Goal: Task Accomplishment & Management: Manage account settings

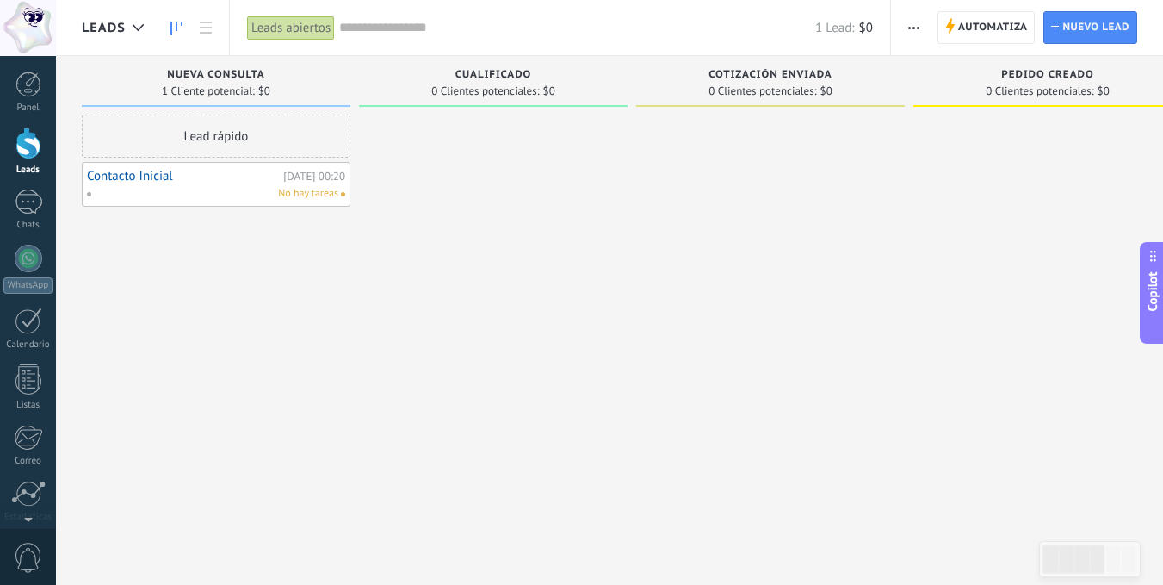
scroll to position [26, 0]
click at [913, 29] on span "button" at bounding box center [913, 27] width 11 height 33
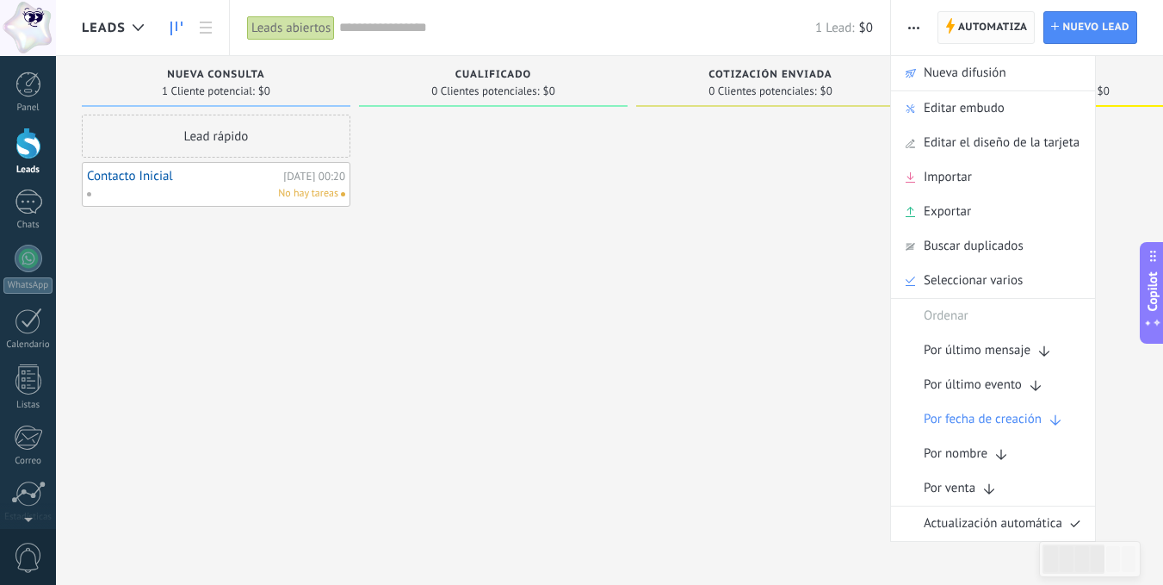
click at [964, 22] on span "Automatiza" at bounding box center [993, 27] width 70 height 31
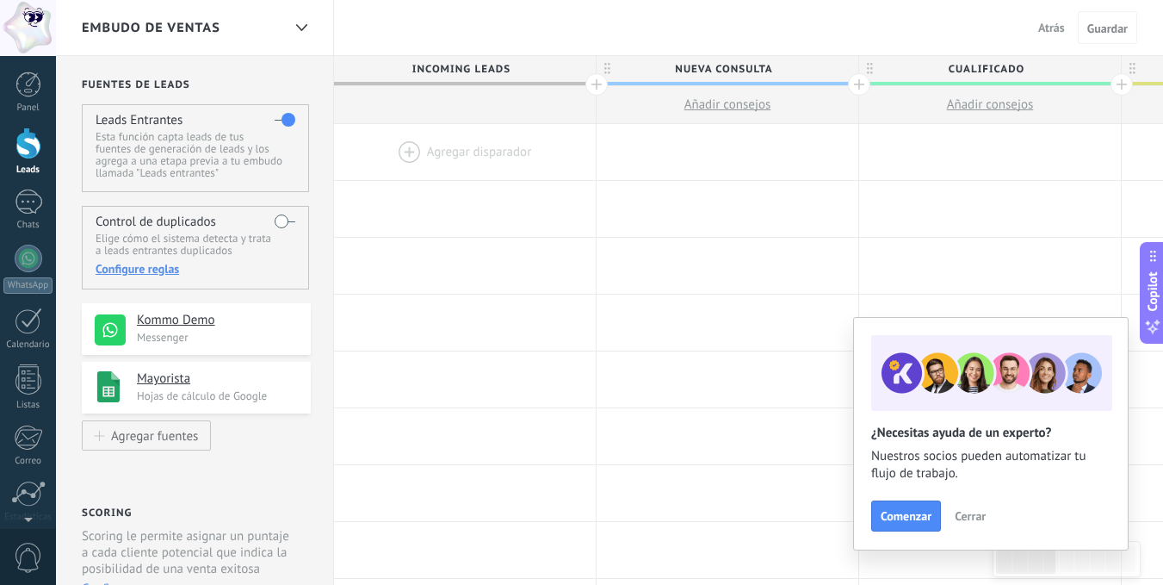
drag, startPoint x: 284, startPoint y: 117, endPoint x: 275, endPoint y: 118, distance: 9.5
click at [275, 118] on label at bounding box center [285, 120] width 21 height 28
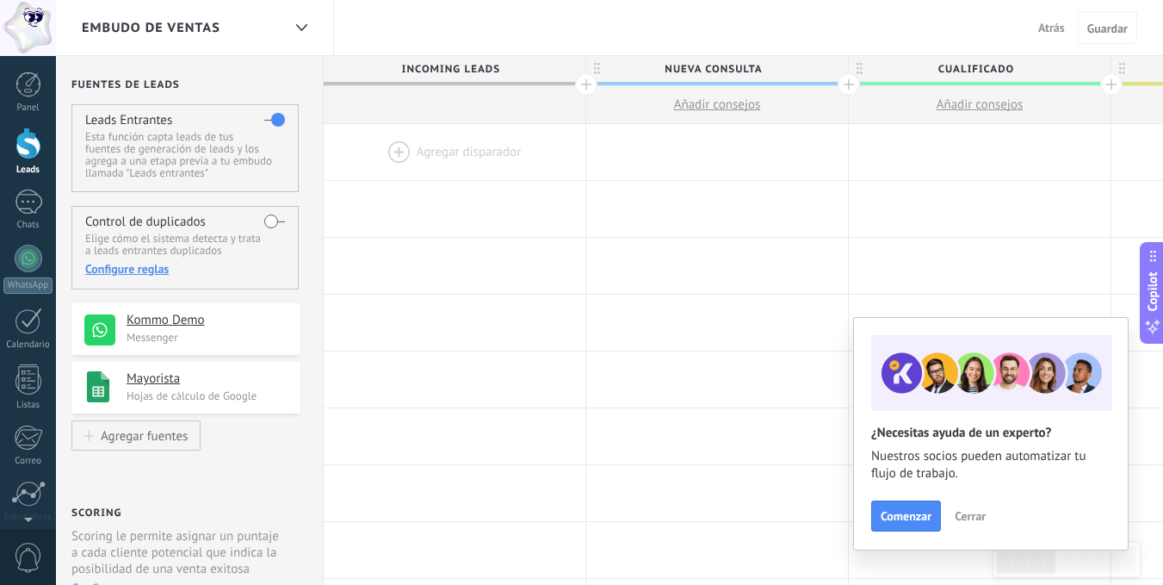
click at [276, 118] on label at bounding box center [274, 120] width 21 height 28
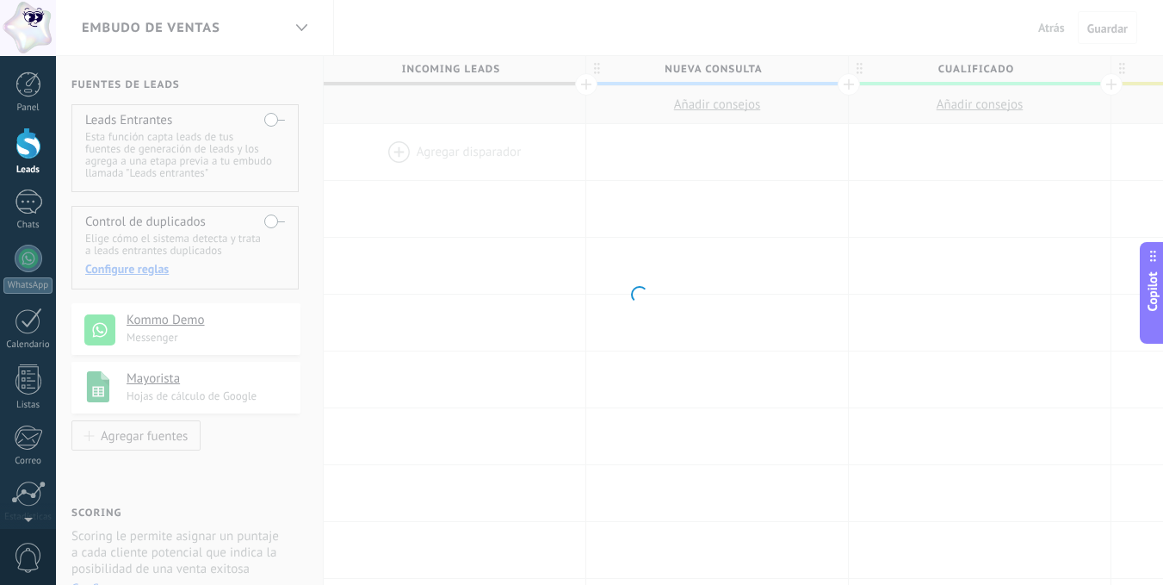
scroll to position [0, 9]
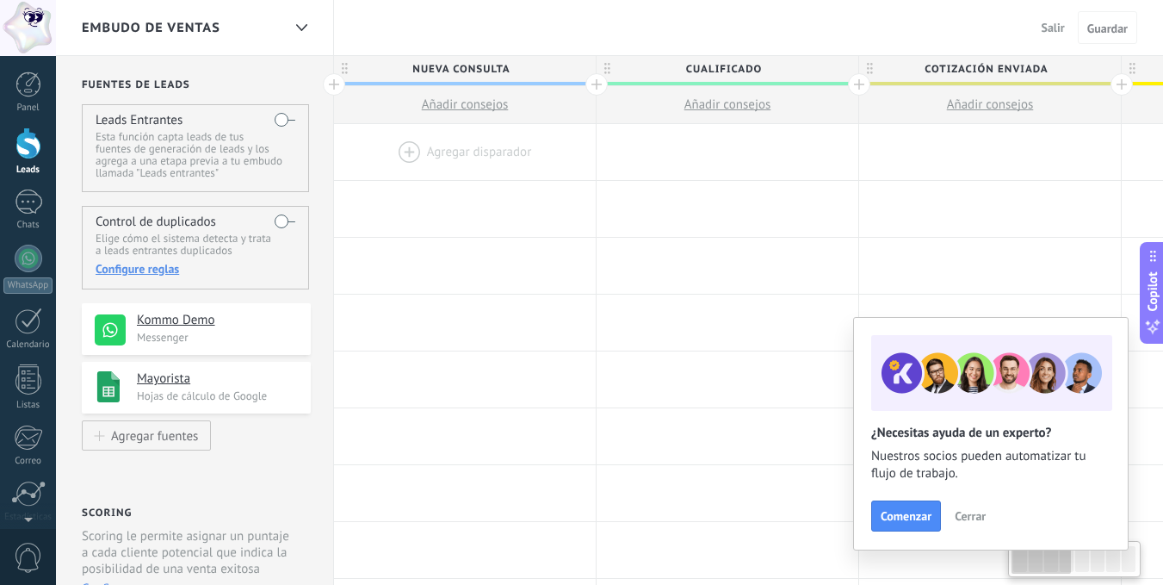
scroll to position [0, 9]
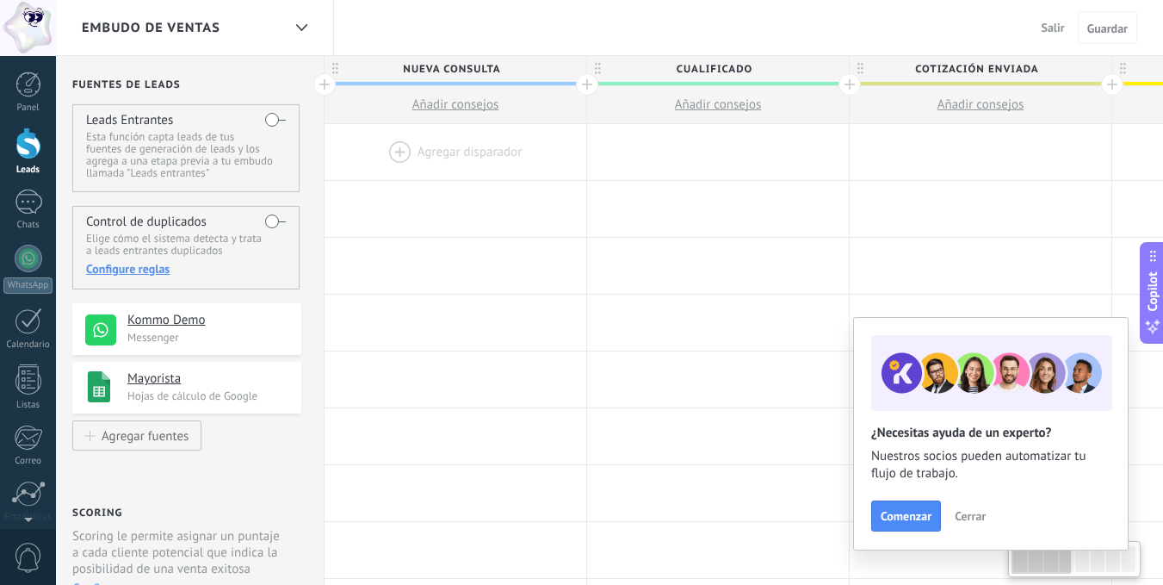
click at [273, 120] on label at bounding box center [275, 120] width 21 height 28
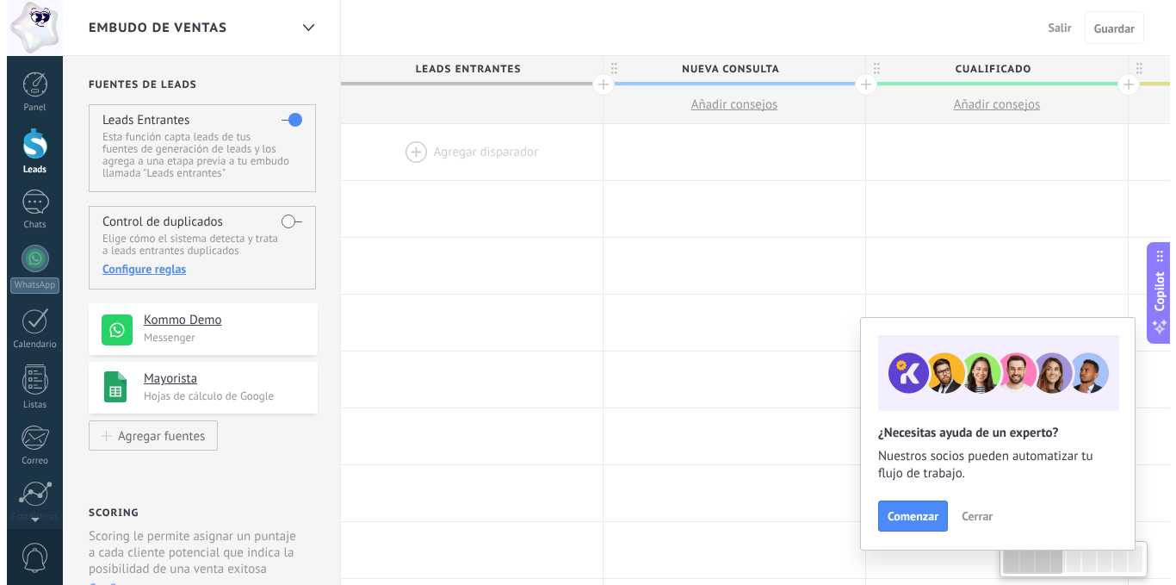
scroll to position [0, 9]
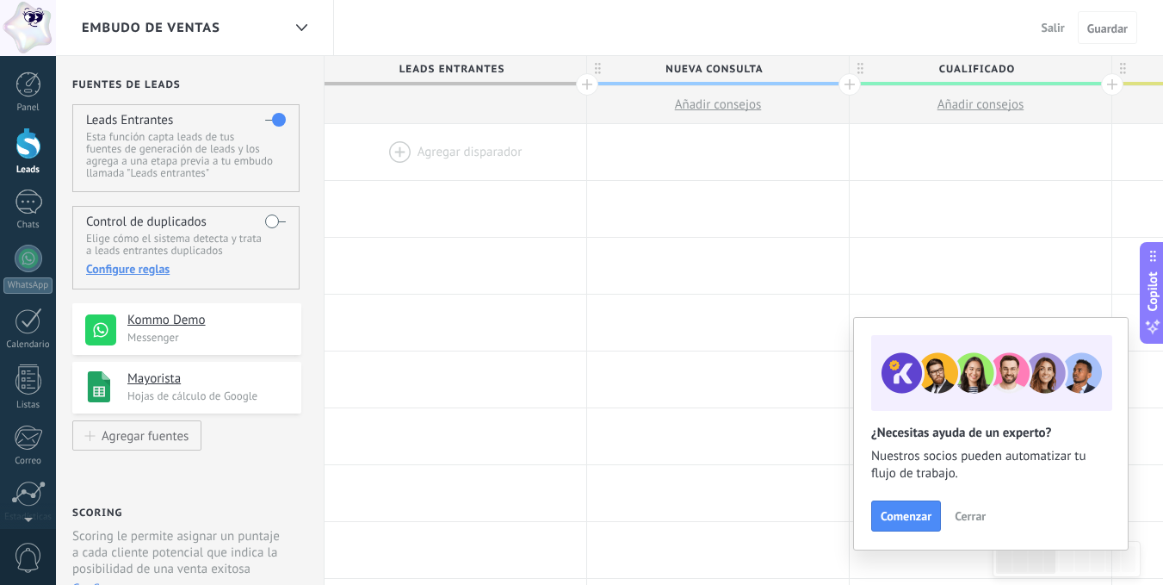
click at [442, 152] on div at bounding box center [456, 152] width 262 height 56
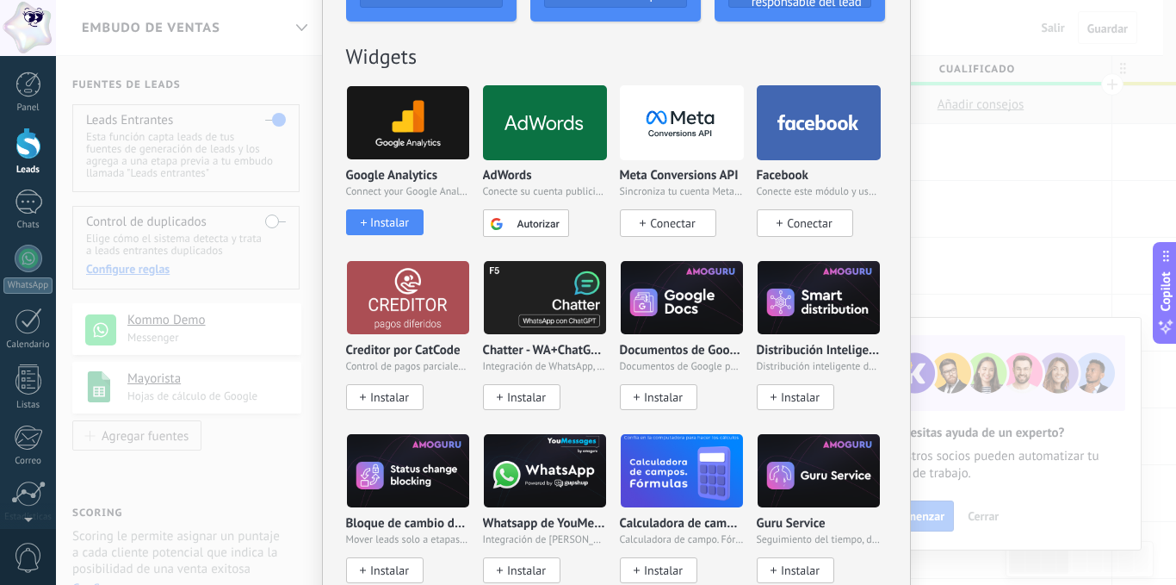
scroll to position [0, 0]
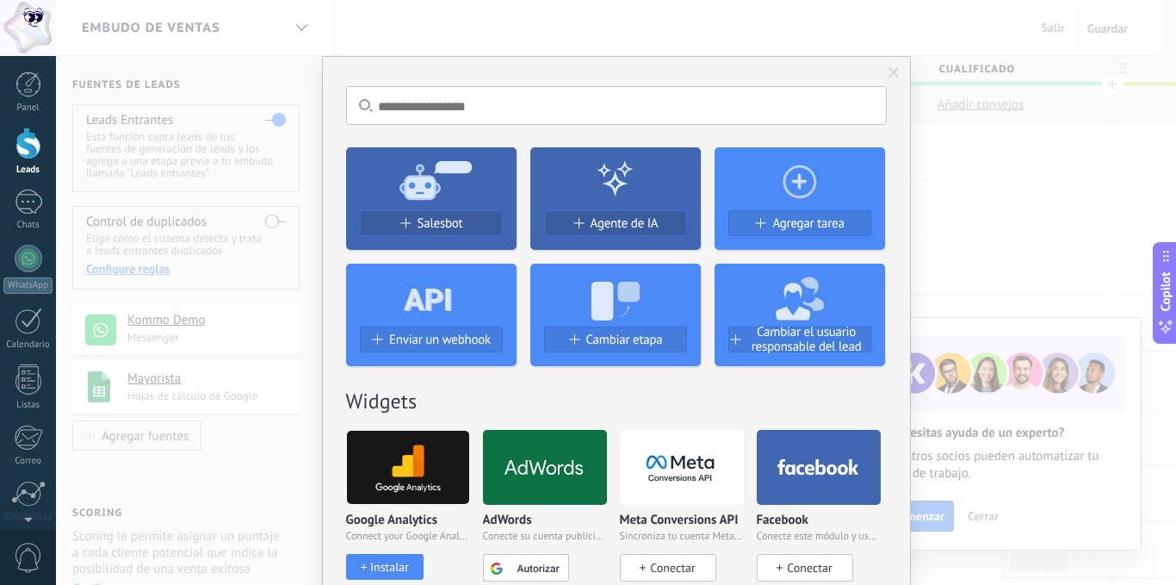
click at [889, 71] on span at bounding box center [894, 73] width 11 height 12
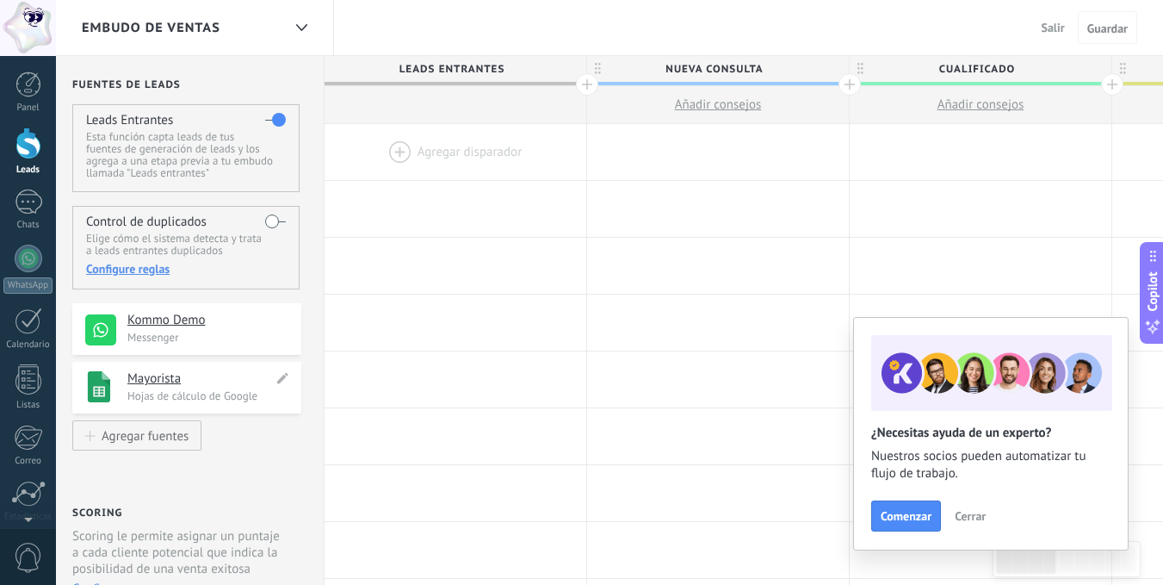
click at [160, 378] on h4 "Mayorista" at bounding box center [200, 378] width 146 height 17
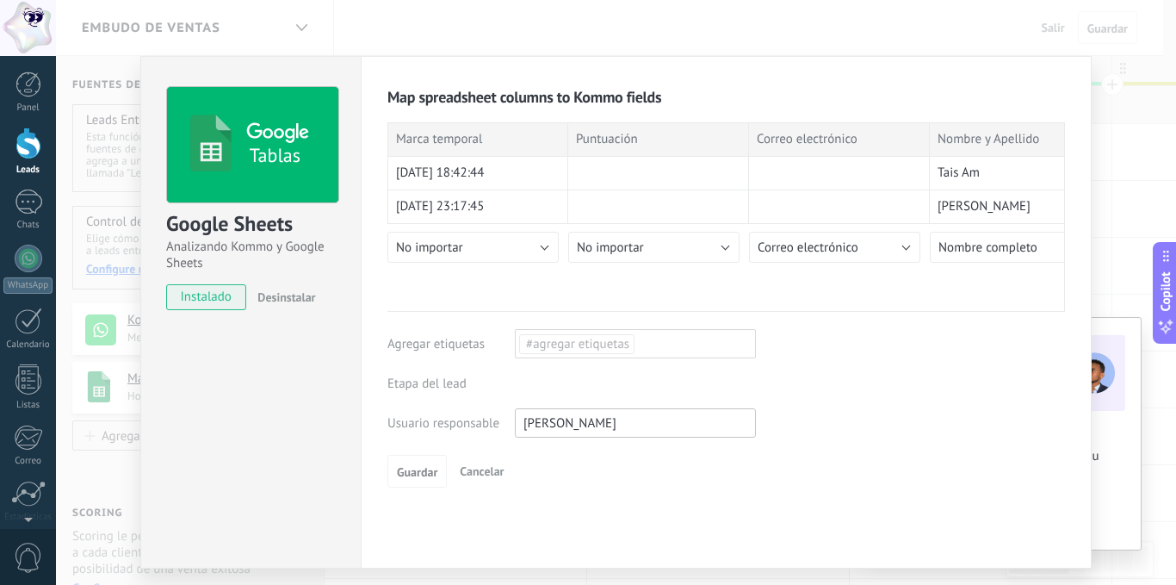
click at [0, 0] on div "Leads Entrantes Nueva consulta Cualificado Cotización enviada Pedido creado Ped…" at bounding box center [0, 0] width 0 height 0
click at [0, 0] on label "Leads Entrantes" at bounding box center [0, 0] width 0 height 0
click at [412, 432] on span "Guardar" at bounding box center [417, 432] width 40 height 12
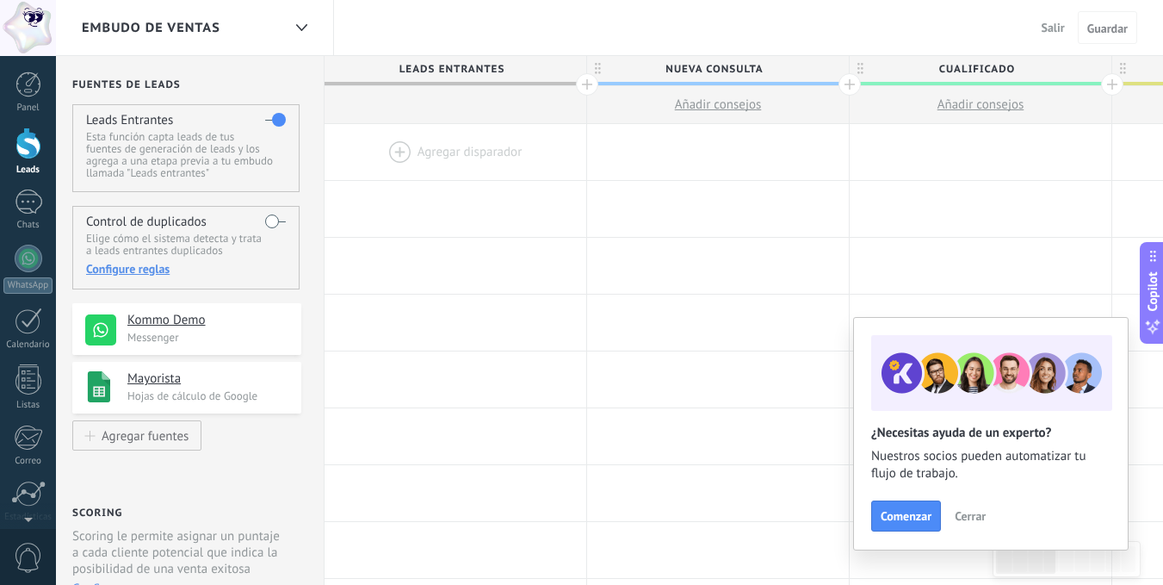
click at [975, 512] on span "Cerrar" at bounding box center [970, 516] width 31 height 12
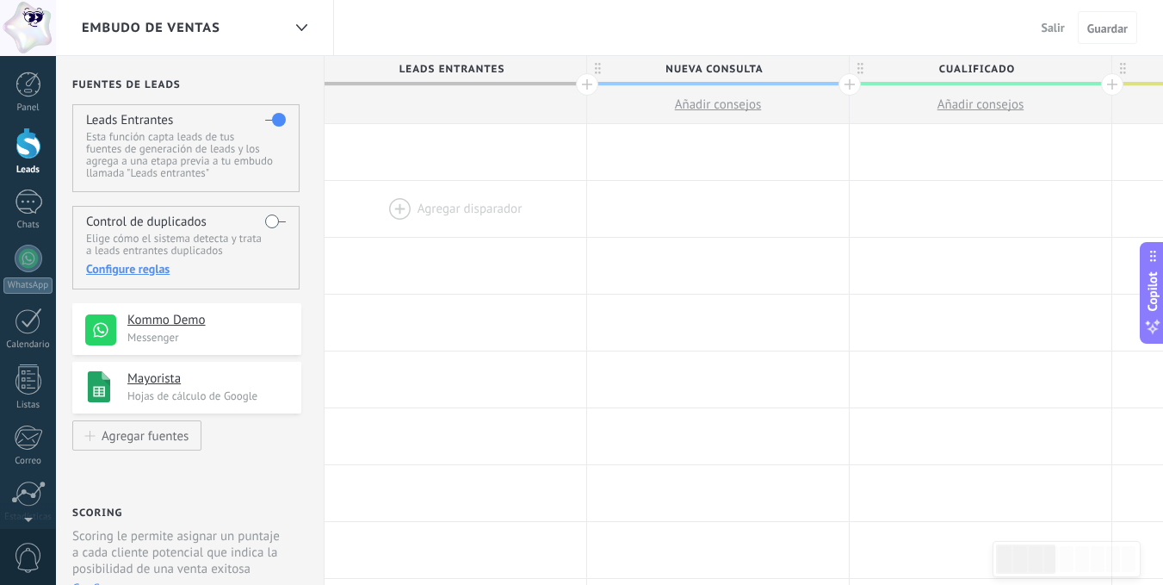
click at [392, 204] on div at bounding box center [456, 209] width 262 height 56
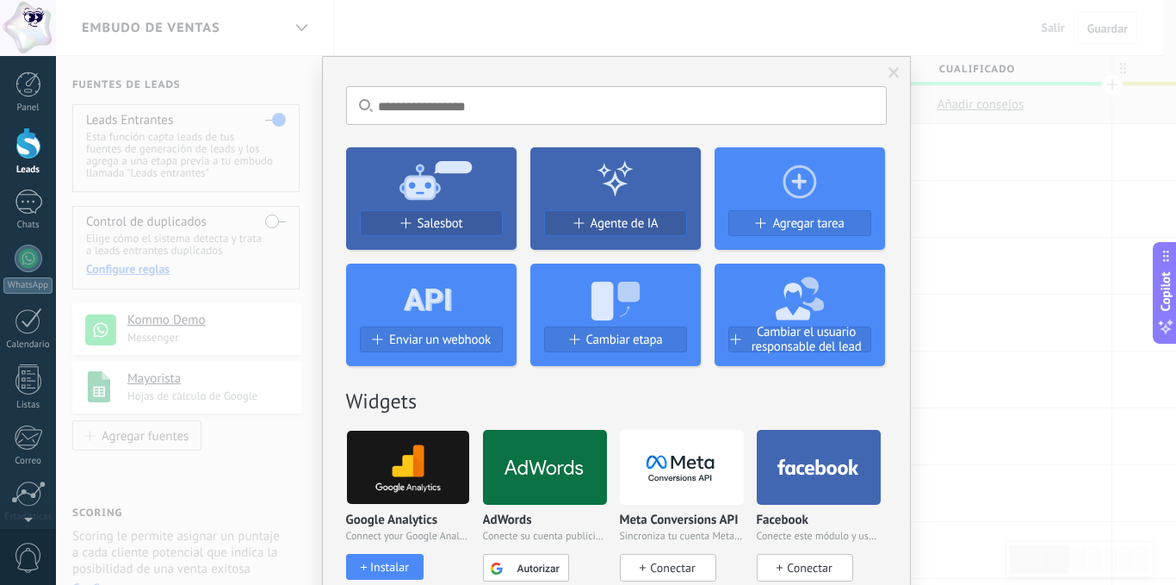
click at [894, 73] on span at bounding box center [894, 73] width 11 height 12
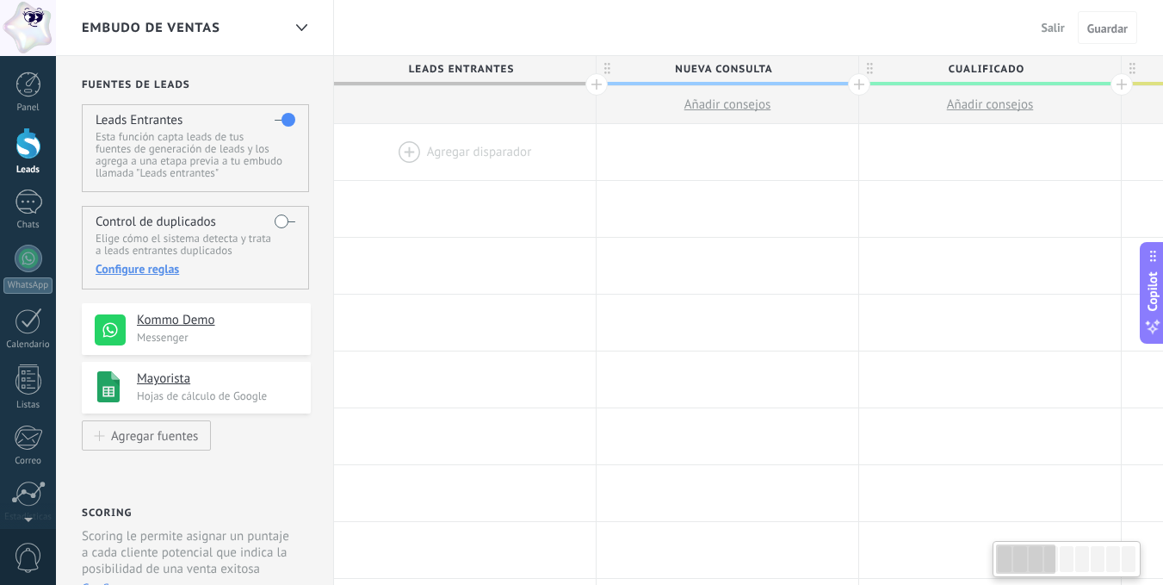
drag, startPoint x: 275, startPoint y: 221, endPoint x: 294, endPoint y: 220, distance: 19.9
click at [294, 220] on div "Control de duplicados Elige cómo el sistema detecta y trata a leads entrantes d…" at bounding box center [195, 248] width 227 height 84
click at [285, 218] on label at bounding box center [284, 221] width 21 height 28
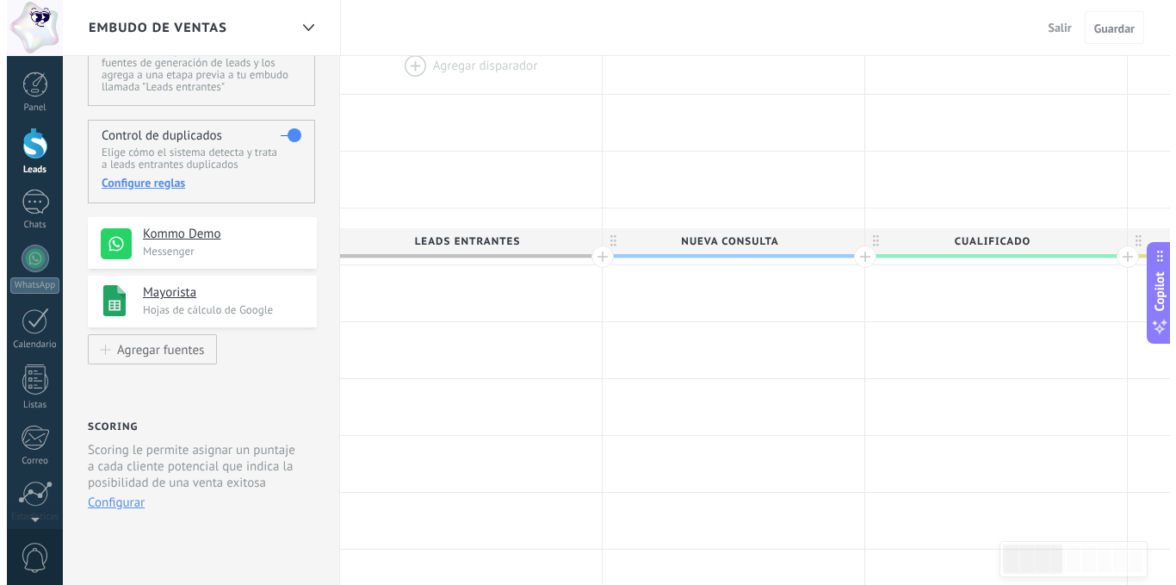
scroll to position [0, 0]
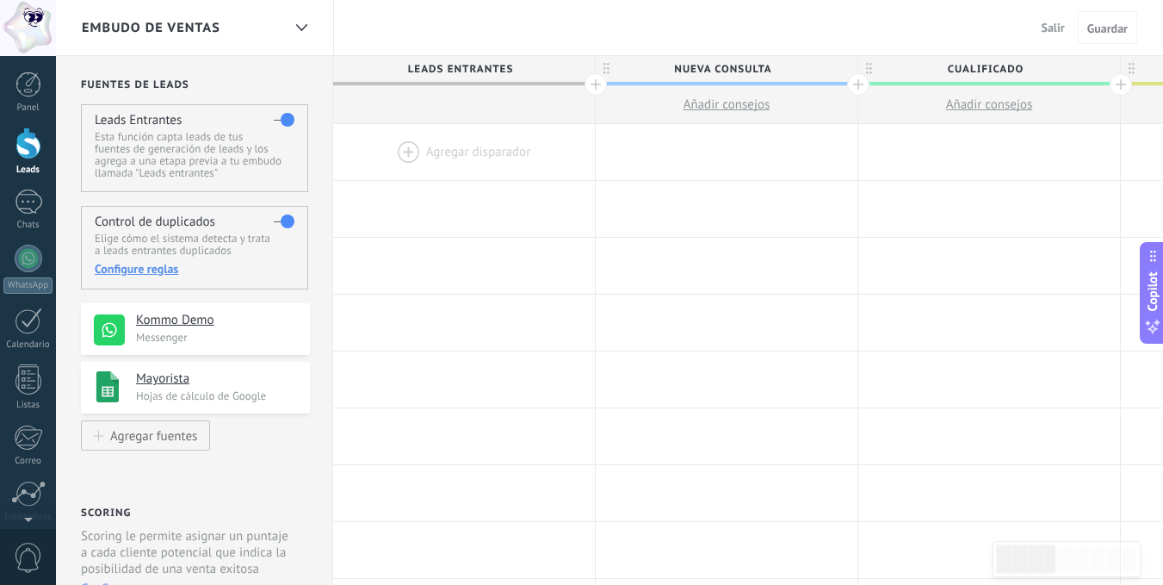
click at [465, 70] on span "Leads Entrantes" at bounding box center [459, 69] width 253 height 27
click at [402, 152] on div at bounding box center [464, 152] width 262 height 56
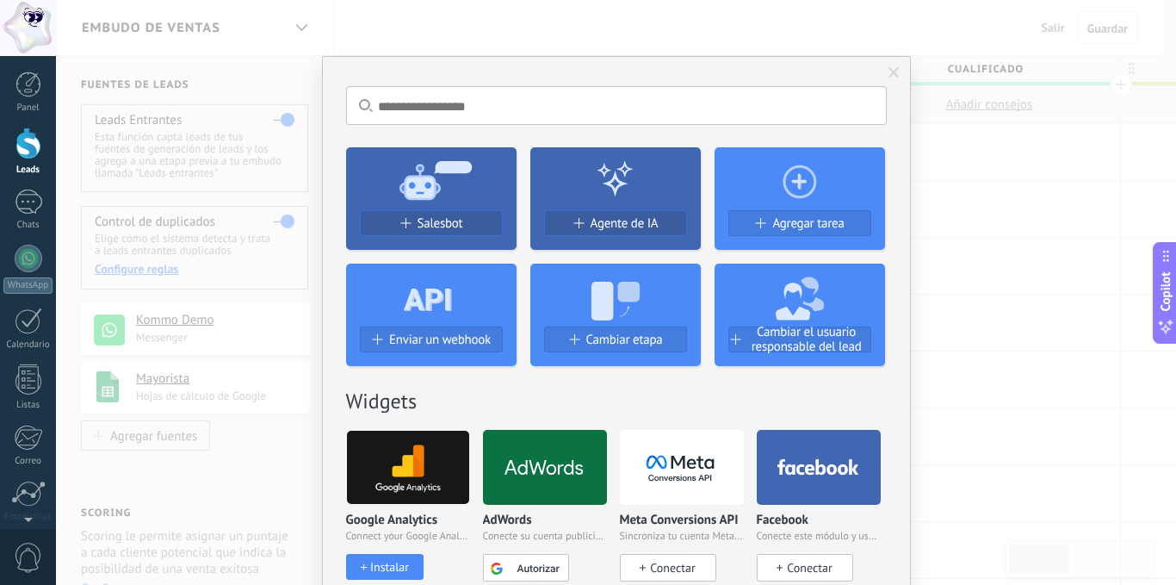
click at [889, 72] on span at bounding box center [894, 73] width 11 height 12
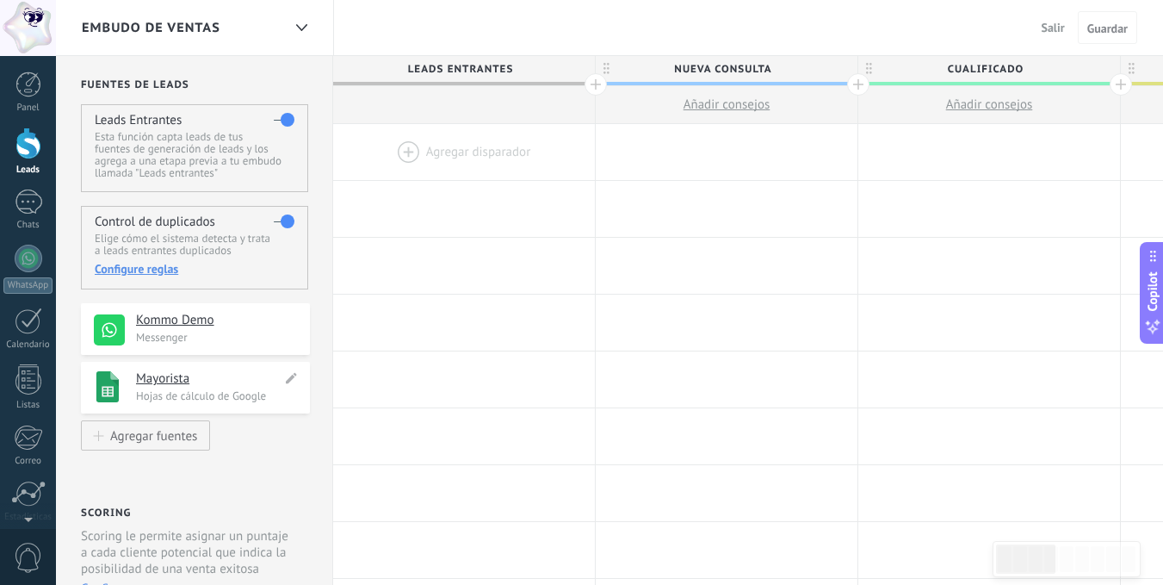
click at [163, 372] on h4 "Mayorista" at bounding box center [209, 378] width 146 height 17
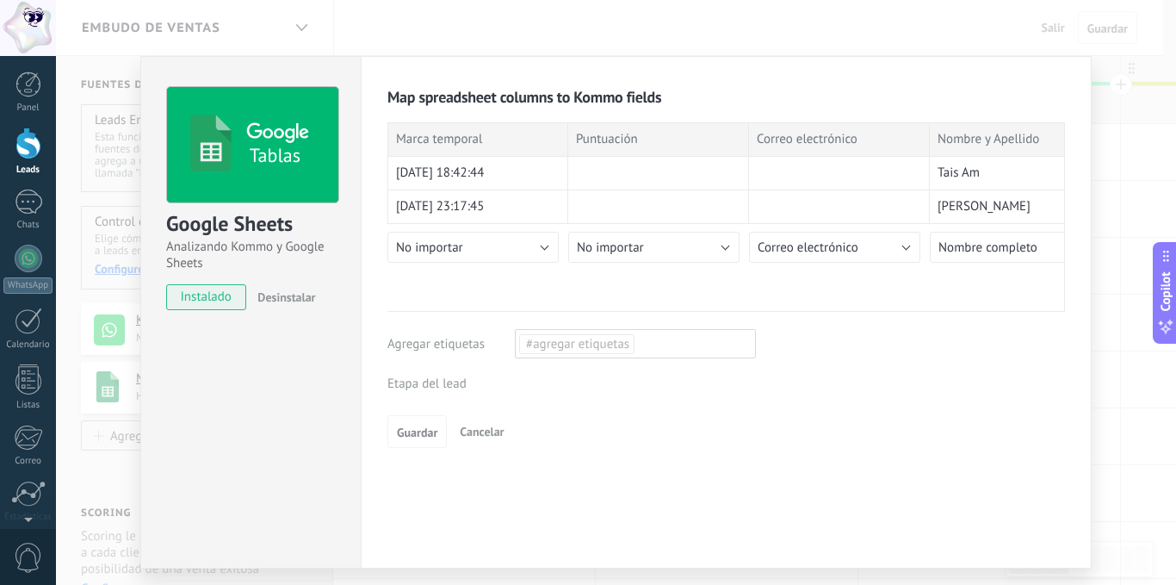
click at [0, 0] on div "Leads Entrantes Nueva consulta Cualificado Cotización enviada Pedido creado Ped…" at bounding box center [0, 0] width 0 height 0
click at [0, 0] on label "Leads Entrantes" at bounding box center [0, 0] width 0 height 0
click at [0, 0] on div "Leads Entrantes Nueva consulta Cualificado Cotización enviada Pedido creado Ped…" at bounding box center [0, 0] width 0 height 0
click at [0, 0] on label "Leads Entrantes" at bounding box center [0, 0] width 0 height 0
click at [399, 432] on span "Guardar" at bounding box center [417, 432] width 40 height 12
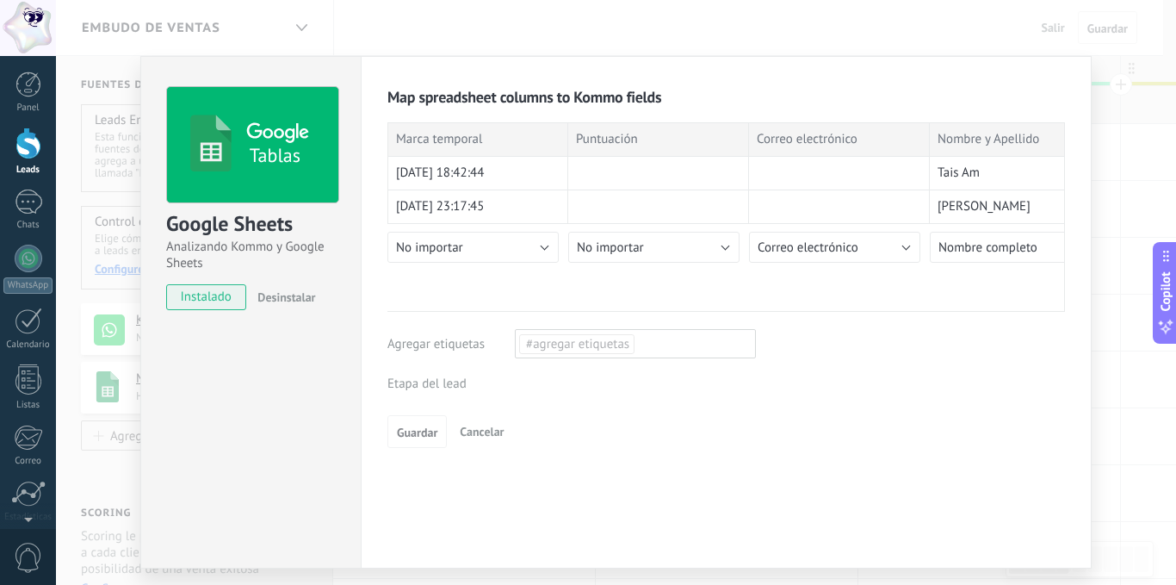
click at [0, 0] on div "Leads Entrantes Nueva consulta Cualificado Cotización enviada Pedido creado Ped…" at bounding box center [0, 0] width 0 height 0
click at [0, 0] on label "Leads Entrantes" at bounding box center [0, 0] width 0 height 0
click at [677, 283] on div "No importar Crear campo nuevo Contacto Nombre completo Nombre Apellido Teléfono…" at bounding box center [658, 263] width 181 height 78
drag, startPoint x: 537, startPoint y: 305, endPoint x: 319, endPoint y: 324, distance: 219.5
click at [319, 324] on div "Tablas Google Sheets Analizando Kommo y Google Sheets instalado Desinstalar Map…" at bounding box center [615, 312] width 951 height 512
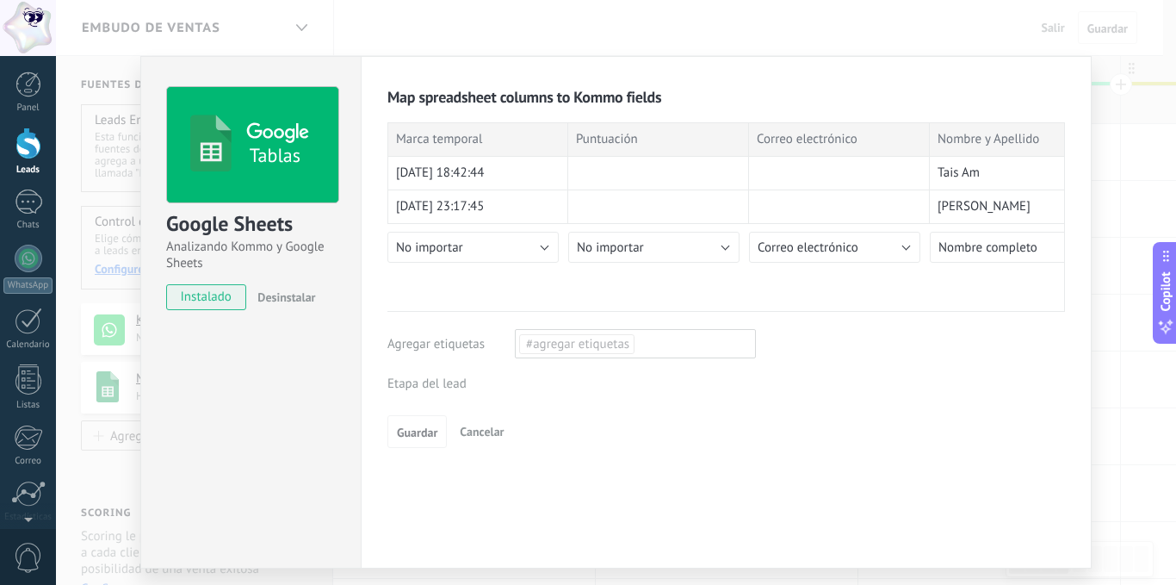
click at [0, 0] on div "Leads Entrantes Nueva consulta Cualificado Cotización enviada Pedido creado Ped…" at bounding box center [0, 0] width 0 height 0
click at [0, 0] on label "Nueva consulta" at bounding box center [0, 0] width 0 height 0
click at [0, 0] on div "Leads Entrantes Nueva consulta Cualificado Cotización enviada Pedido creado Ped…" at bounding box center [0, 0] width 0 height 0
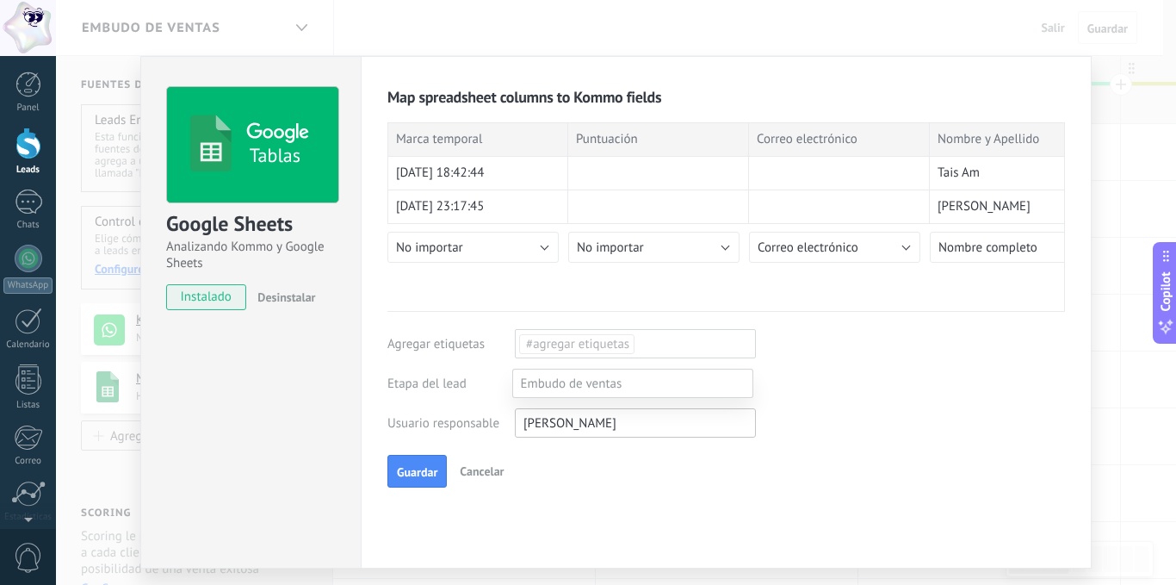
click at [0, 0] on label "Nueva consulta" at bounding box center [0, 0] width 0 height 0
click at [397, 466] on span "Guardar" at bounding box center [417, 472] width 40 height 12
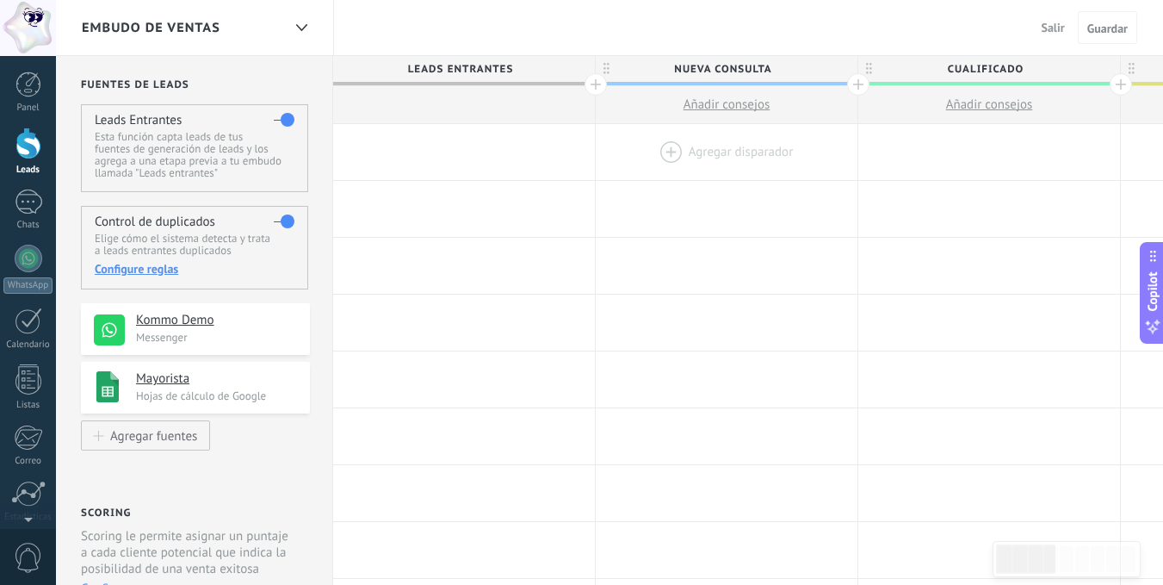
click at [703, 151] on div at bounding box center [727, 152] width 262 height 56
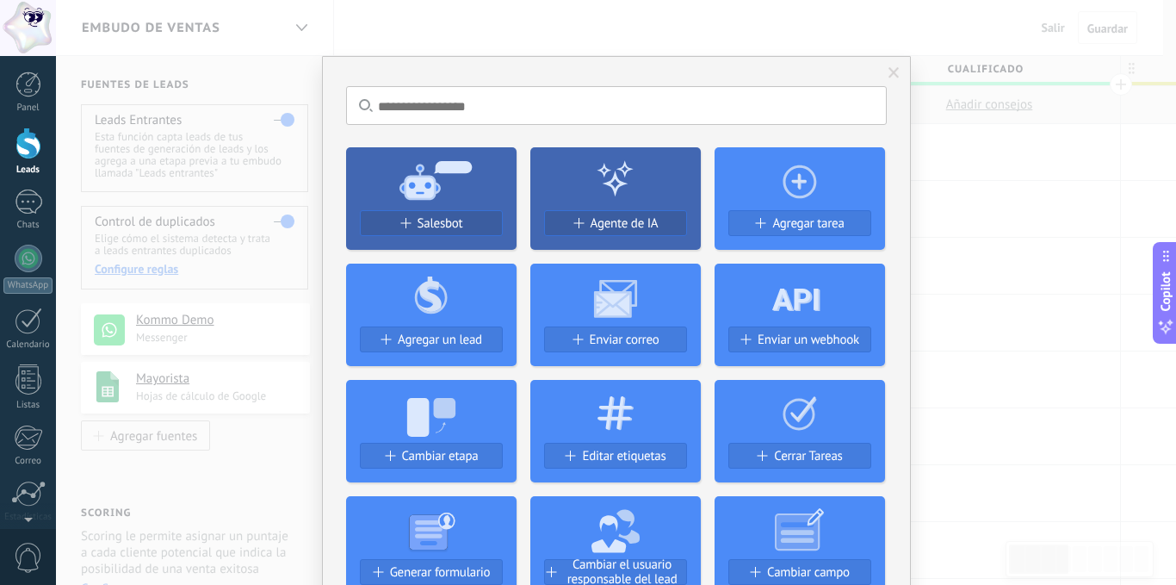
click at [893, 73] on span at bounding box center [894, 73] width 11 height 12
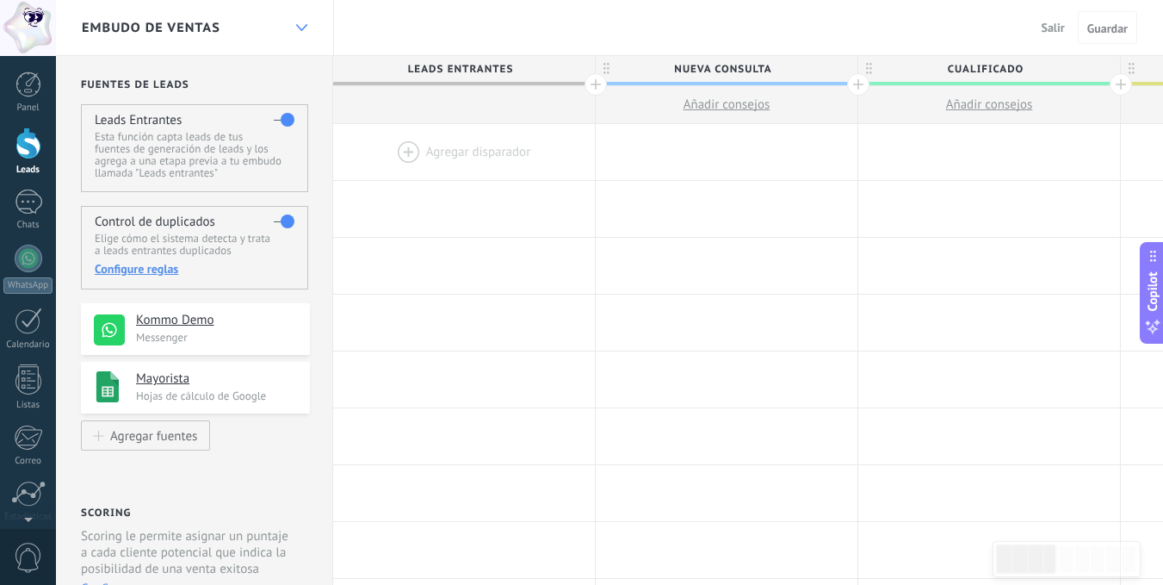
click at [303, 25] on icon at bounding box center [301, 27] width 11 height 7
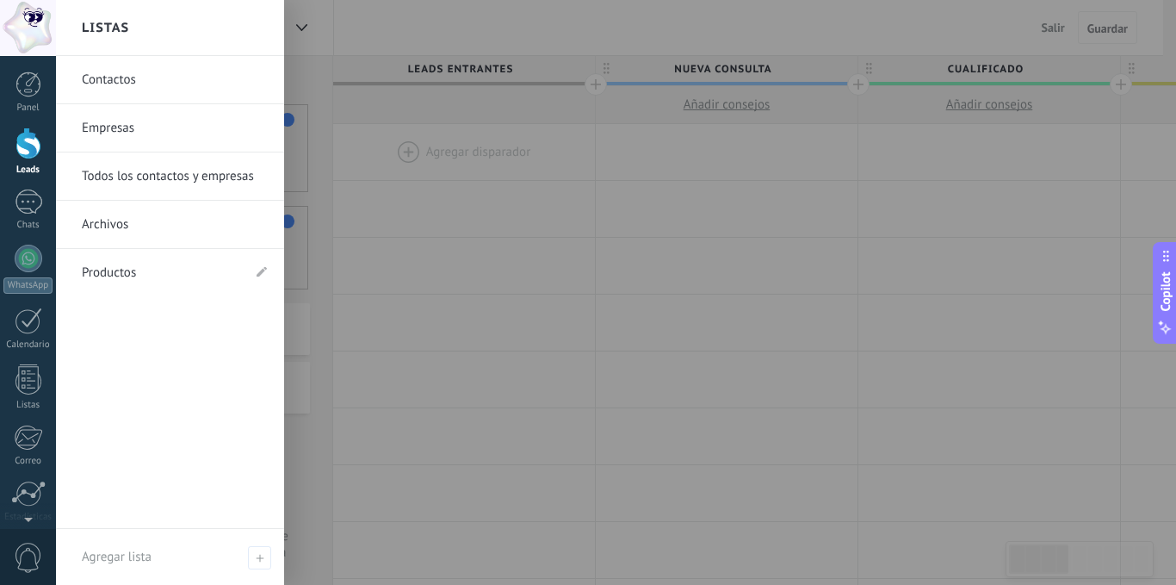
click at [158, 178] on link "Todos los contactos y empresas" at bounding box center [174, 176] width 185 height 48
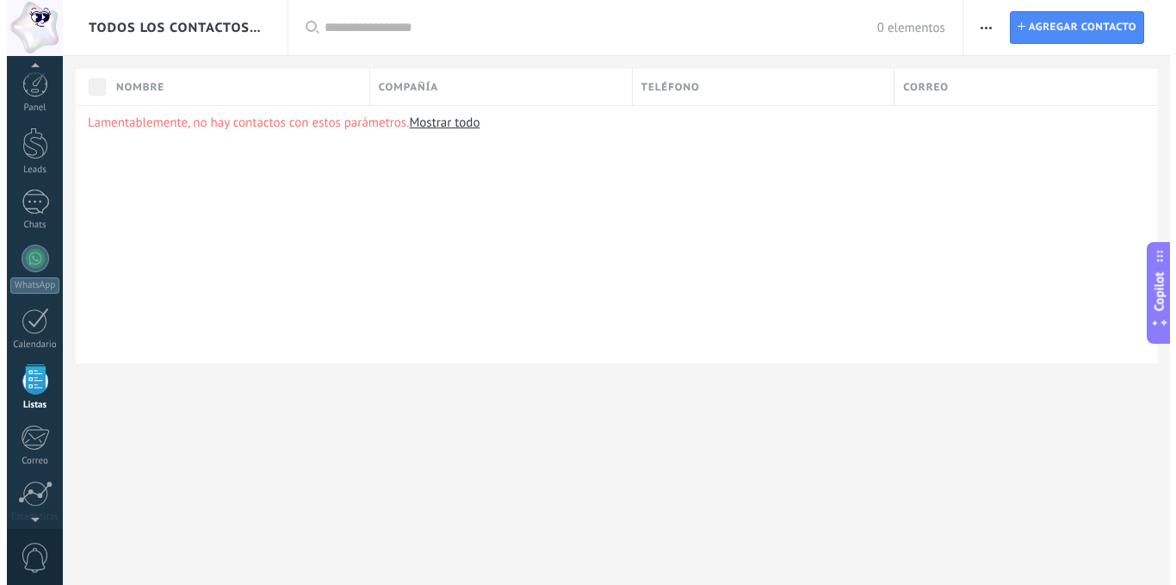
scroll to position [107, 0]
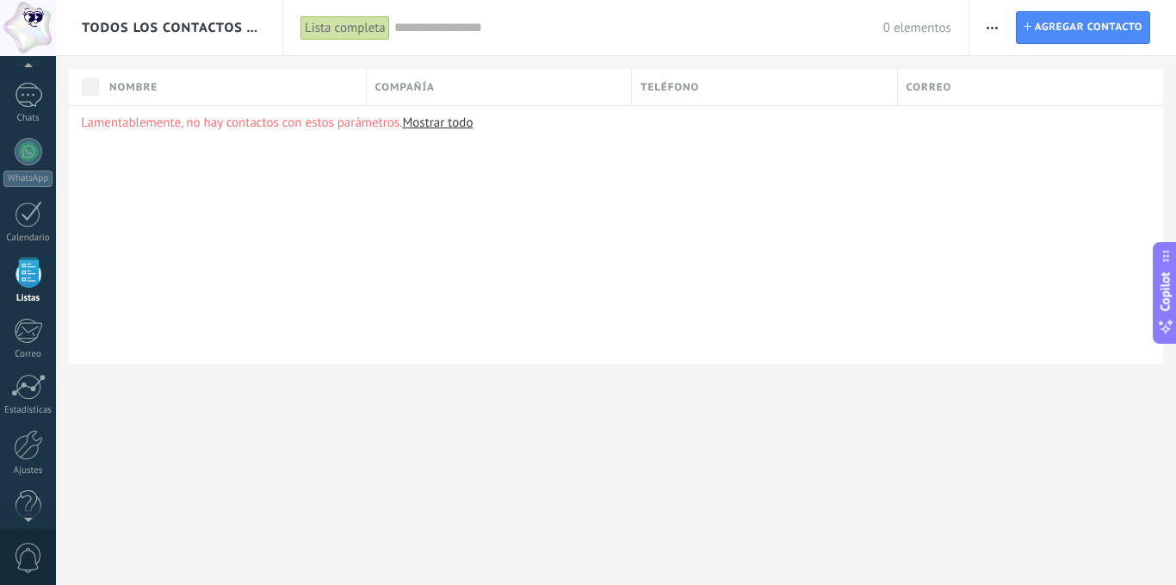
click at [244, 27] on span "Todos los contactos y empresas" at bounding box center [170, 28] width 176 height 16
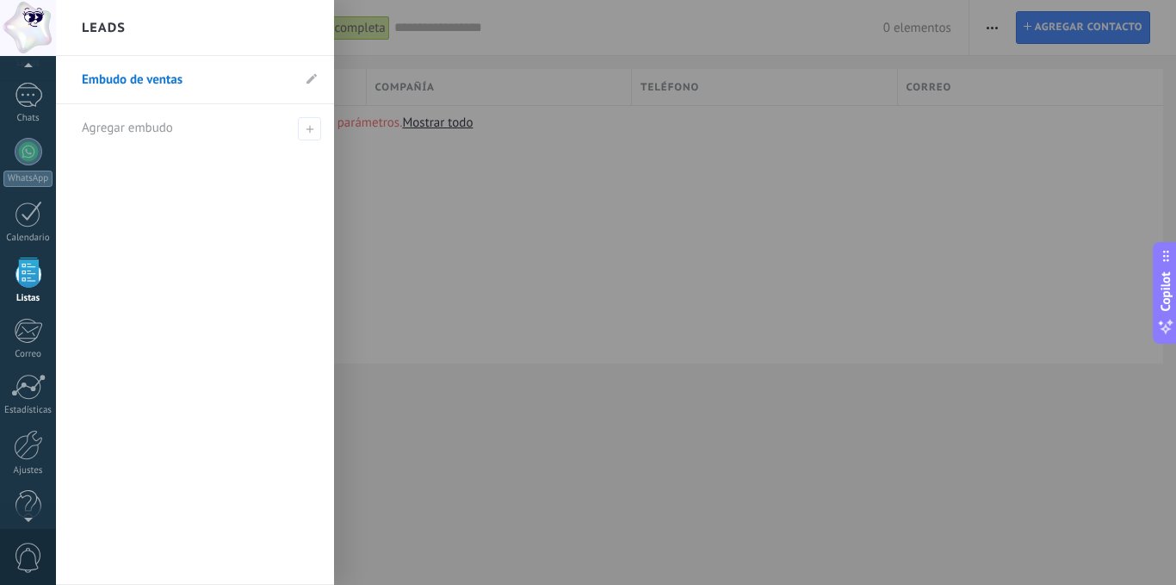
click at [180, 78] on link "Embudo de ventas" at bounding box center [186, 80] width 209 height 48
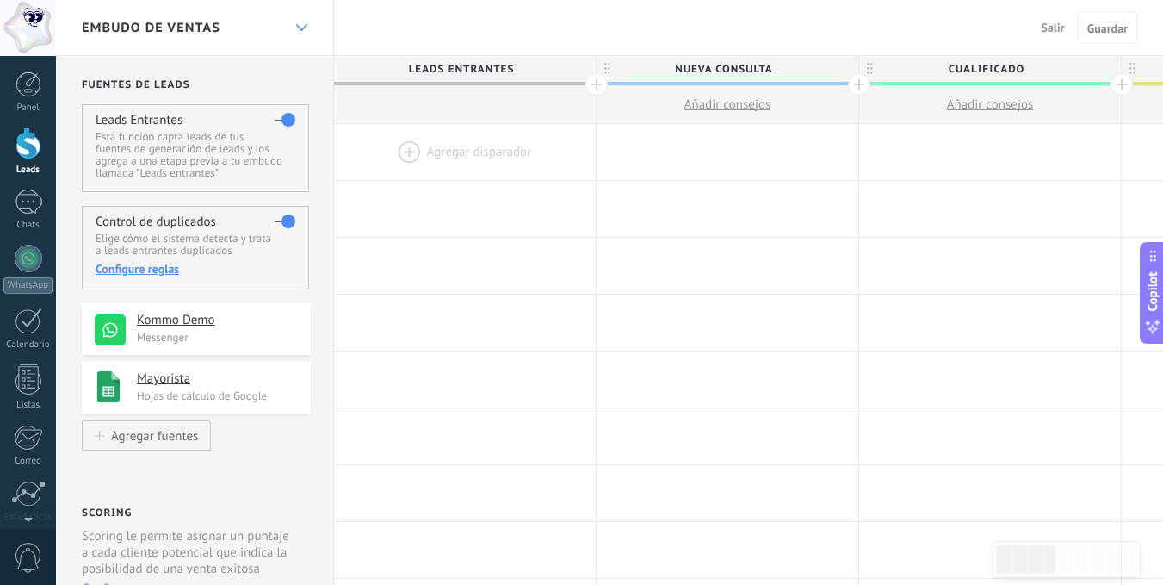
click at [295, 23] on div at bounding box center [301, 28] width 29 height 34
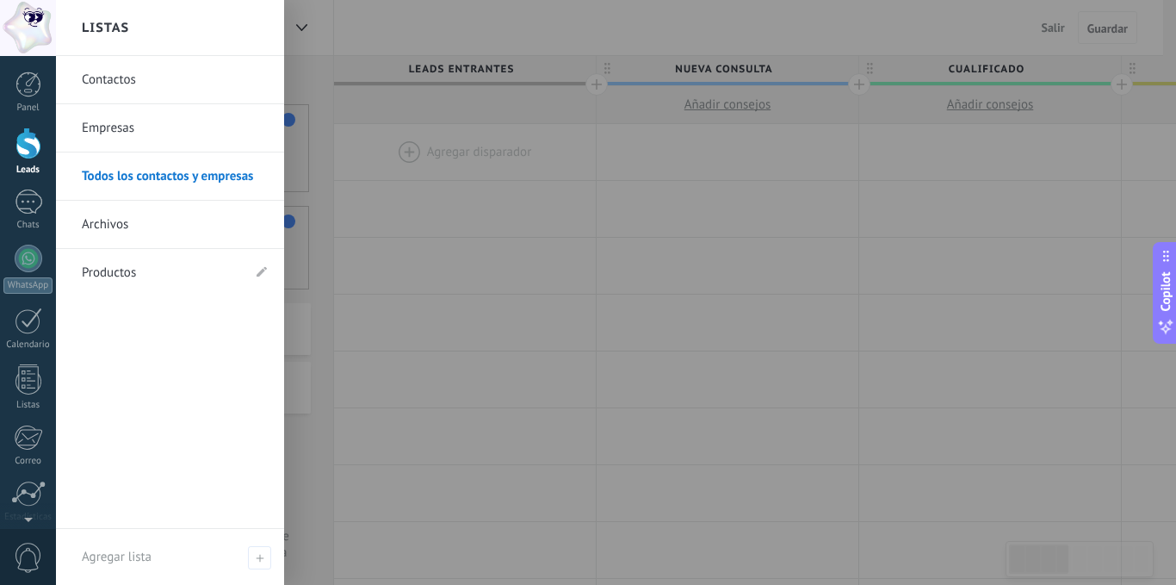
click at [155, 76] on link "Contactos" at bounding box center [174, 80] width 185 height 48
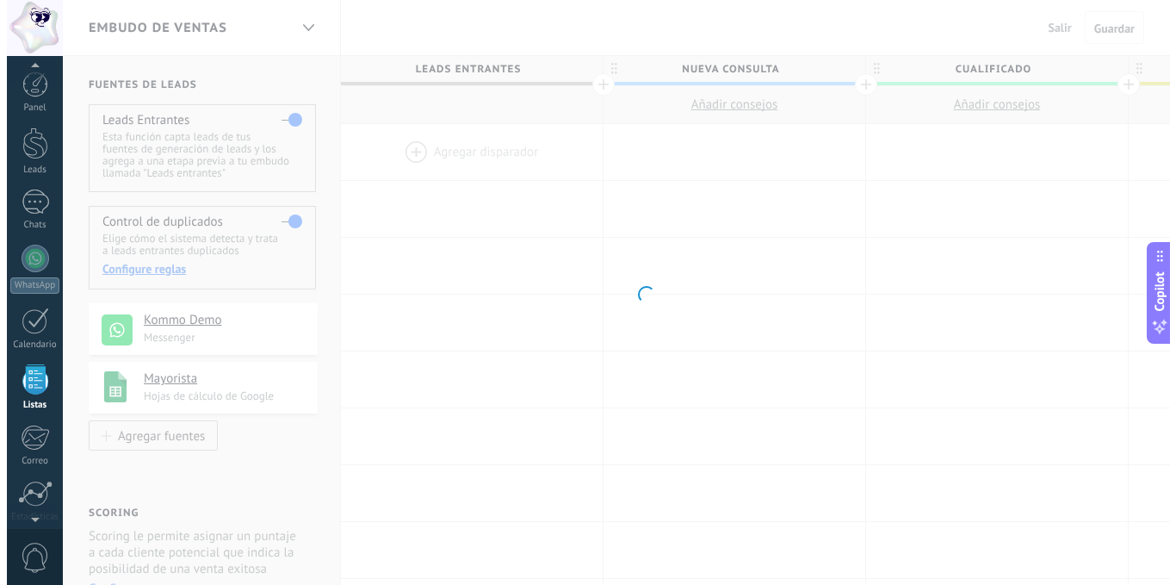
scroll to position [107, 0]
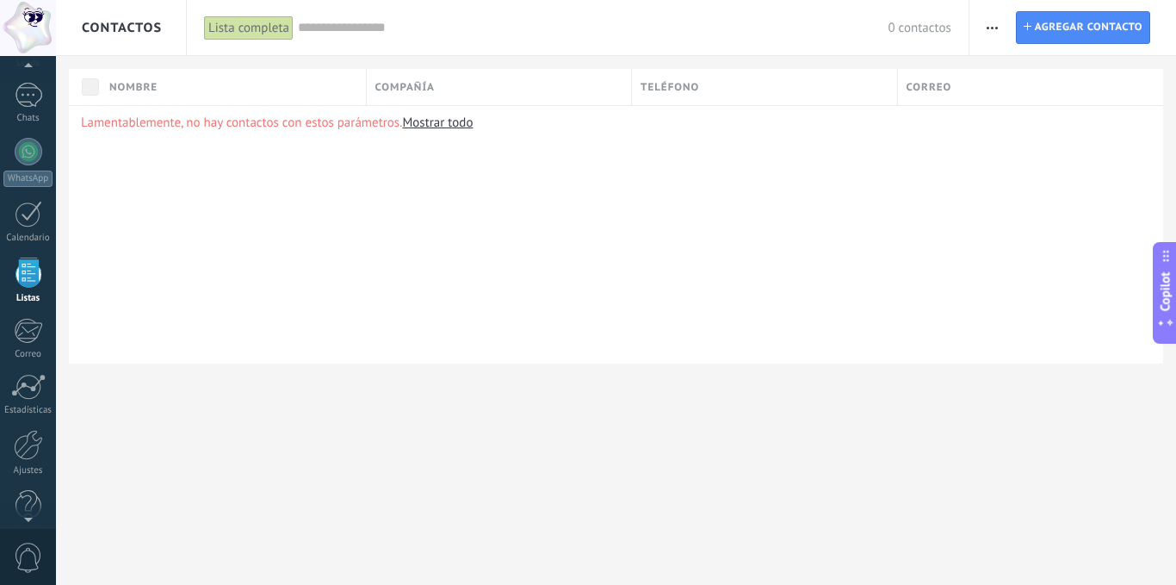
click at [245, 25] on div "Lista completa" at bounding box center [249, 27] width 90 height 25
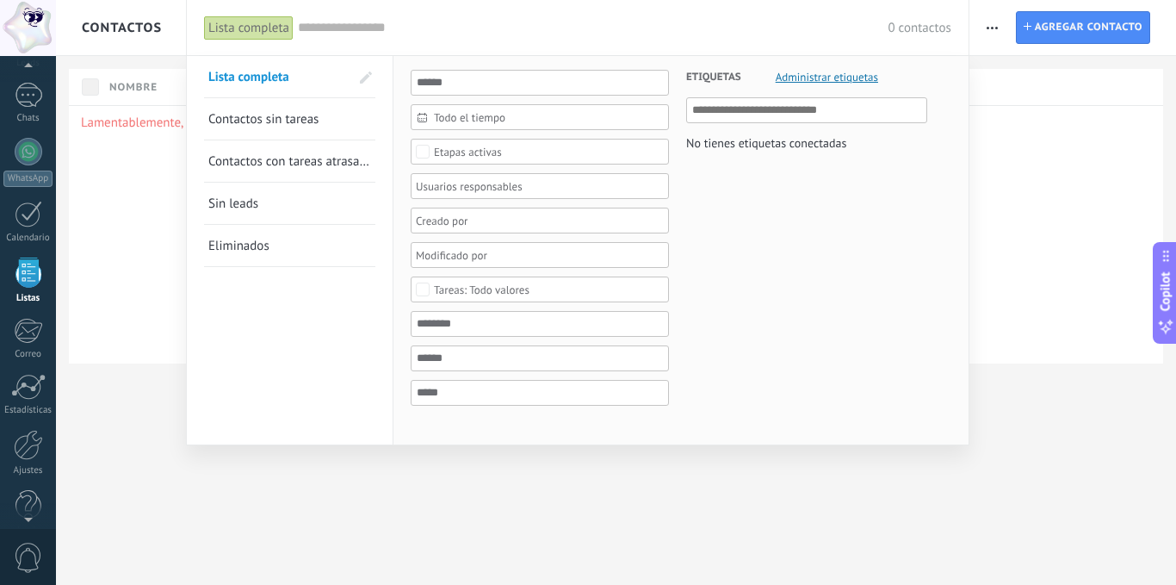
click at [245, 25] on div "Lista completa" at bounding box center [249, 27] width 90 height 25
click at [25, 146] on div at bounding box center [28, 143] width 26 height 32
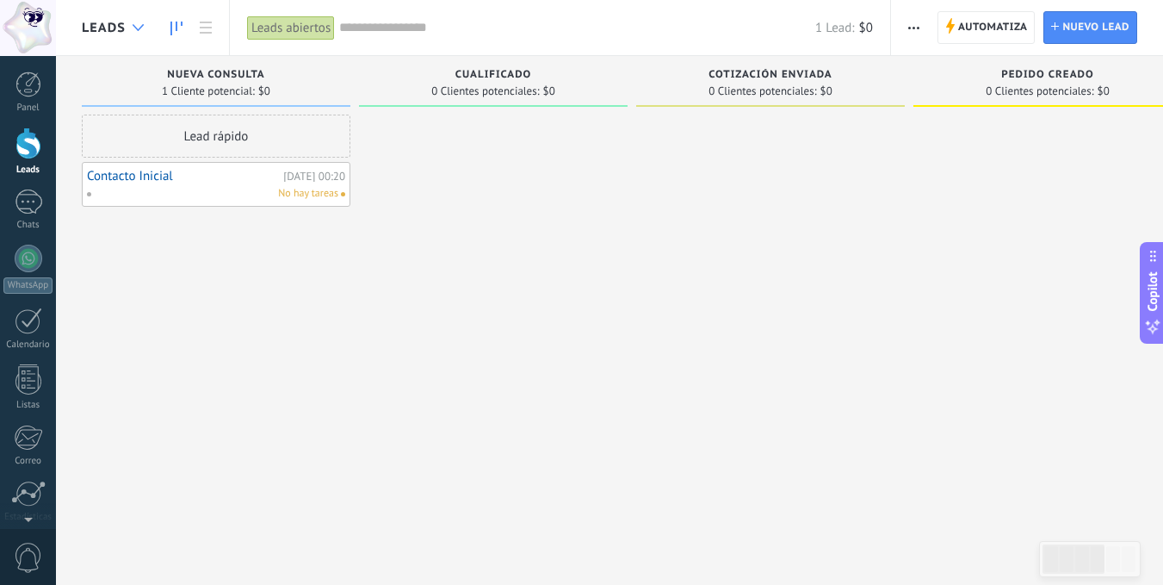
click at [137, 25] on icon at bounding box center [138, 27] width 11 height 7
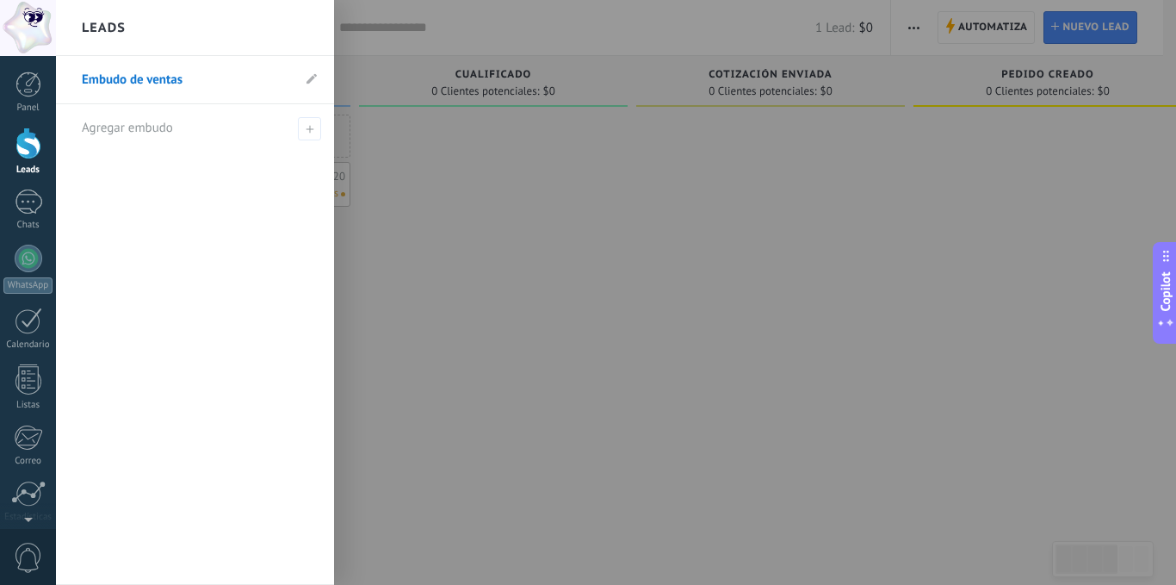
click at [131, 80] on link "Embudo de ventas" at bounding box center [186, 80] width 209 height 48
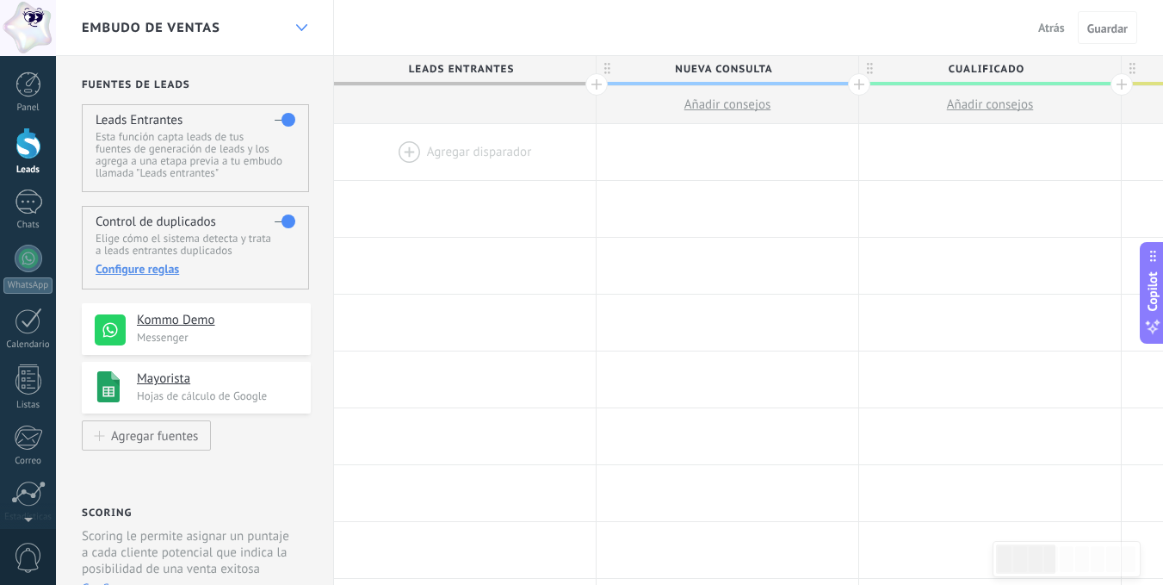
click at [299, 27] on use at bounding box center [300, 27] width 11 height 7
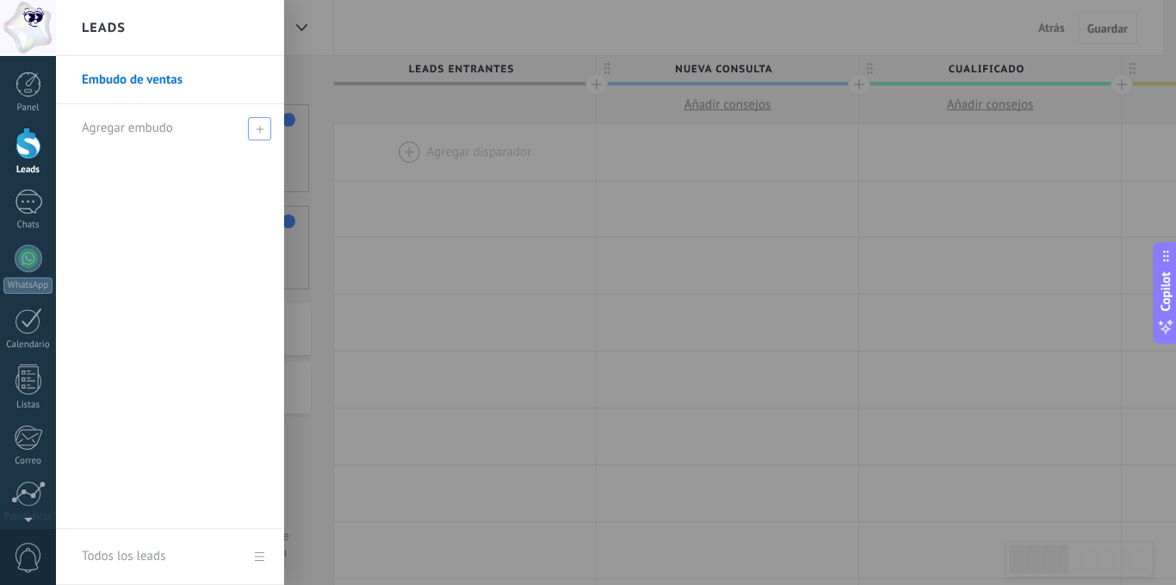
click at [259, 126] on use at bounding box center [260, 129] width 8 height 8
click at [258, 126] on icon at bounding box center [260, 129] width 8 height 8
click at [154, 128] on span "Agregar embudo" at bounding box center [127, 128] width 91 height 16
click at [258, 124] on span at bounding box center [259, 128] width 23 height 23
click at [126, 130] on span "Agregar embudo" at bounding box center [127, 128] width 91 height 16
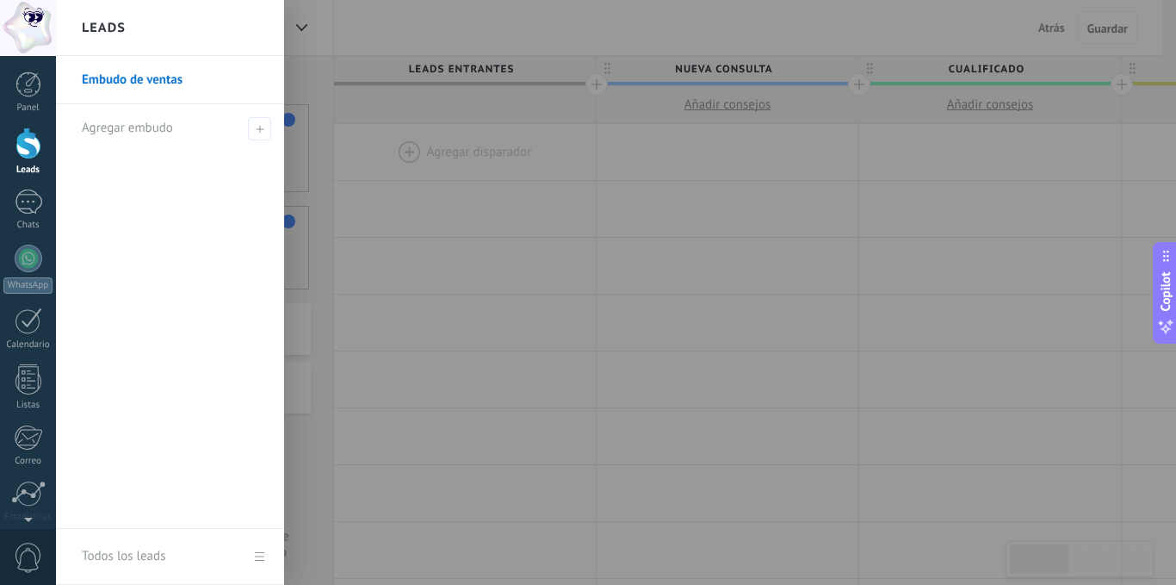
click at [133, 550] on div "Todos los leads" at bounding box center [124, 556] width 84 height 48
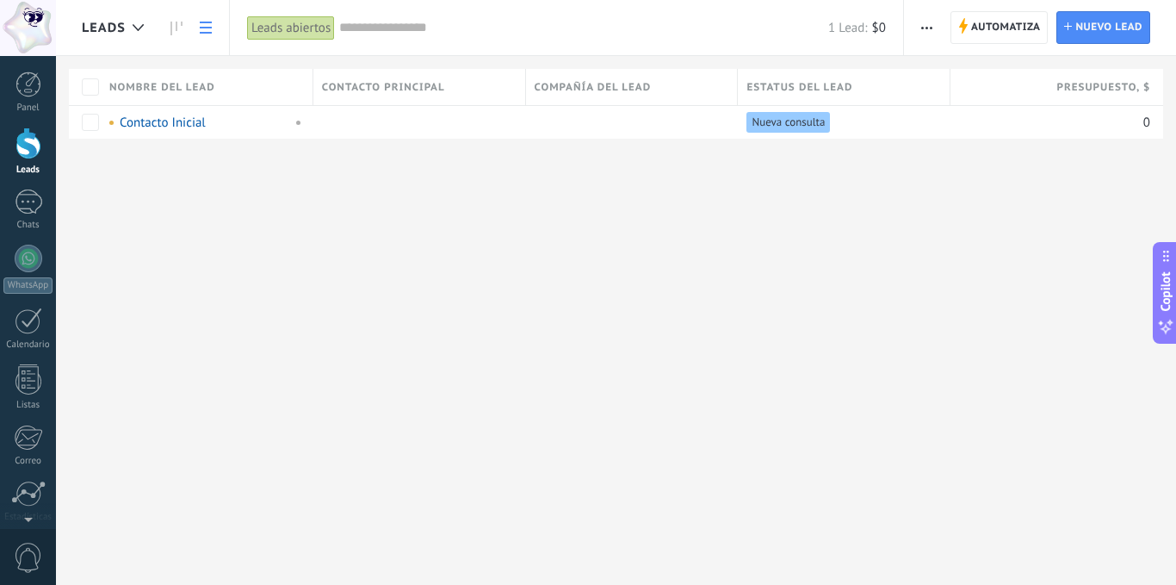
click at [1085, 84] on span "Presupuesto , $" at bounding box center [1103, 87] width 94 height 16
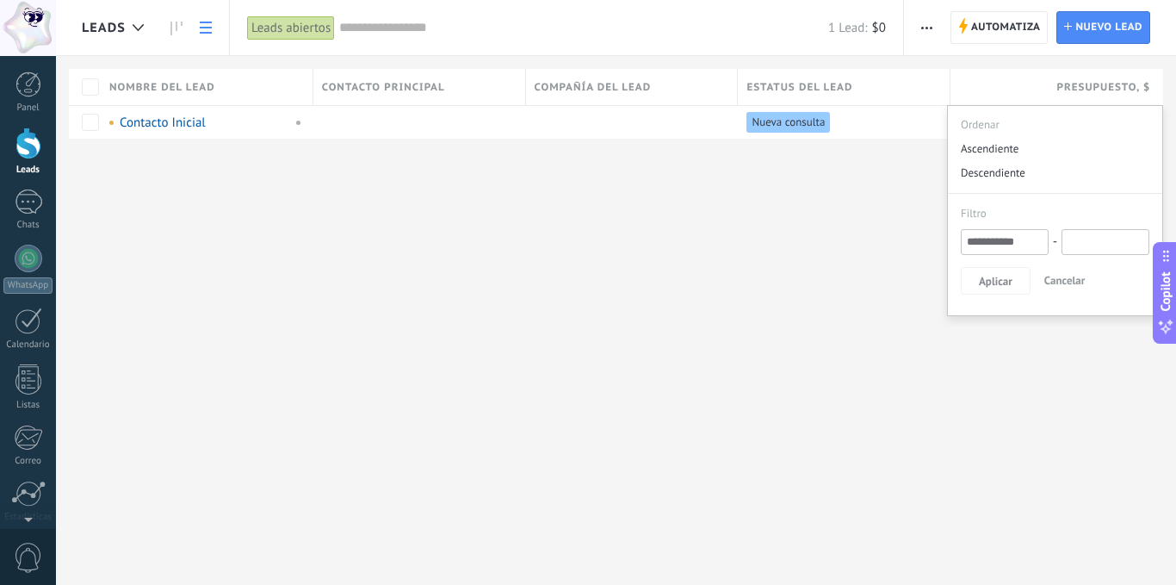
click at [1085, 84] on span "Presupuesto , $" at bounding box center [1103, 87] width 94 height 16
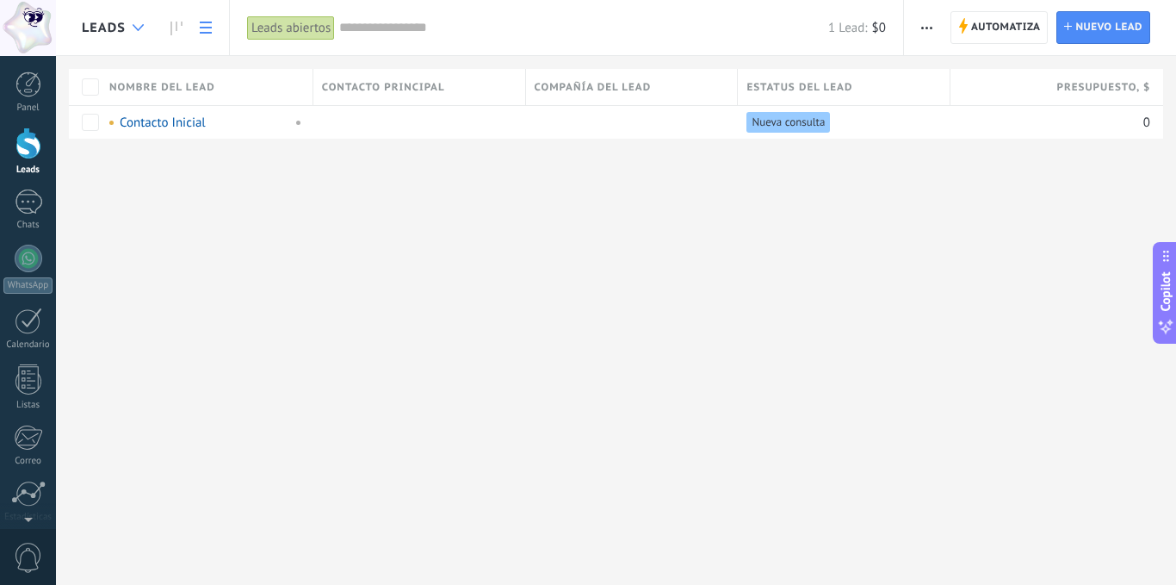
click at [140, 25] on icon at bounding box center [138, 27] width 11 height 7
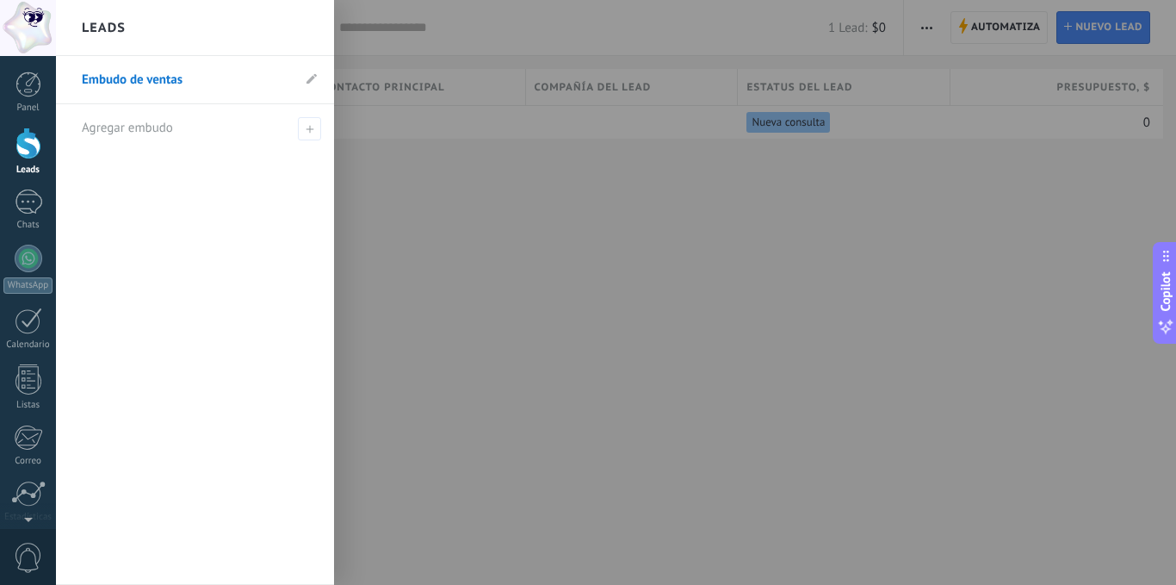
click at [144, 78] on link "Embudo de ventas" at bounding box center [186, 80] width 209 height 48
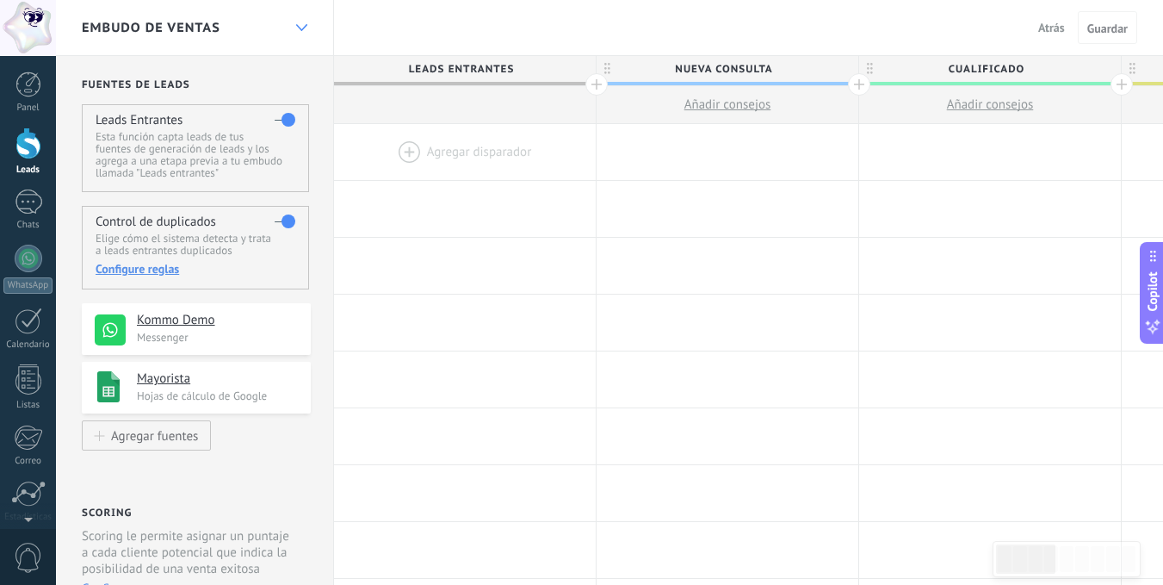
click at [299, 25] on icon at bounding box center [301, 27] width 11 height 7
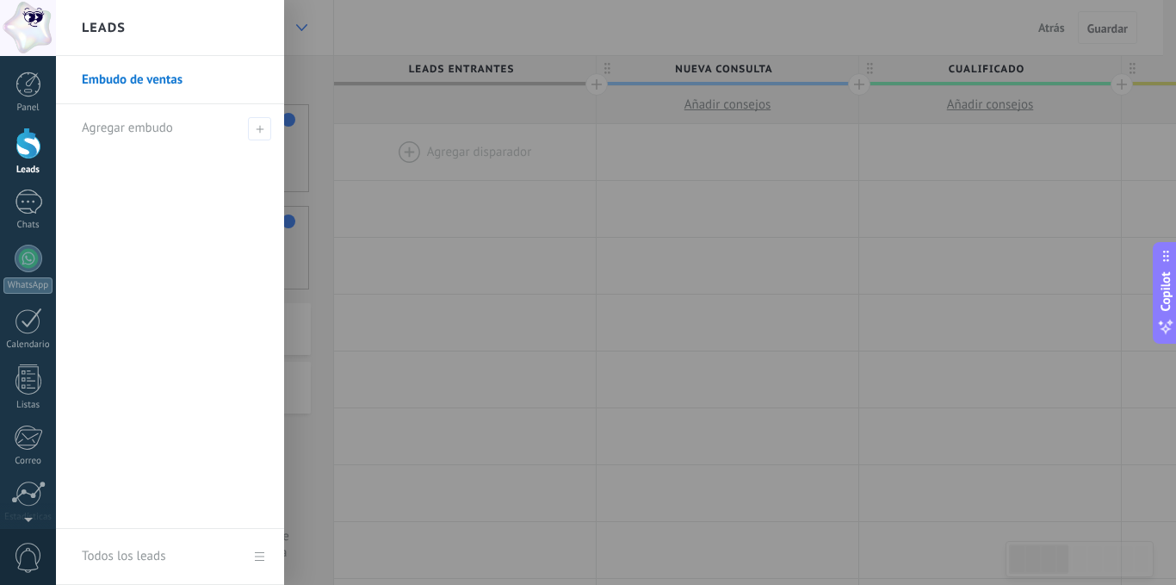
click at [299, 25] on div at bounding box center [644, 292] width 1176 height 585
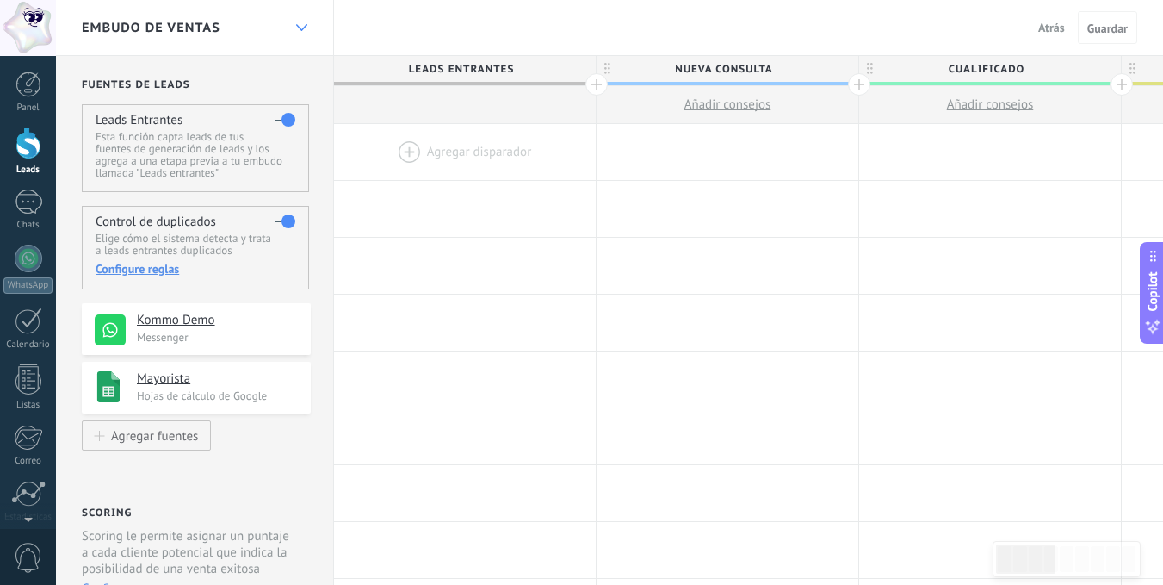
click at [304, 25] on icon at bounding box center [301, 27] width 11 height 7
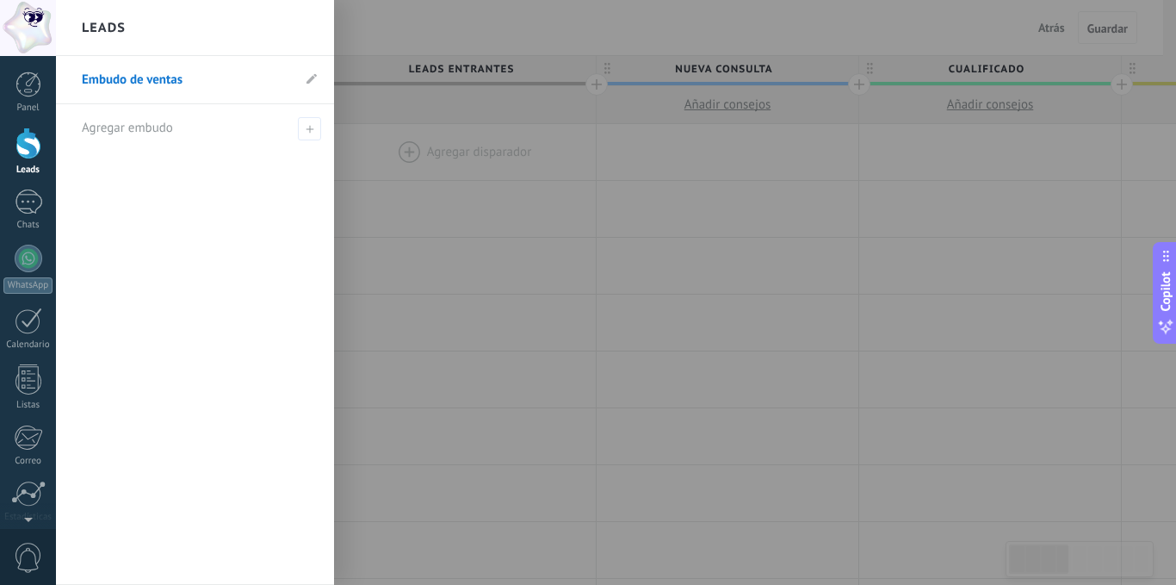
click at [304, 25] on div "Leads" at bounding box center [195, 28] width 278 height 56
click at [463, 30] on div at bounding box center [644, 292] width 1176 height 585
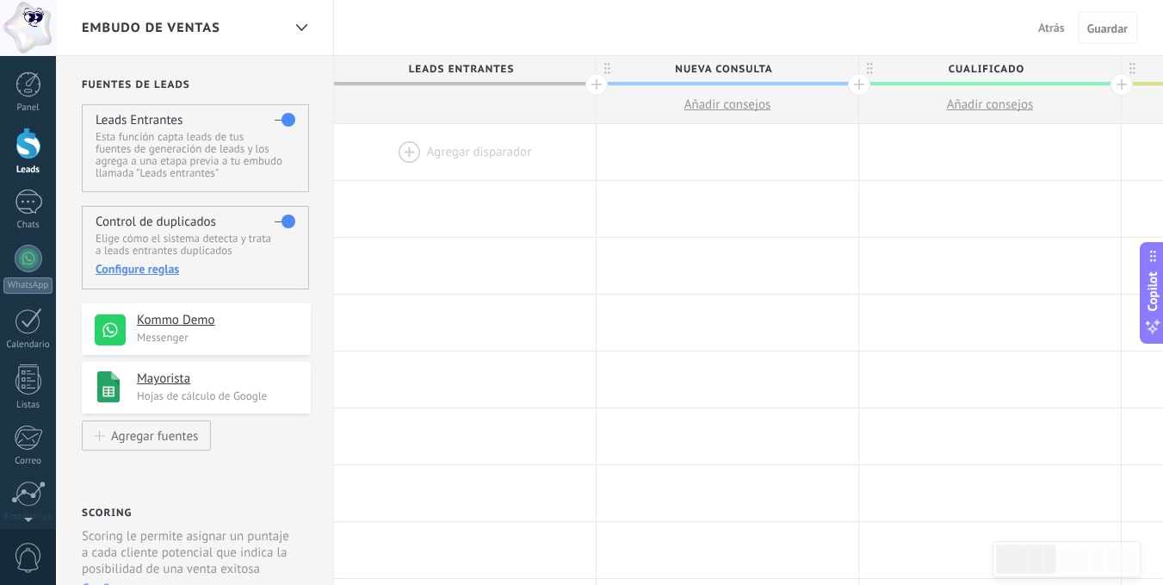
click at [1095, 30] on span "Guardar" at bounding box center [1107, 28] width 40 height 12
click at [1102, 29] on span "Guardar" at bounding box center [1107, 28] width 40 height 12
drag, startPoint x: 1101, startPoint y: 29, endPoint x: 1060, endPoint y: 30, distance: 41.3
click at [1100, 29] on span "Guardar" at bounding box center [1107, 28] width 40 height 12
click at [1052, 33] on span "Atrás" at bounding box center [1051, 27] width 27 height 15
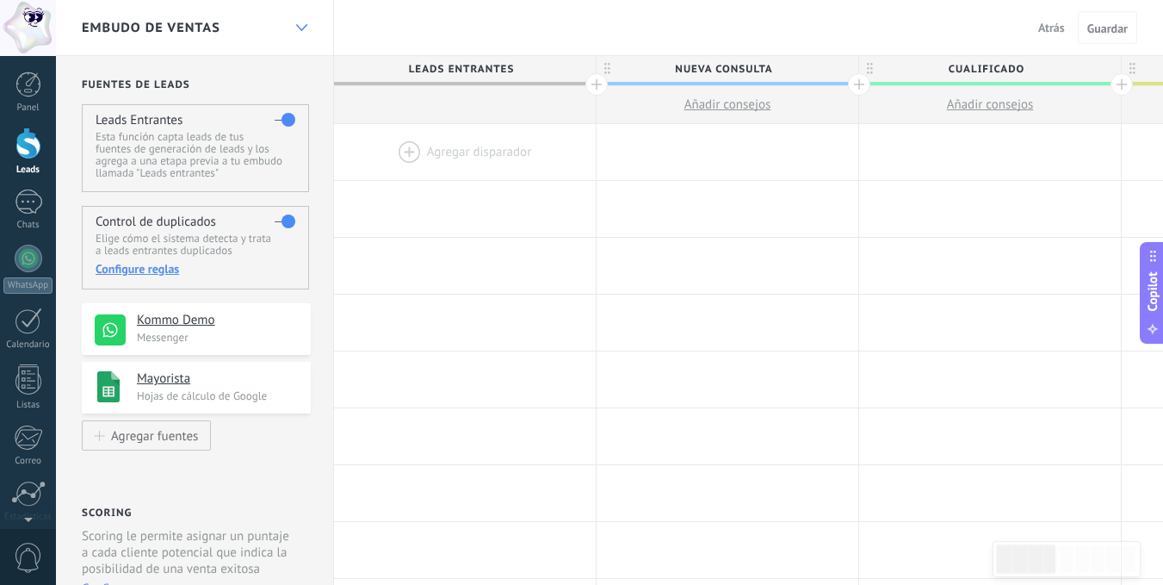
click at [301, 29] on use at bounding box center [300, 27] width 11 height 7
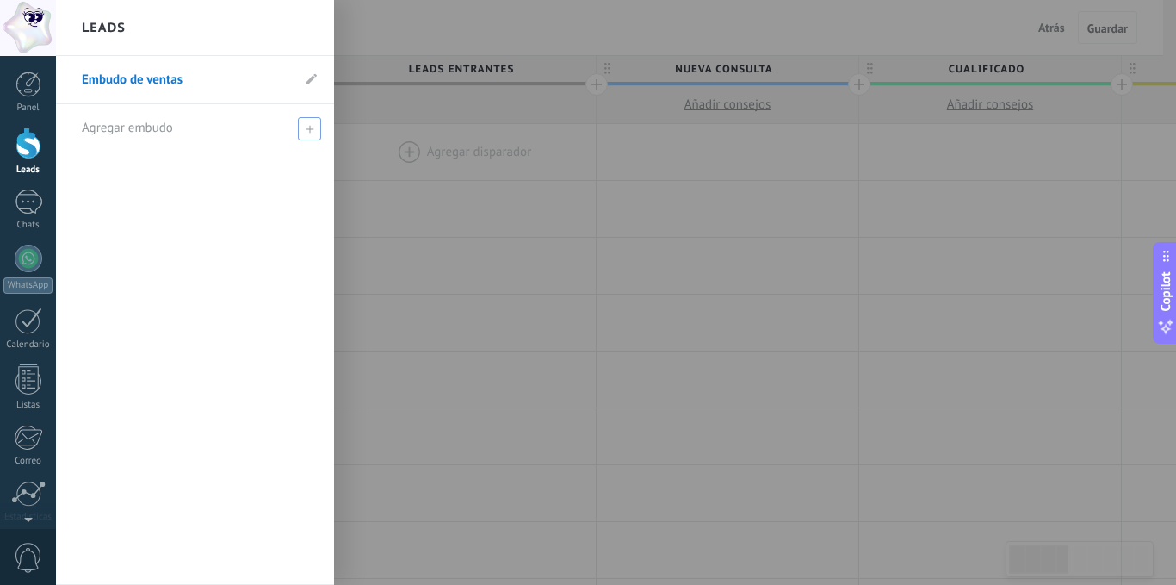
click at [313, 131] on icon at bounding box center [310, 129] width 8 height 8
click at [310, 130] on use at bounding box center [310, 129] width 8 height 8
click at [397, 28] on div at bounding box center [644, 292] width 1176 height 585
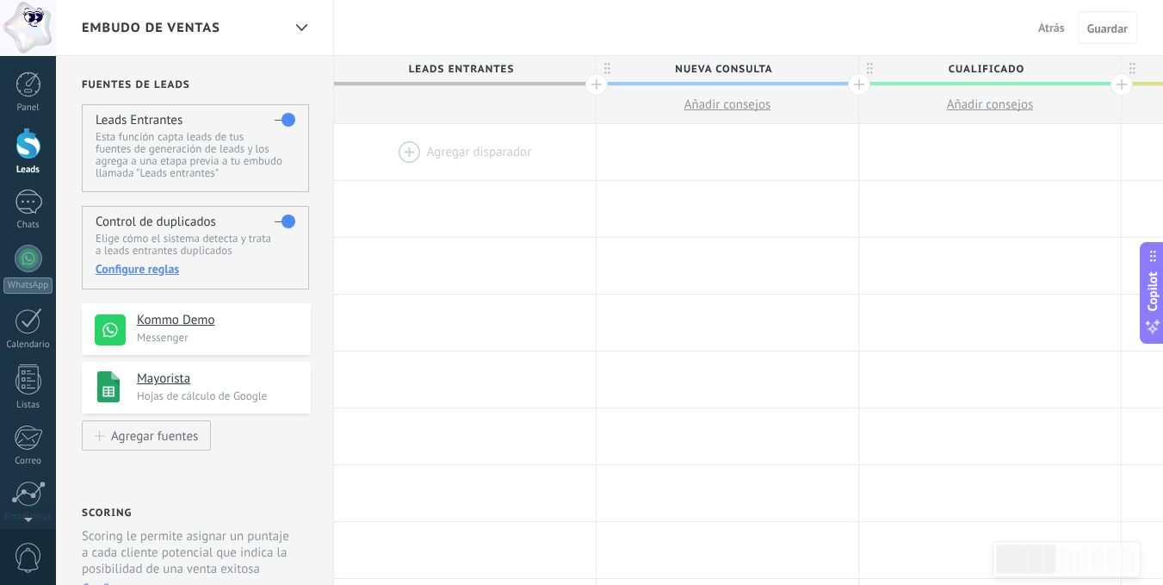
click at [211, 30] on span "Embudo de ventas" at bounding box center [151, 28] width 139 height 16
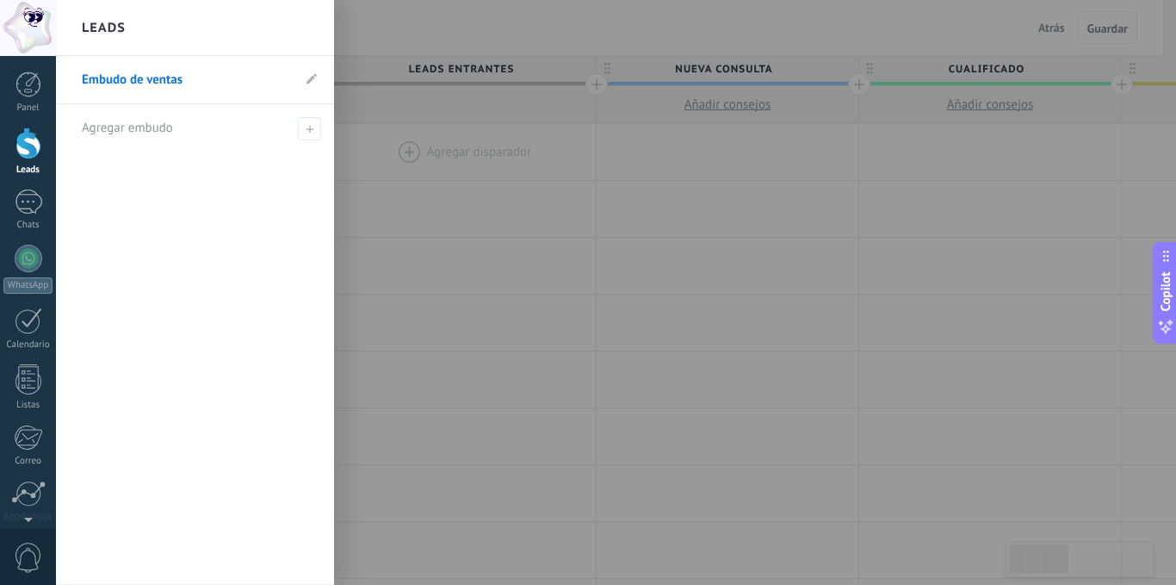
click at [176, 78] on link "Embudo de ventas" at bounding box center [186, 80] width 209 height 48
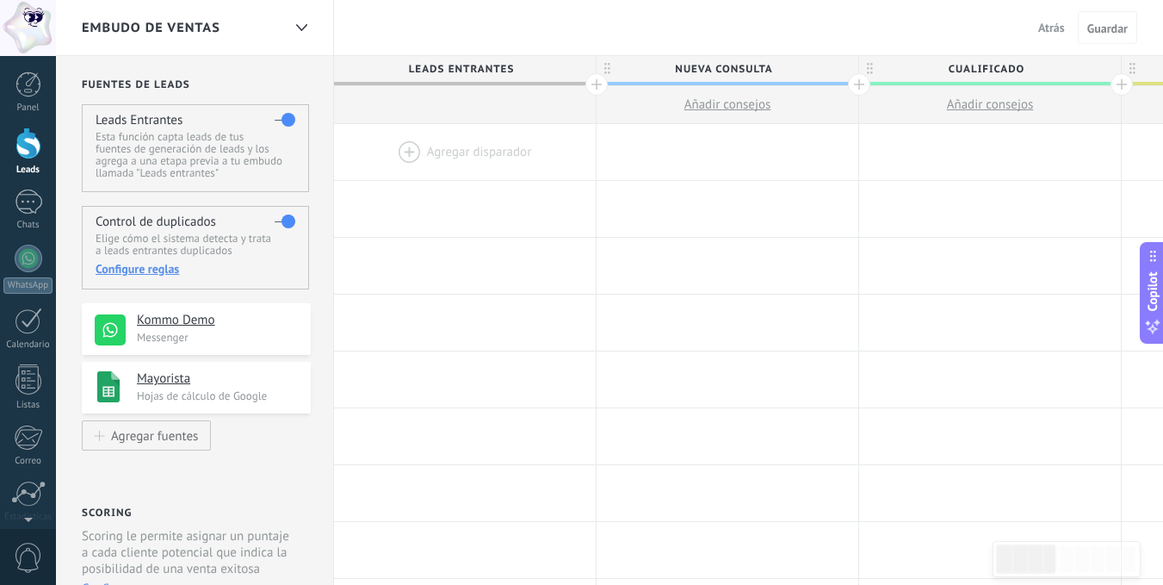
click at [460, 152] on div at bounding box center [465, 152] width 262 height 56
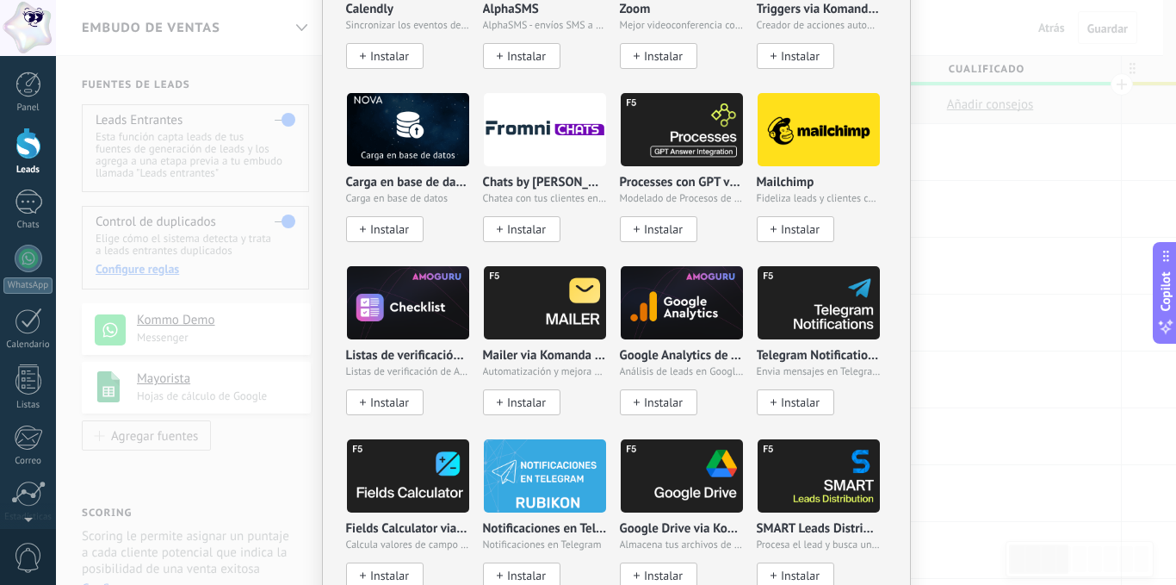
scroll to position [1808, 0]
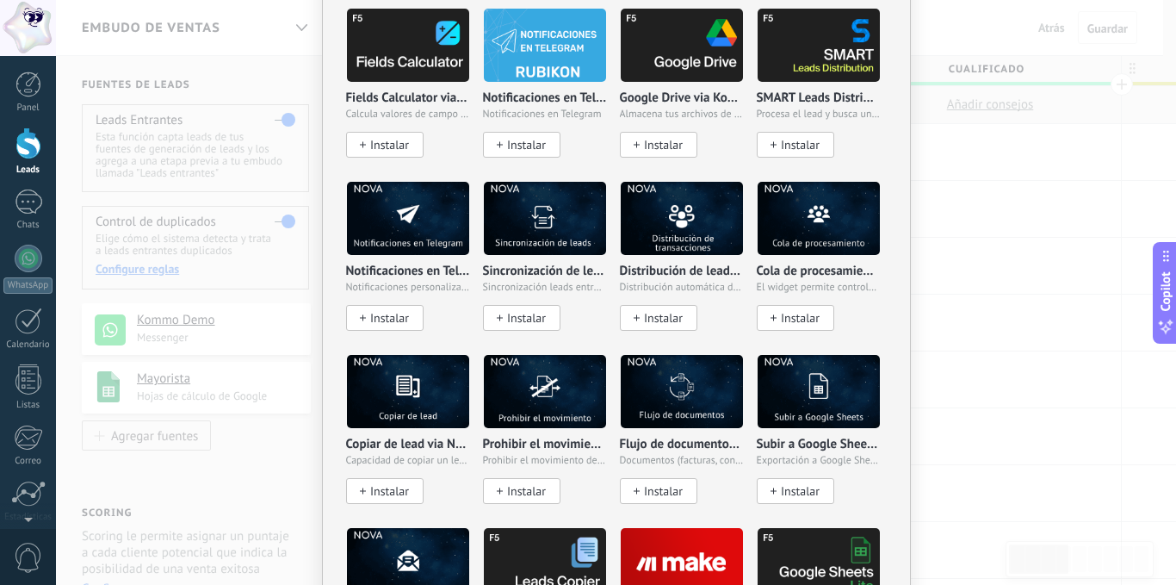
click at [1065, 248] on div "No hay resultados Salesbot Agente de IA Agregar tarea Enviar un webhook Cambiar…" at bounding box center [616, 292] width 1120 height 585
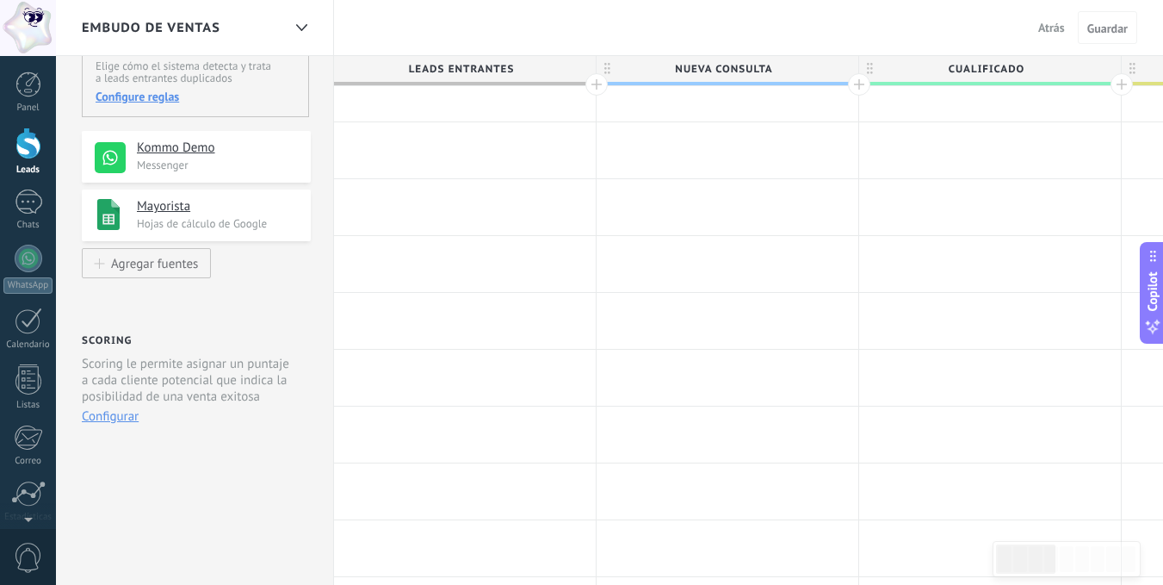
scroll to position [0, 0]
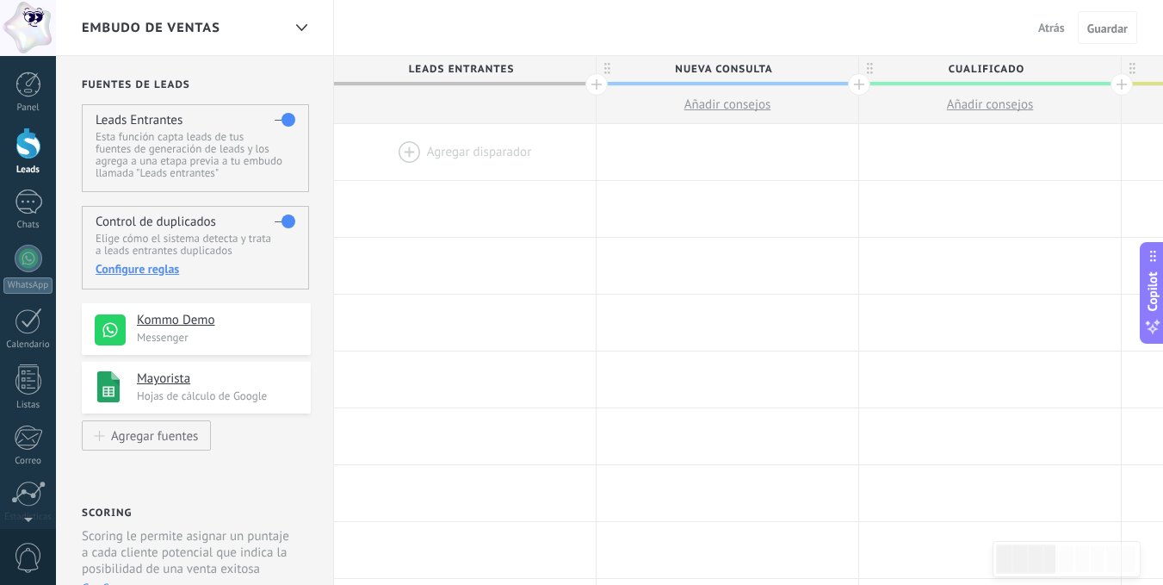
click at [269, 220] on div "Control de duplicados Elige cómo el sistema detecta y trata a leads entrantes d…" at bounding box center [195, 248] width 227 height 84
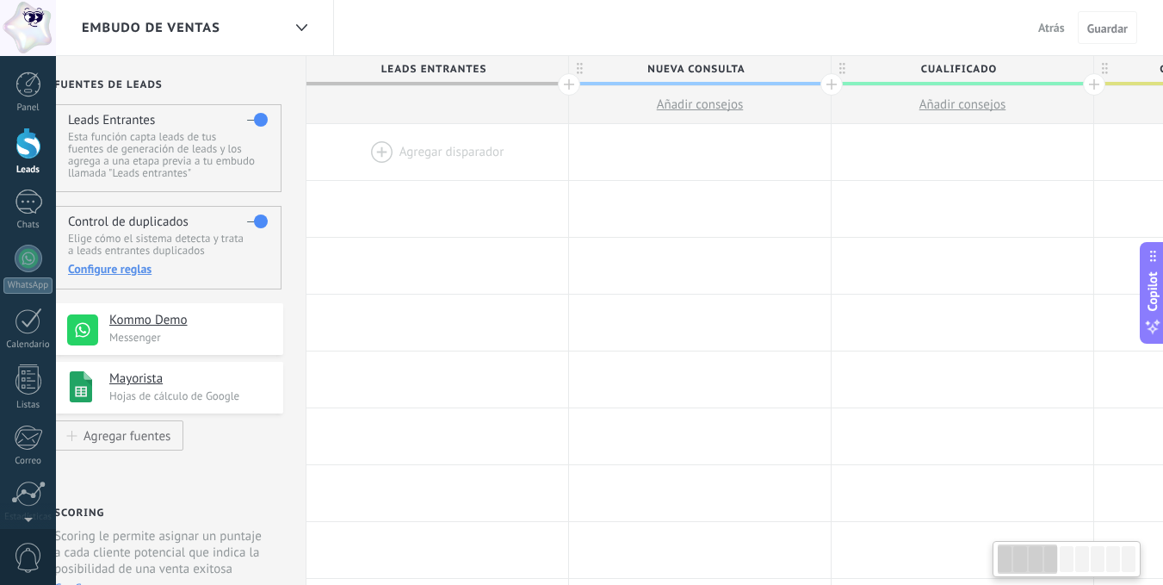
drag, startPoint x: 286, startPoint y: 219, endPoint x: 259, endPoint y: 217, distance: 26.7
click at [258, 218] on label at bounding box center [257, 221] width 21 height 28
click at [259, 217] on label at bounding box center [257, 221] width 21 height 28
click at [258, 217] on label at bounding box center [257, 221] width 21 height 28
click at [300, 25] on icon at bounding box center [301, 27] width 11 height 7
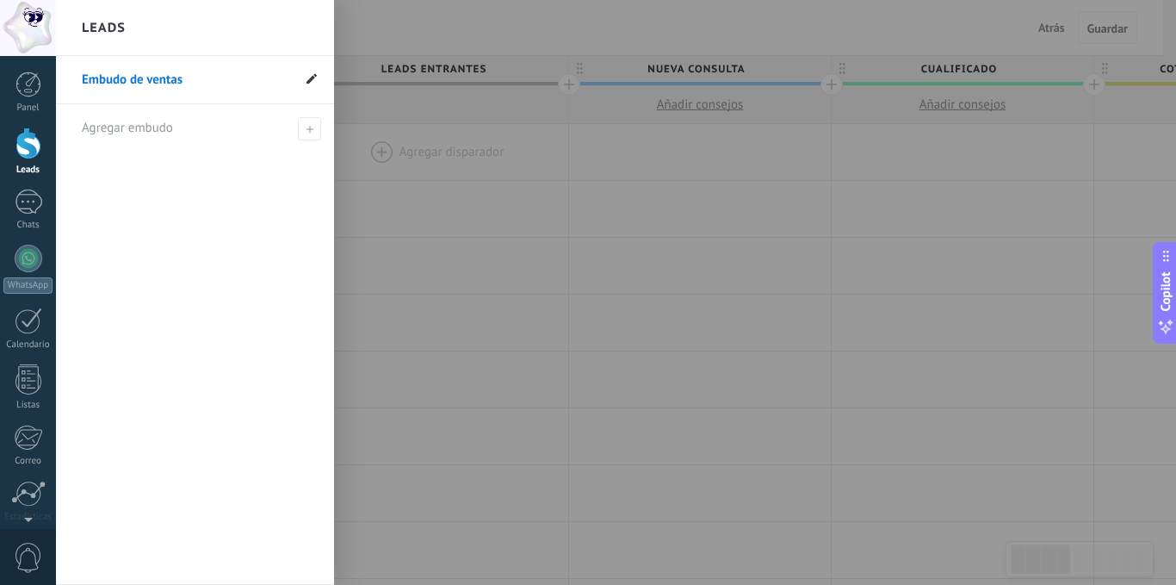
click at [312, 78] on use at bounding box center [311, 78] width 10 height 10
click at [308, 75] on icon at bounding box center [311, 78] width 10 height 10
click at [201, 84] on link "Embudo de ventas" at bounding box center [186, 80] width 209 height 48
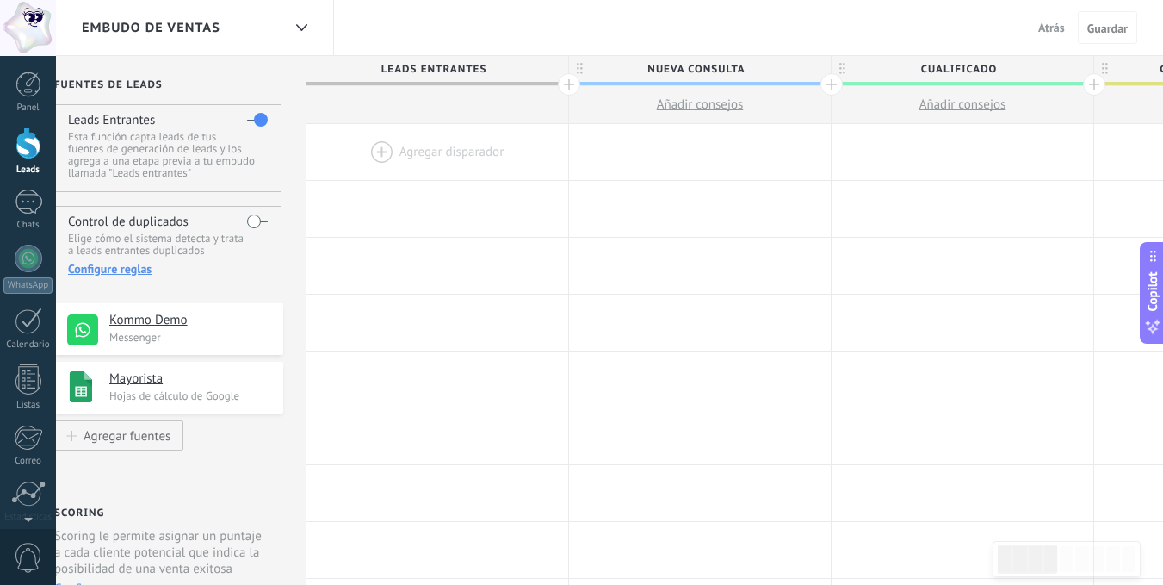
click at [227, 28] on div "Embudo de ventas" at bounding box center [182, 27] width 200 height 55
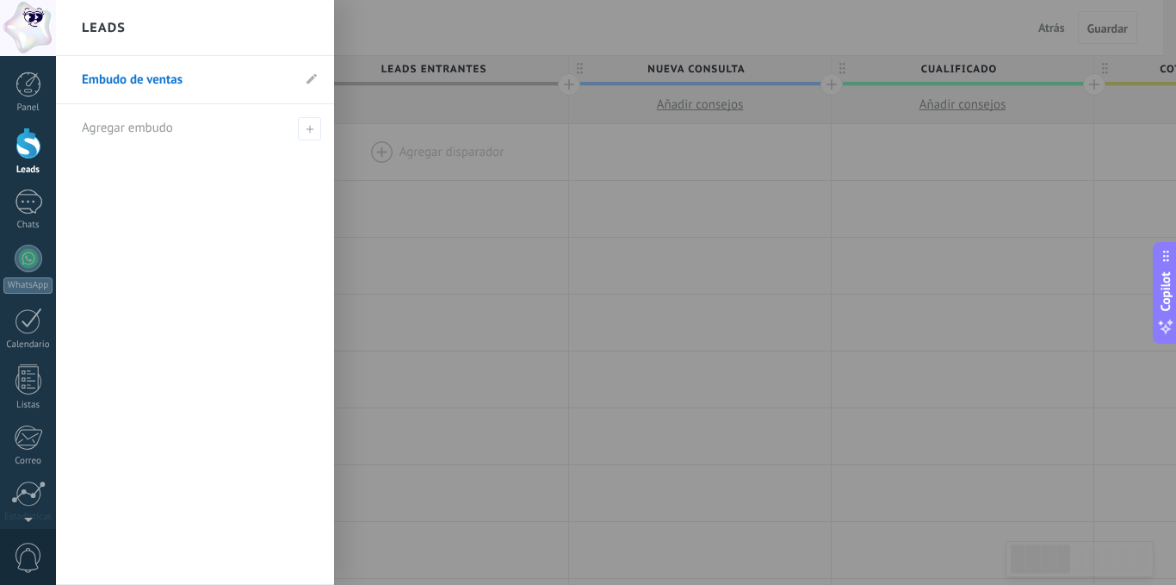
click at [158, 73] on link "Embudo de ventas" at bounding box center [186, 80] width 209 height 48
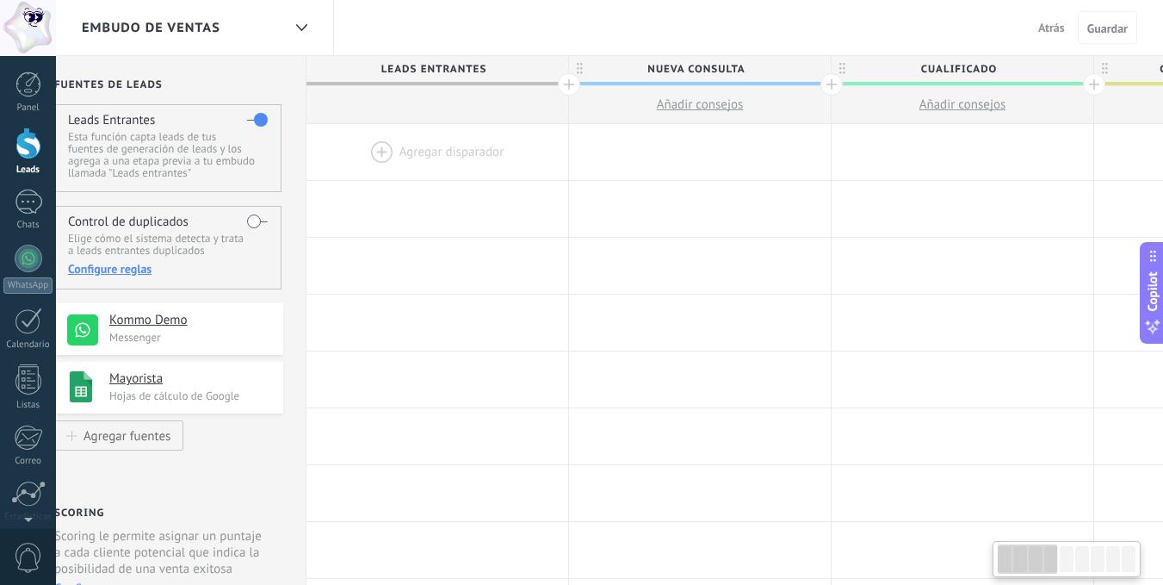
click at [214, 30] on span "Embudo de ventas" at bounding box center [151, 28] width 139 height 16
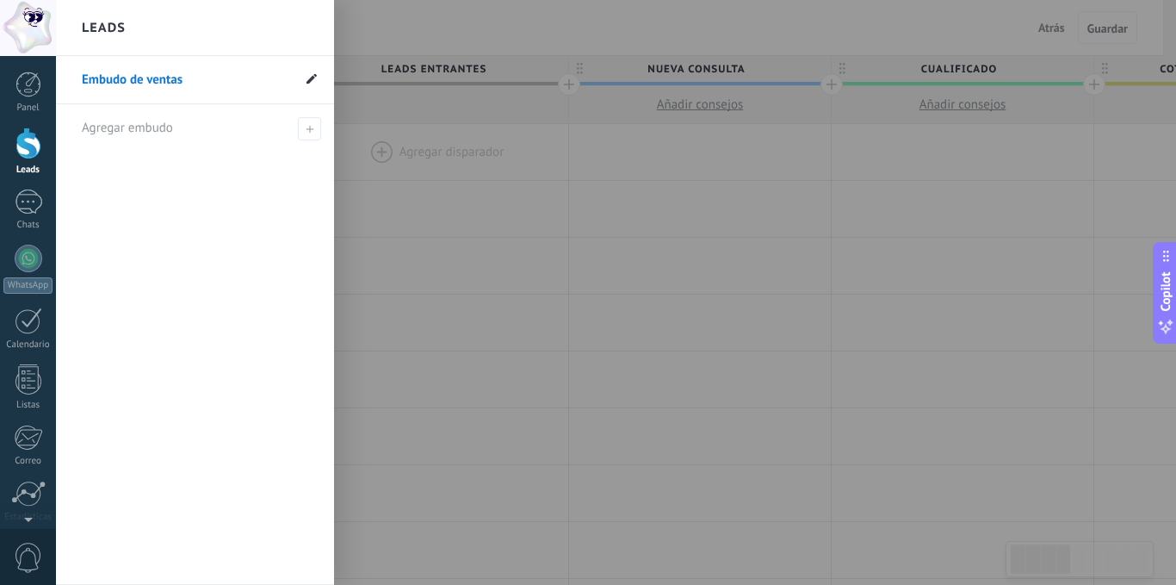
click at [314, 77] on icon at bounding box center [311, 78] width 10 height 10
click at [307, 125] on icon at bounding box center [310, 129] width 8 height 8
click at [372, 201] on div at bounding box center [644, 292] width 1176 height 585
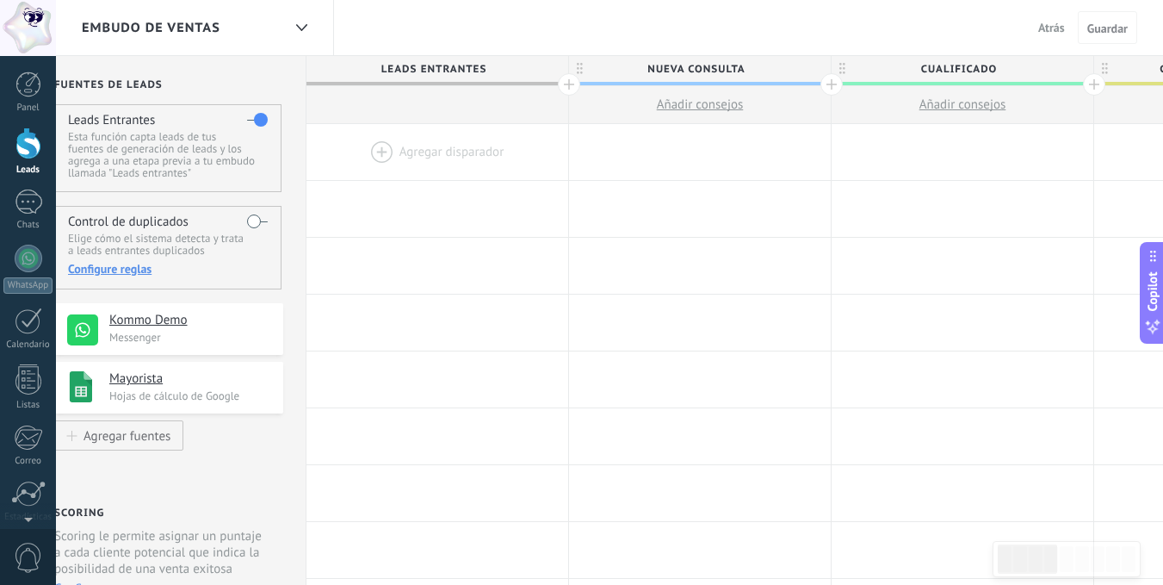
click at [565, 84] on div at bounding box center [569, 84] width 22 height 22
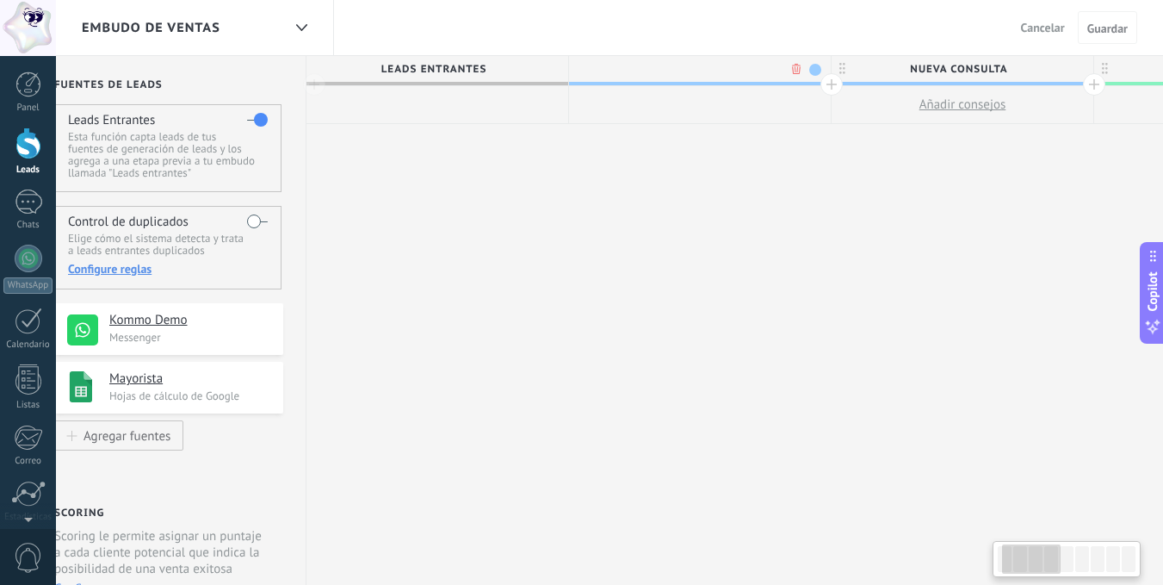
scroll to position [0, 155]
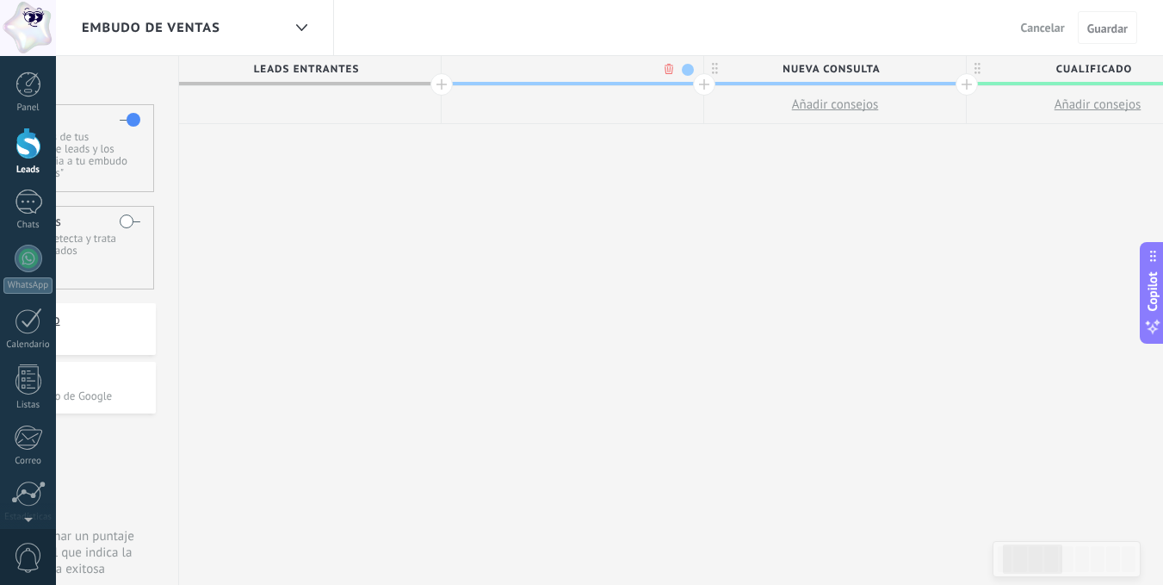
click at [607, 62] on input "text" at bounding box center [569, 69] width 228 height 26
type input "*"
click at [552, 65] on input "**********" at bounding box center [569, 69] width 228 height 26
type input "**********"
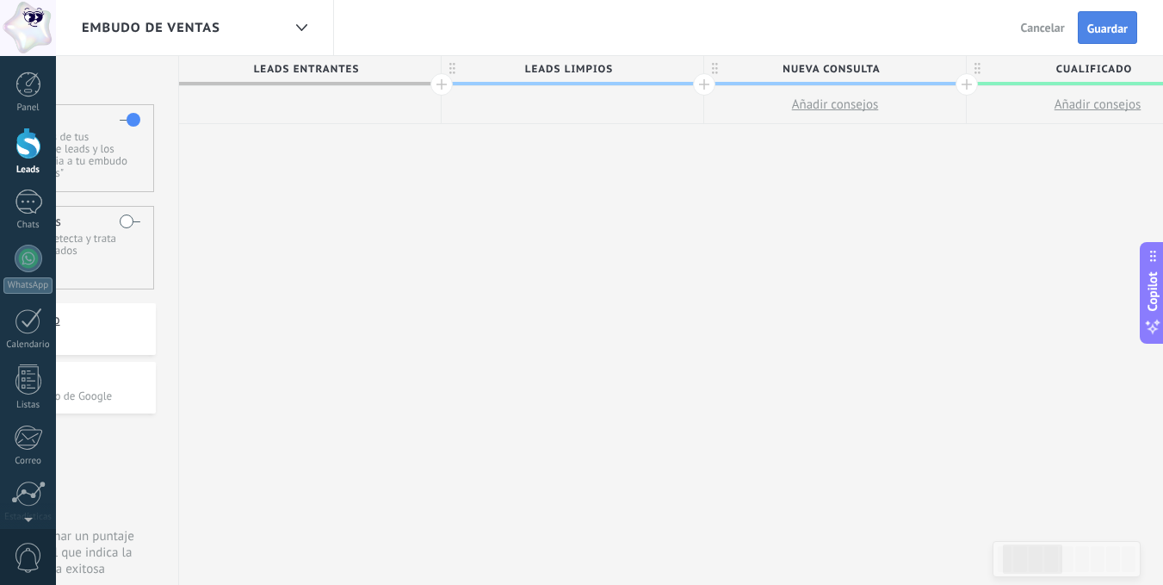
click at [1096, 25] on span "Guardar" at bounding box center [1107, 28] width 40 height 12
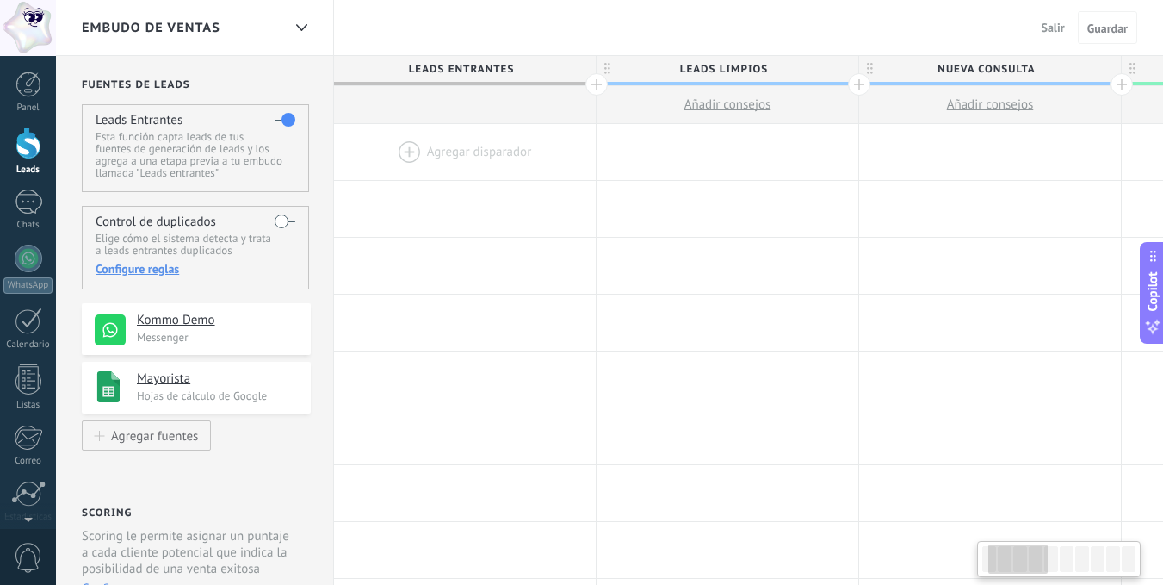
scroll to position [0, 155]
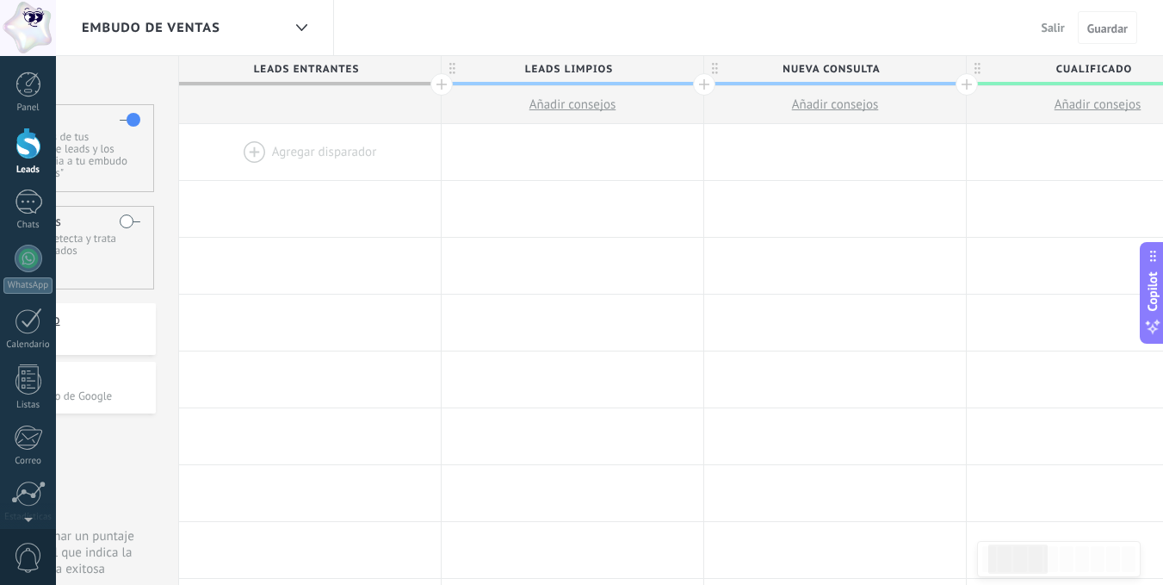
click at [1032, 71] on span "Cualificado" at bounding box center [1093, 69] width 253 height 27
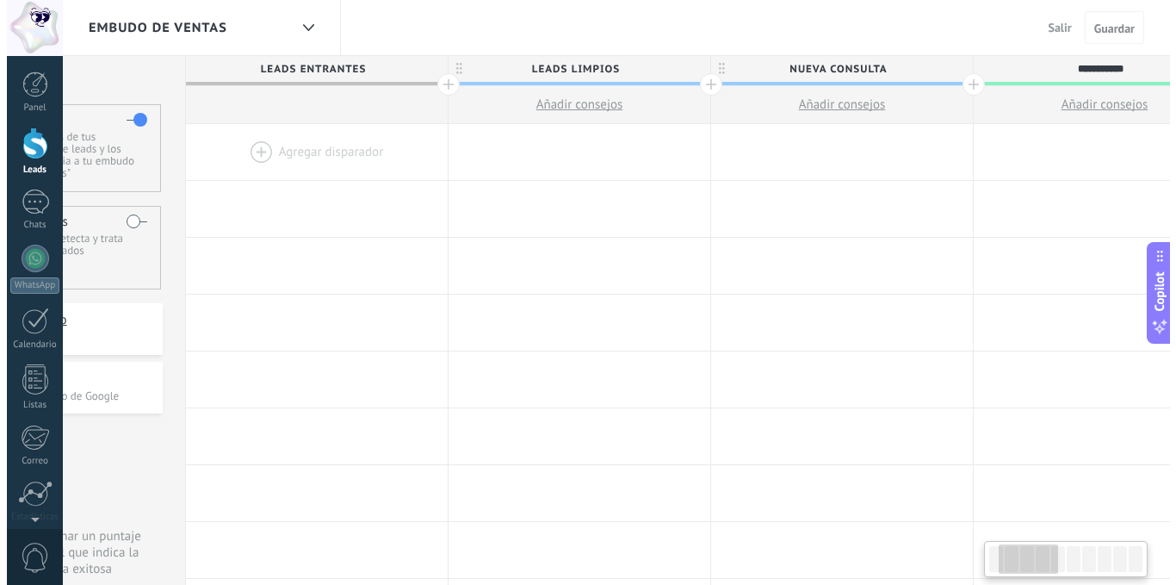
scroll to position [0, 200]
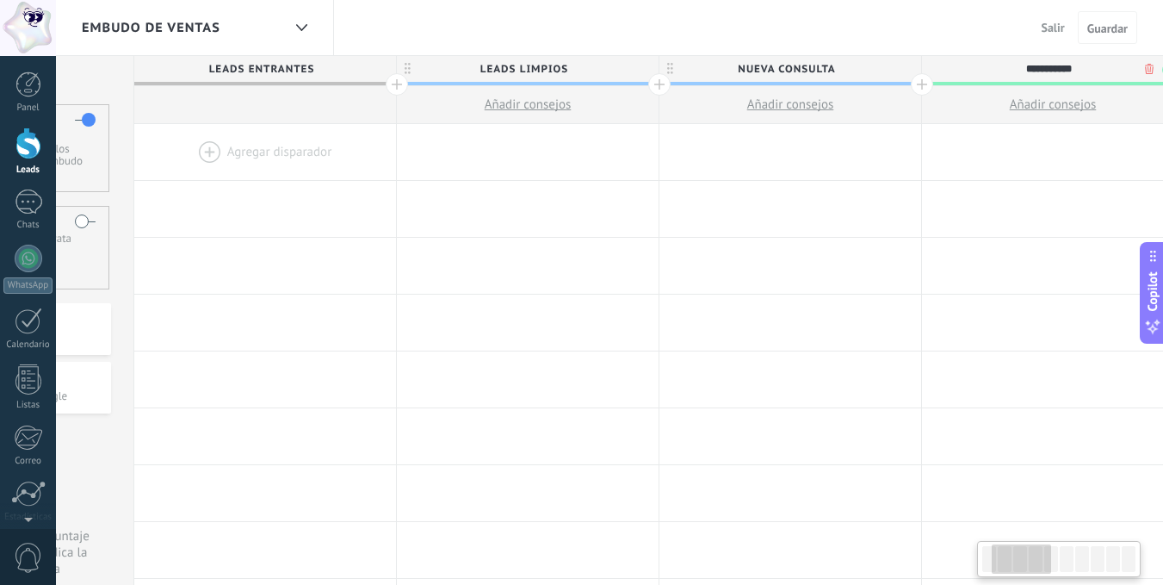
click at [1046, 99] on span "Añadir consejos" at bounding box center [1053, 104] width 87 height 16
type textarea "**********"
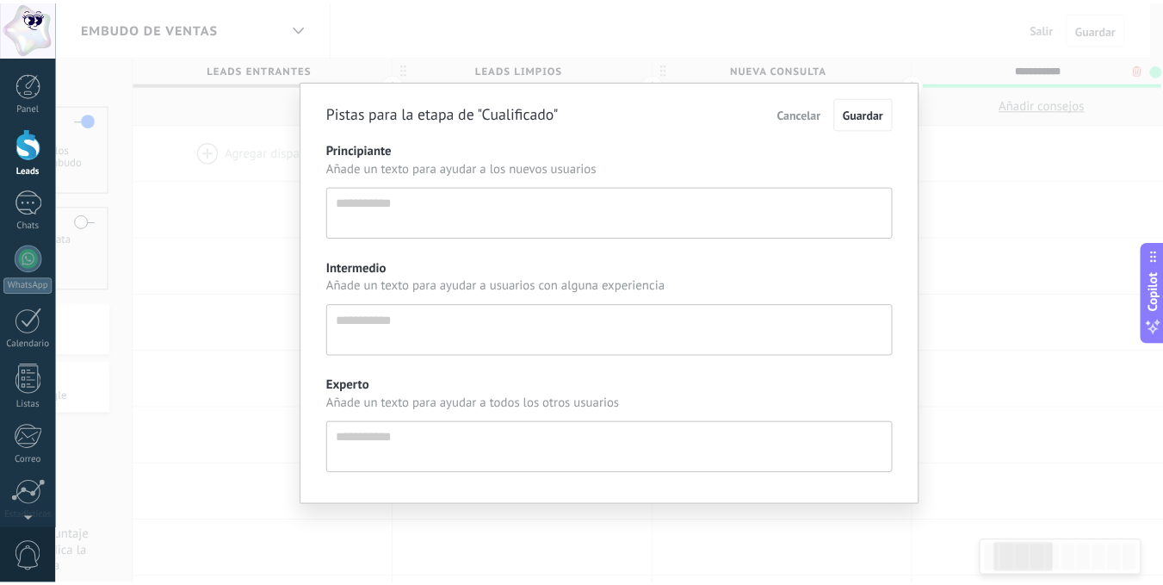
scroll to position [16, 0]
click at [802, 109] on span "Cancelar" at bounding box center [808, 112] width 44 height 15
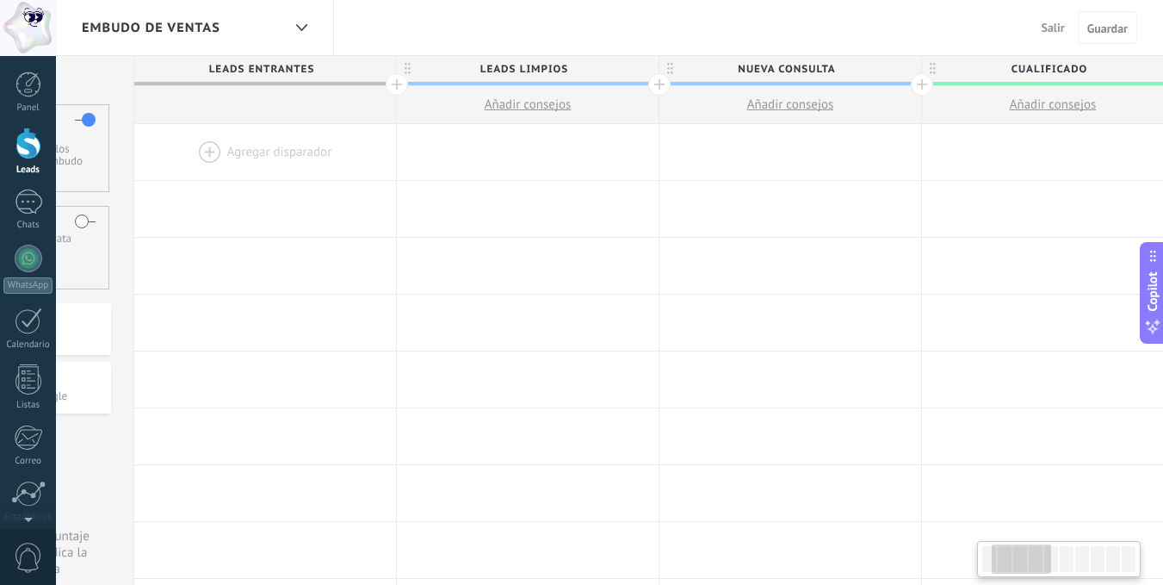
click at [1077, 571] on div at bounding box center [1082, 559] width 14 height 26
click at [1062, 559] on div at bounding box center [1067, 559] width 14 height 26
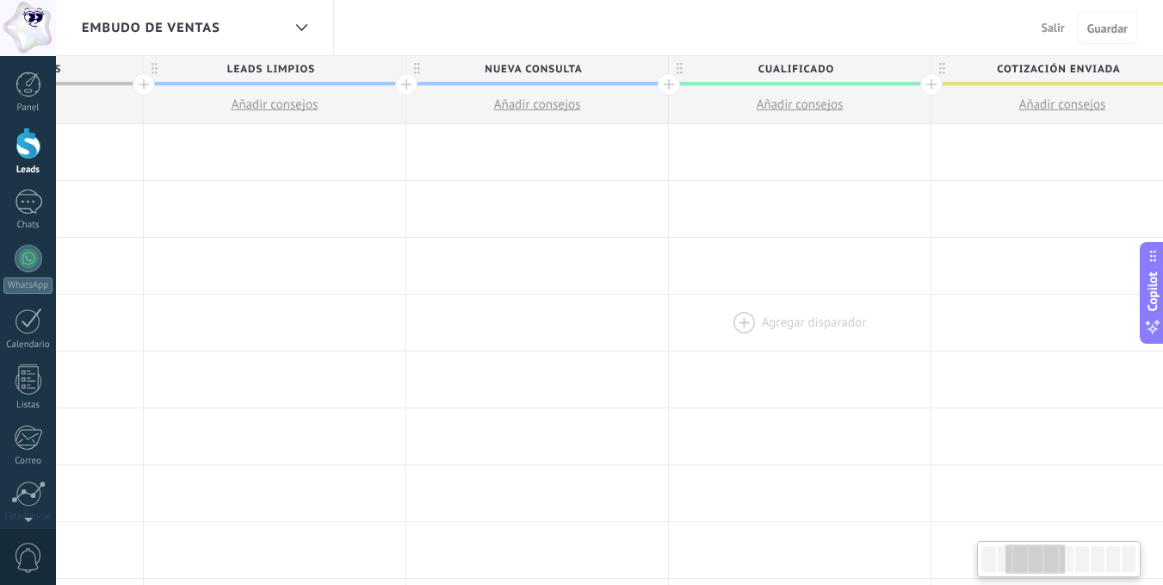
scroll to position [0, 494]
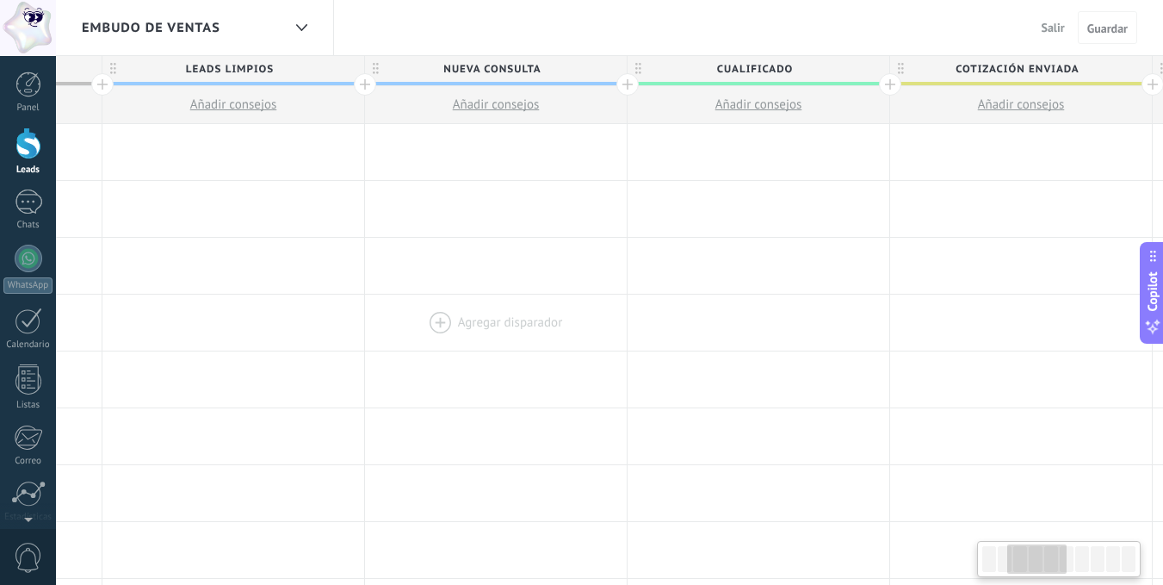
drag, startPoint x: 958, startPoint y: 356, endPoint x: 464, endPoint y: 319, distance: 495.6
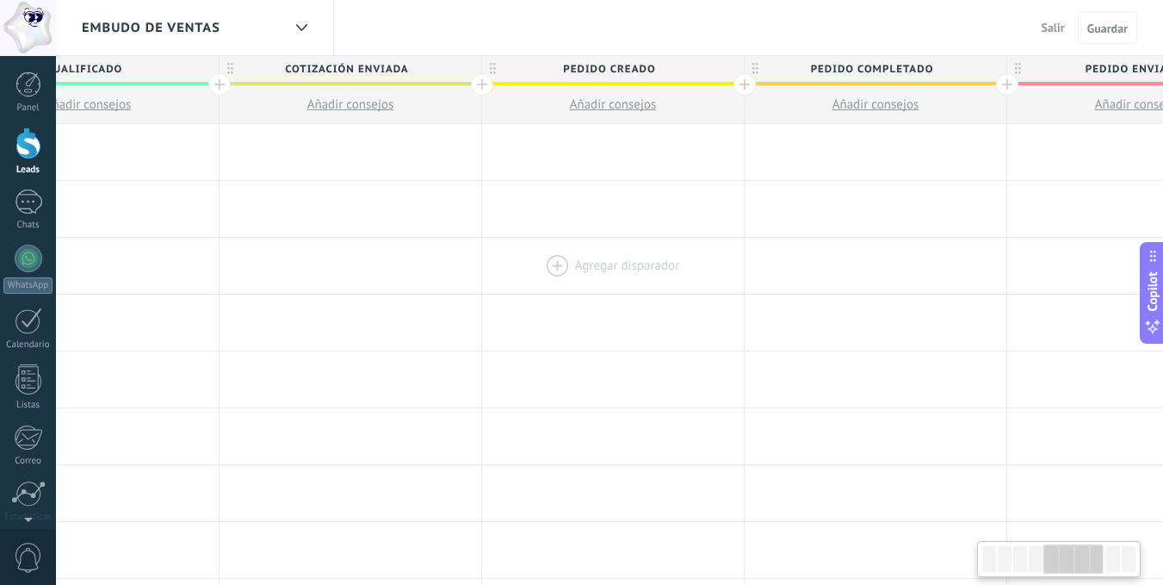
scroll to position [0, 1172]
drag, startPoint x: 1019, startPoint y: 279, endPoint x: 598, endPoint y: 247, distance: 422.2
click at [598, 247] on div at bounding box center [606, 266] width 262 height 56
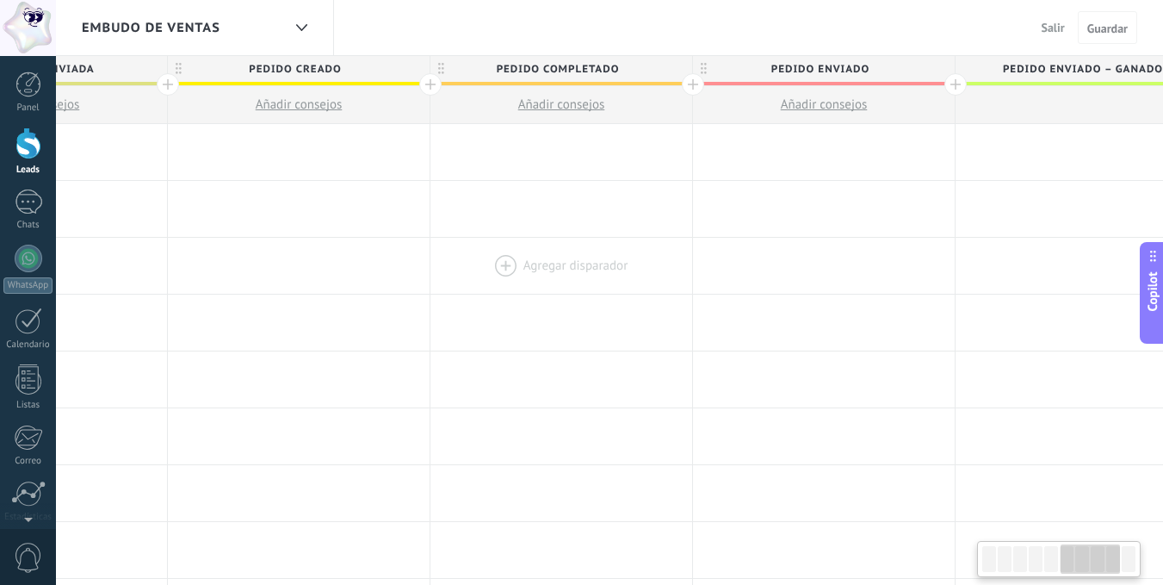
drag, startPoint x: 922, startPoint y: 266, endPoint x: 615, endPoint y: 252, distance: 307.7
click at [615, 252] on div at bounding box center [561, 266] width 262 height 56
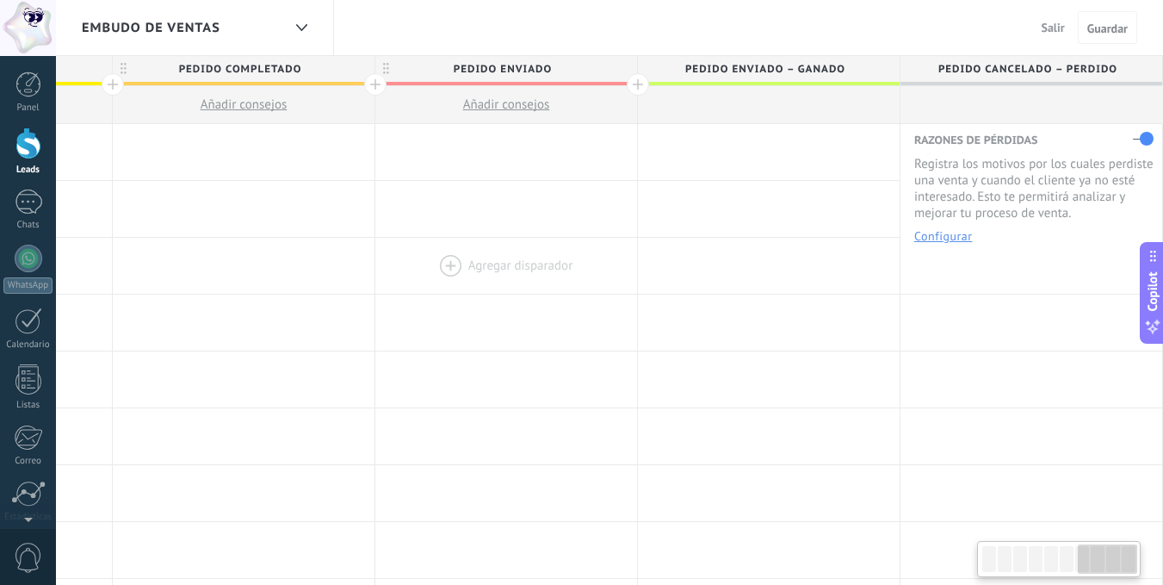
drag, startPoint x: 966, startPoint y: 248, endPoint x: 553, endPoint y: 258, distance: 413.4
drag, startPoint x: 470, startPoint y: 203, endPoint x: 288, endPoint y: 190, distance: 183.0
click at [637, 210] on div at bounding box center [506, 209] width 262 height 56
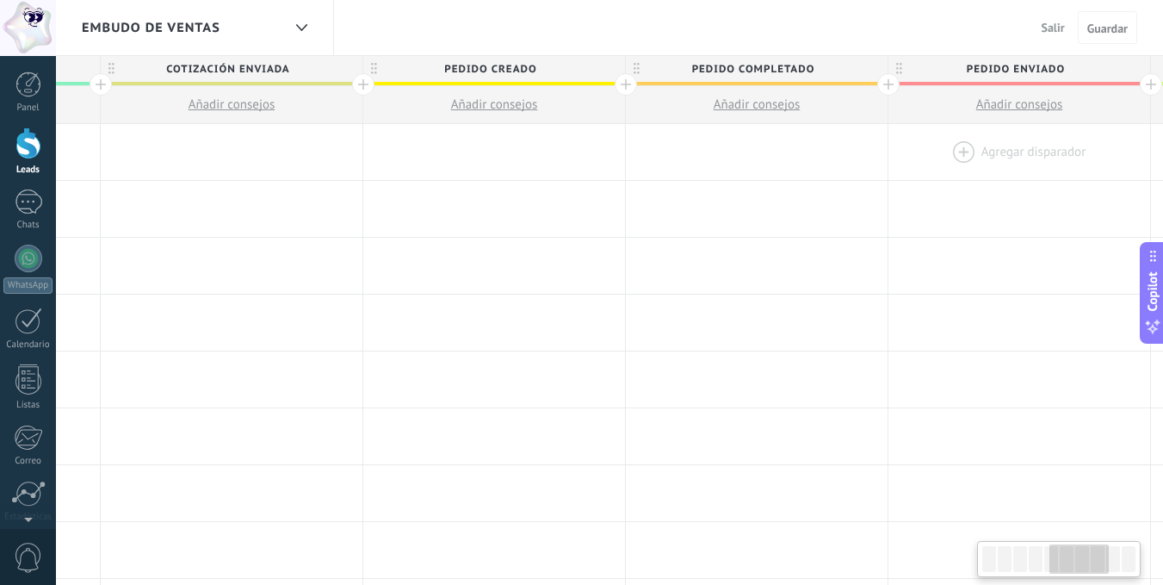
drag, startPoint x: 288, startPoint y: 190, endPoint x: 897, endPoint y: 171, distance: 609.9
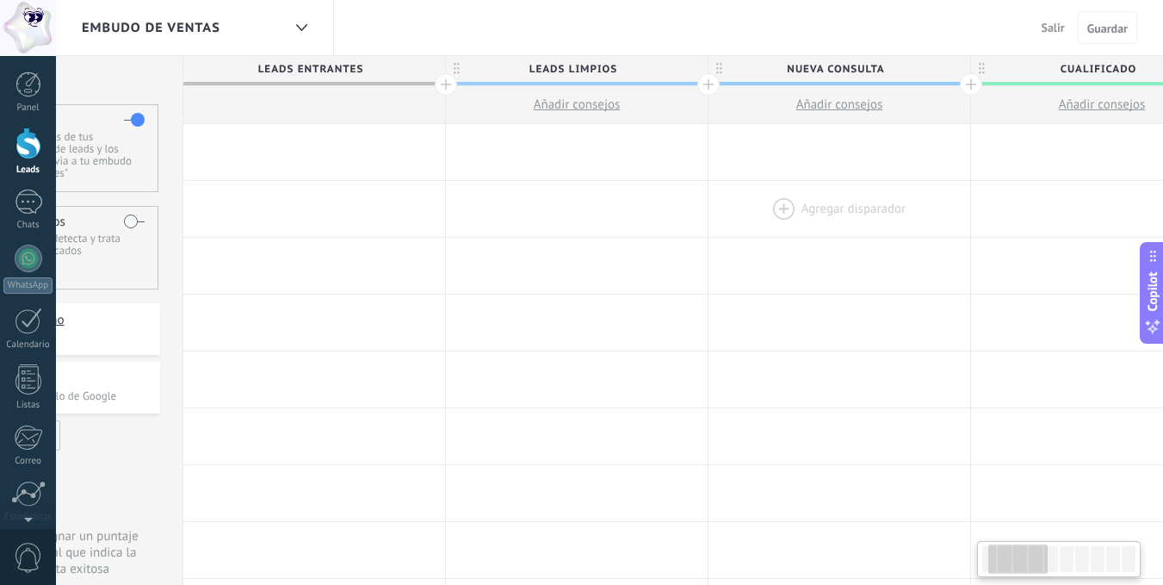
scroll to position [0, 132]
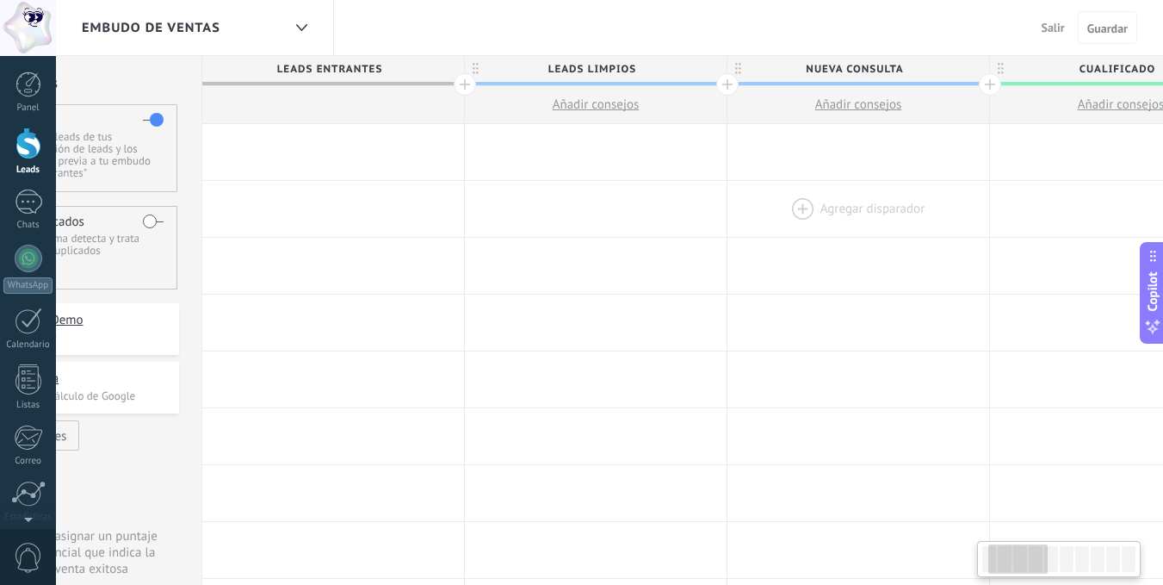
drag, startPoint x: 276, startPoint y: 189, endPoint x: 819, endPoint y: 186, distance: 542.4
click at [819, 186] on div at bounding box center [859, 209] width 262 height 56
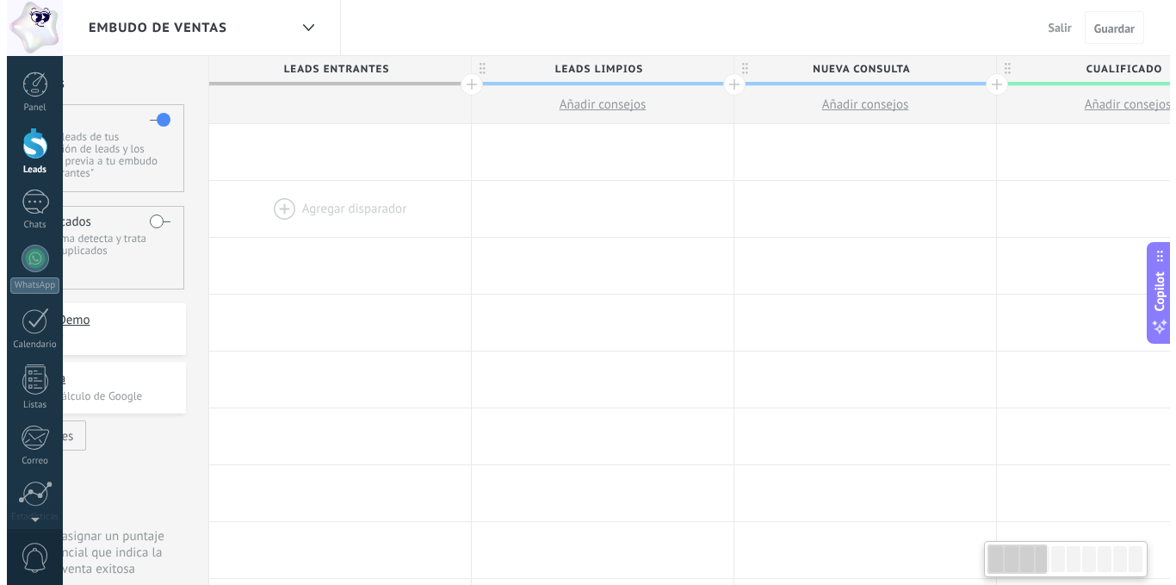
scroll to position [0, 0]
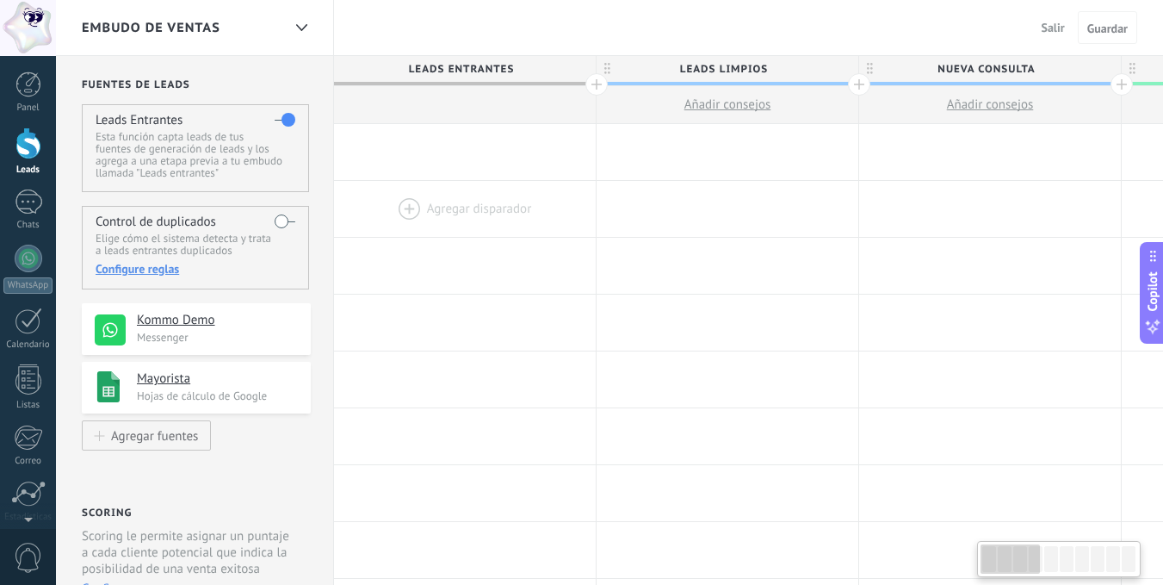
drag, startPoint x: 524, startPoint y: 196, endPoint x: 542, endPoint y: 195, distance: 18.1
click at [542, 195] on div at bounding box center [465, 209] width 262 height 56
click at [459, 112] on div at bounding box center [465, 105] width 262 height 38
click at [27, 134] on div at bounding box center [28, 143] width 26 height 32
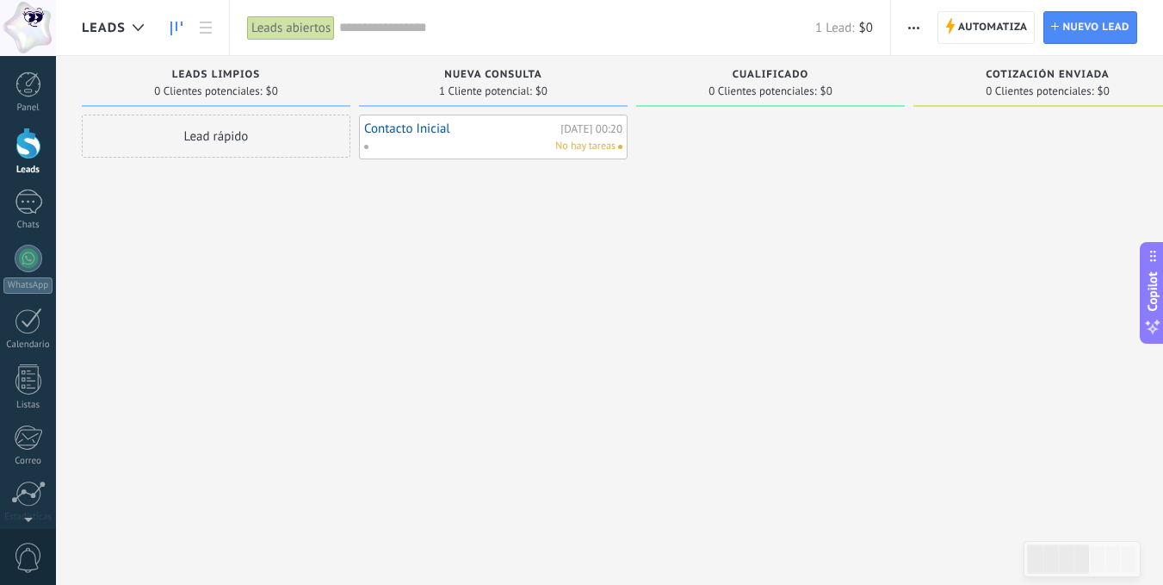
click at [233, 127] on div "Lead rápido" at bounding box center [216, 136] width 269 height 43
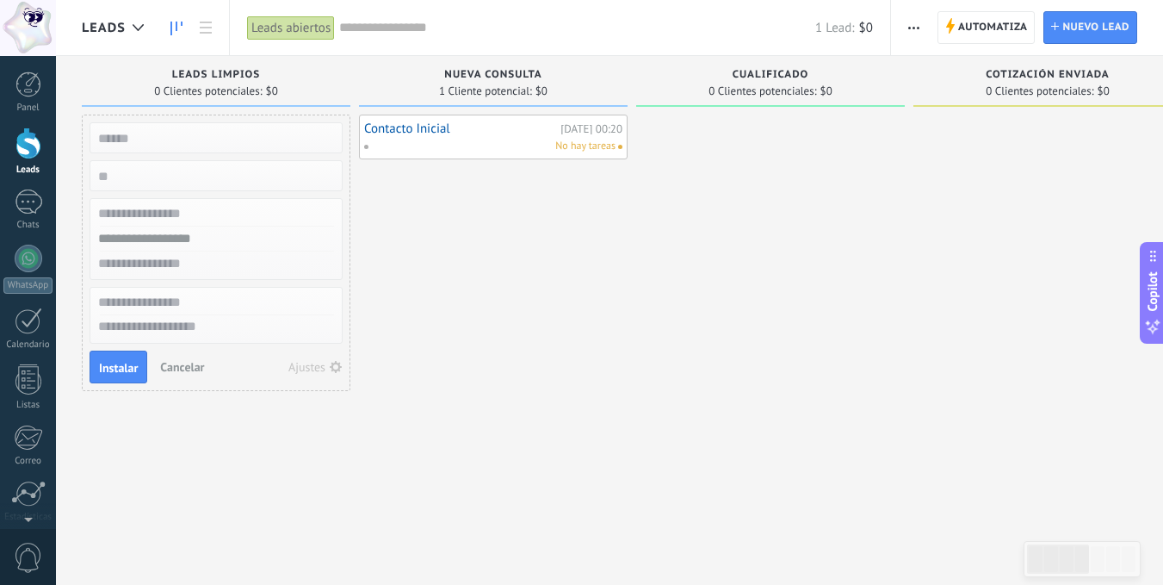
click at [441, 300] on div "Contacto Inicial [DATE] 00:20 No hay tareas" at bounding box center [493, 295] width 269 height 360
click at [525, 287] on div "Contacto Inicial [DATE] 00:20 No hay tareas" at bounding box center [493, 295] width 269 height 360
click at [523, 291] on div "Contacto Inicial [DATE] 00:20 No hay tareas" at bounding box center [493, 295] width 269 height 360
click at [215, 78] on span "Leads Limpios" at bounding box center [216, 75] width 89 height 12
click at [20, 146] on div at bounding box center [28, 143] width 26 height 32
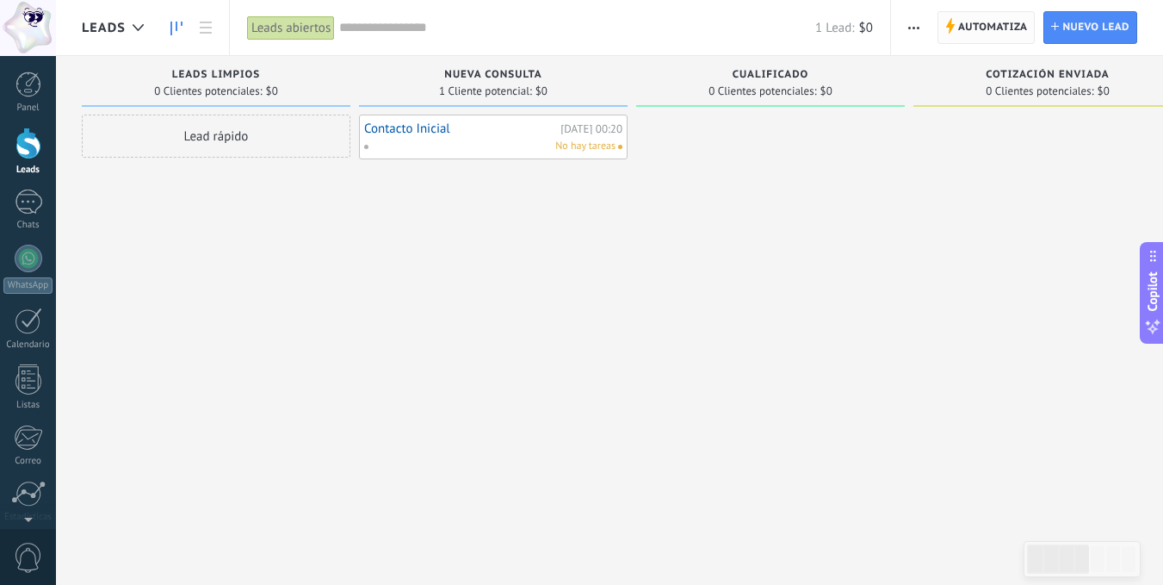
click at [990, 22] on span "Automatiza" at bounding box center [993, 27] width 70 height 31
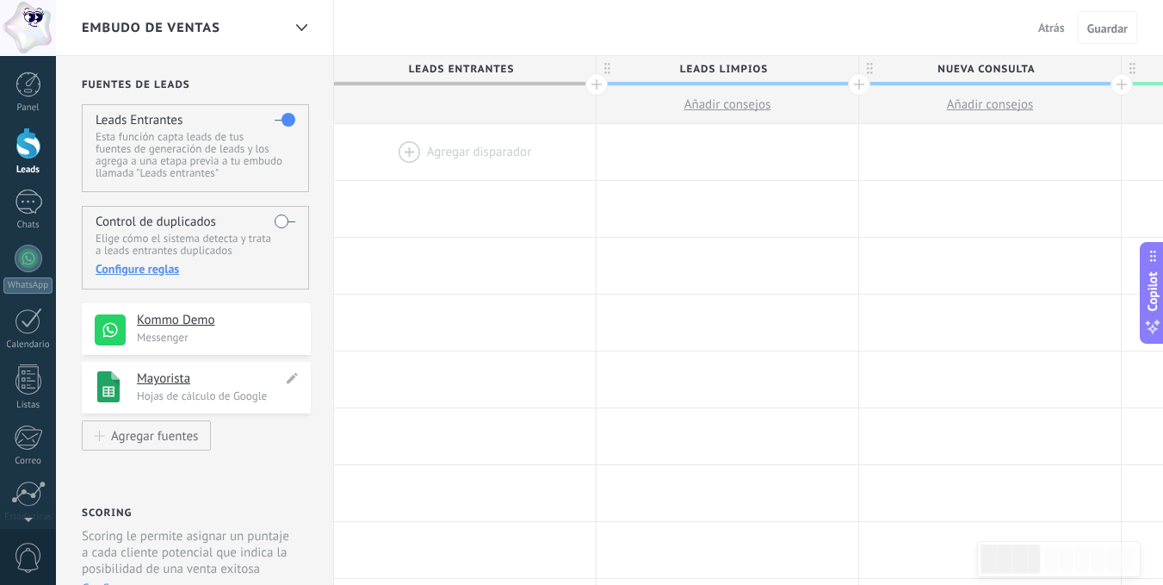
click at [166, 379] on h4 "Mayorista" at bounding box center [210, 378] width 146 height 17
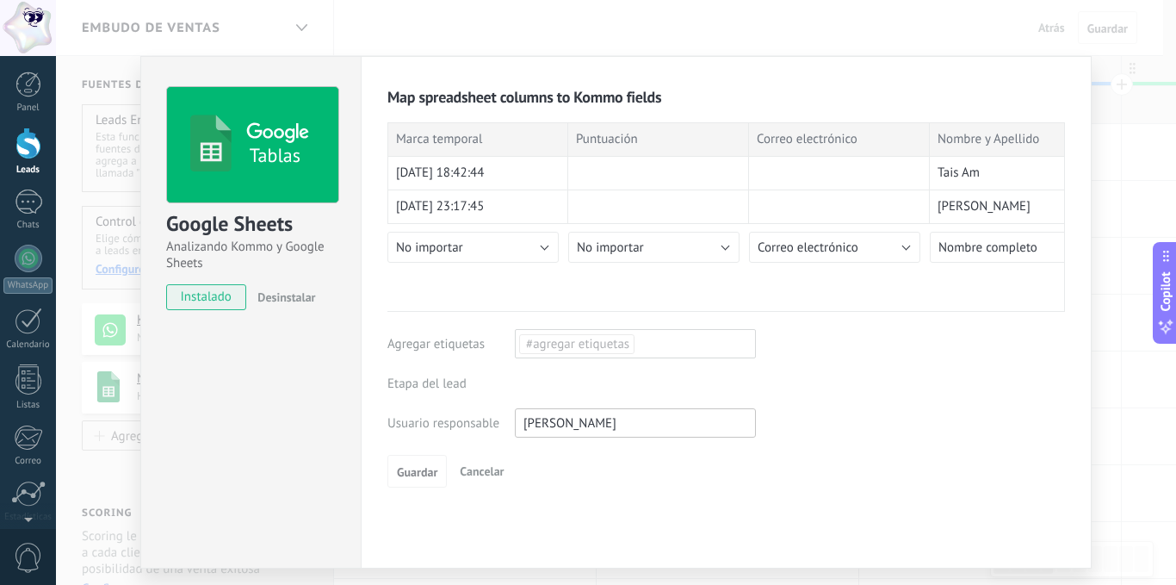
click at [0, 0] on div "Leads Entrantes Leads [GEOGRAPHIC_DATA] Nueva consulta Cualificado Cotización e…" at bounding box center [0, 0] width 0 height 0
click at [0, 0] on label "Leads Limpios" at bounding box center [0, 0] width 0 height 0
click at [433, 474] on span "Guardar" at bounding box center [417, 472] width 40 height 12
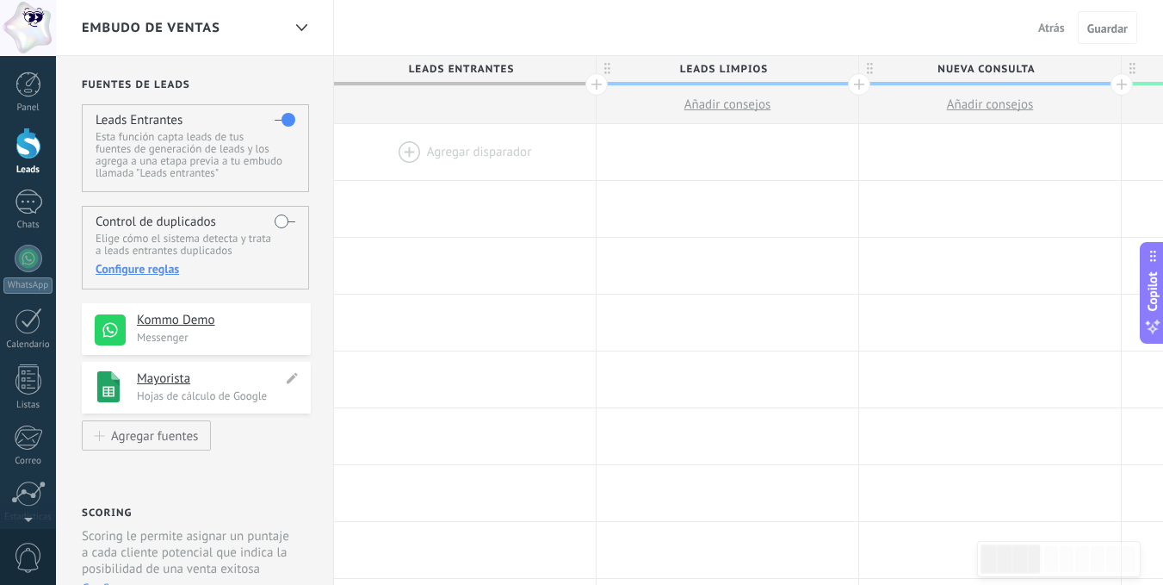
click at [157, 381] on h4 "Mayorista" at bounding box center [210, 378] width 146 height 17
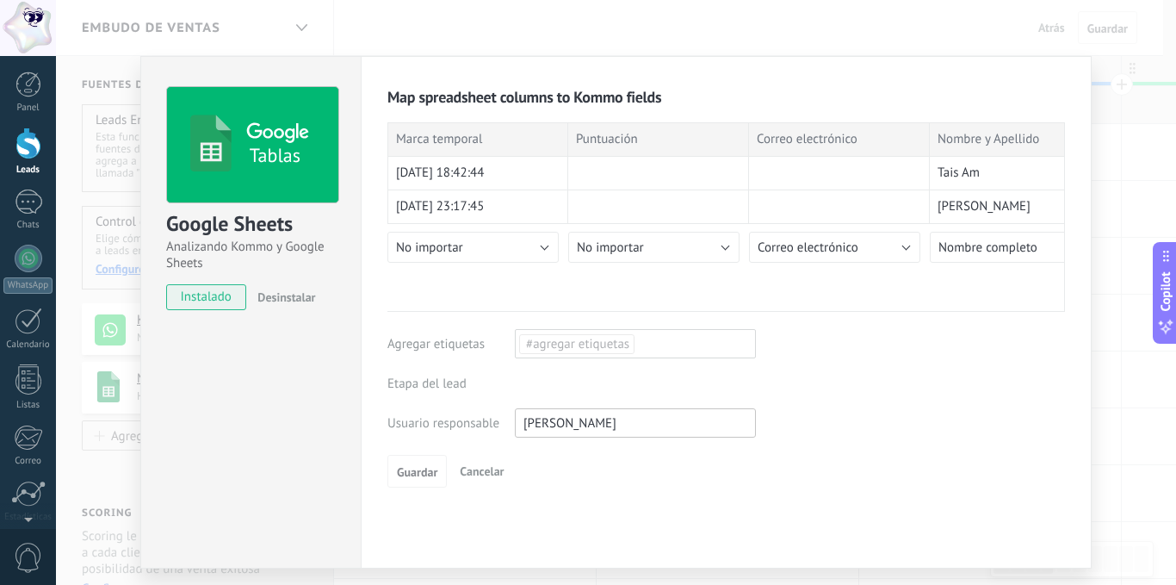
click at [570, 337] on span "#agregar etiquetas" at bounding box center [577, 343] width 102 height 17
click at [535, 411] on span "Parsing" at bounding box center [544, 413] width 51 height 23
click at [783, 445] on div "Map spreadsheet columns to Kommo fields Importar entradas actuales Marca tempor…" at bounding box center [726, 287] width 678 height 400
click at [416, 467] on span "Guardar" at bounding box center [417, 472] width 40 height 12
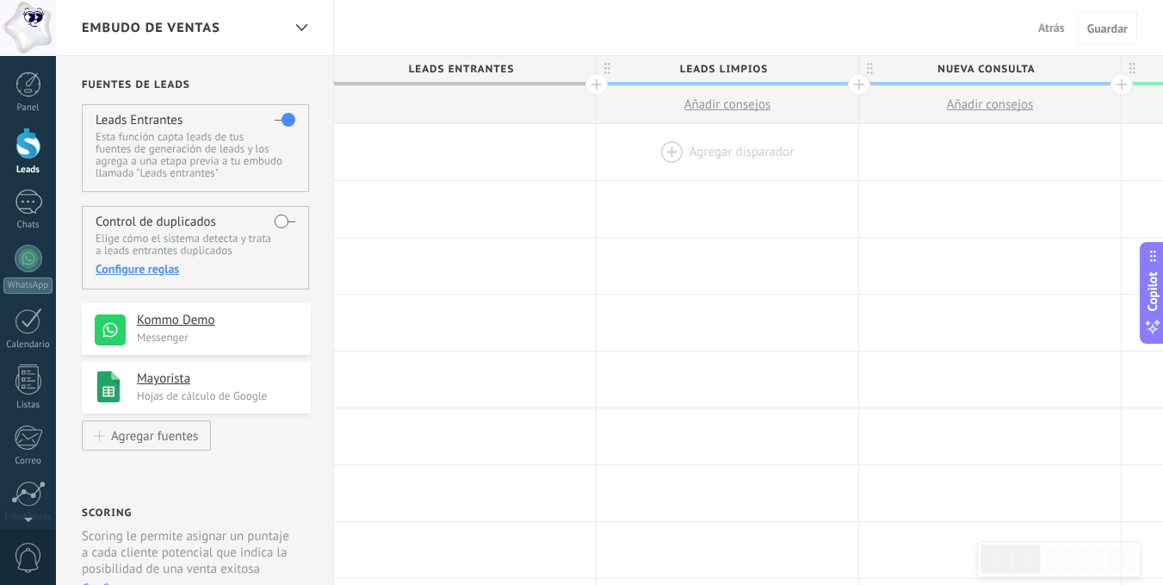
click at [689, 148] on div at bounding box center [728, 152] width 262 height 56
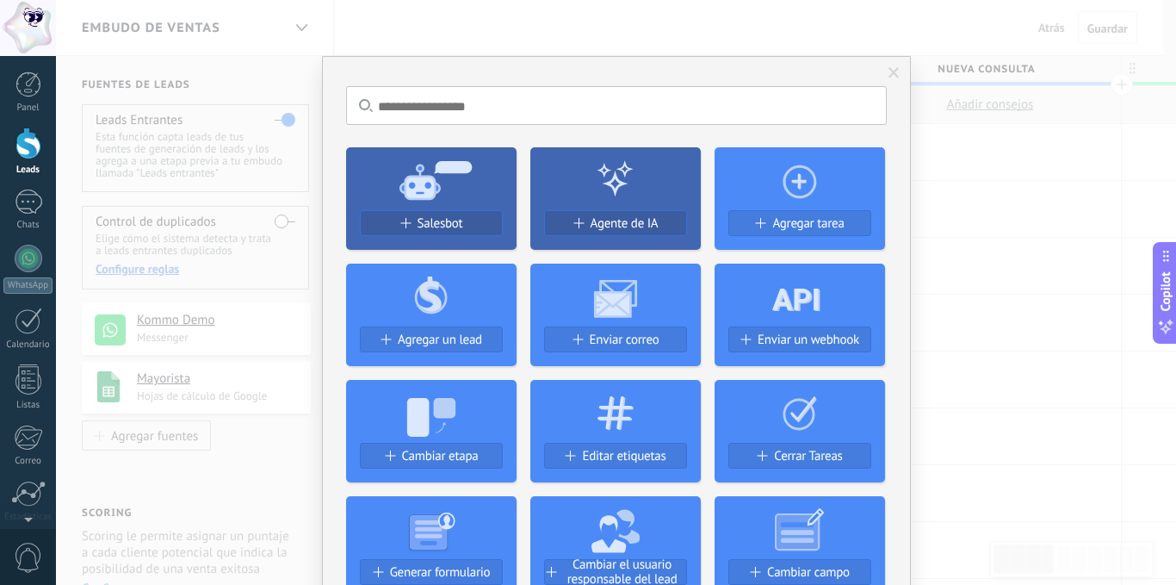
click at [165, 24] on div "No hay resultados Salesbot Agente de IA Agregar tarea Agregar un lead Enviar co…" at bounding box center [616, 292] width 1120 height 585
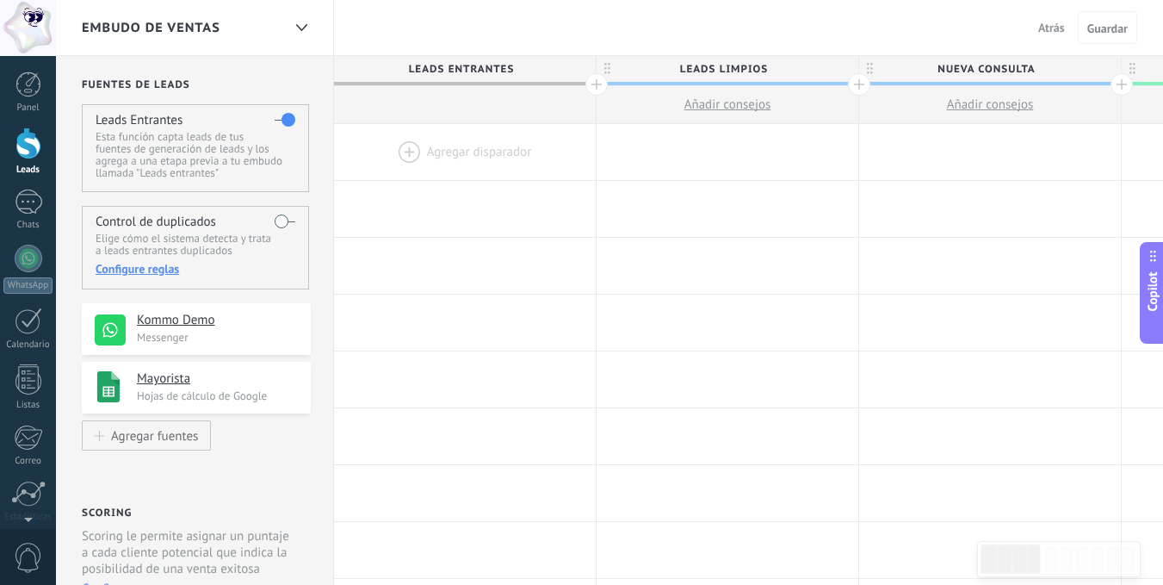
click at [183, 320] on h4 "Kommo Demo" at bounding box center [217, 320] width 161 height 17
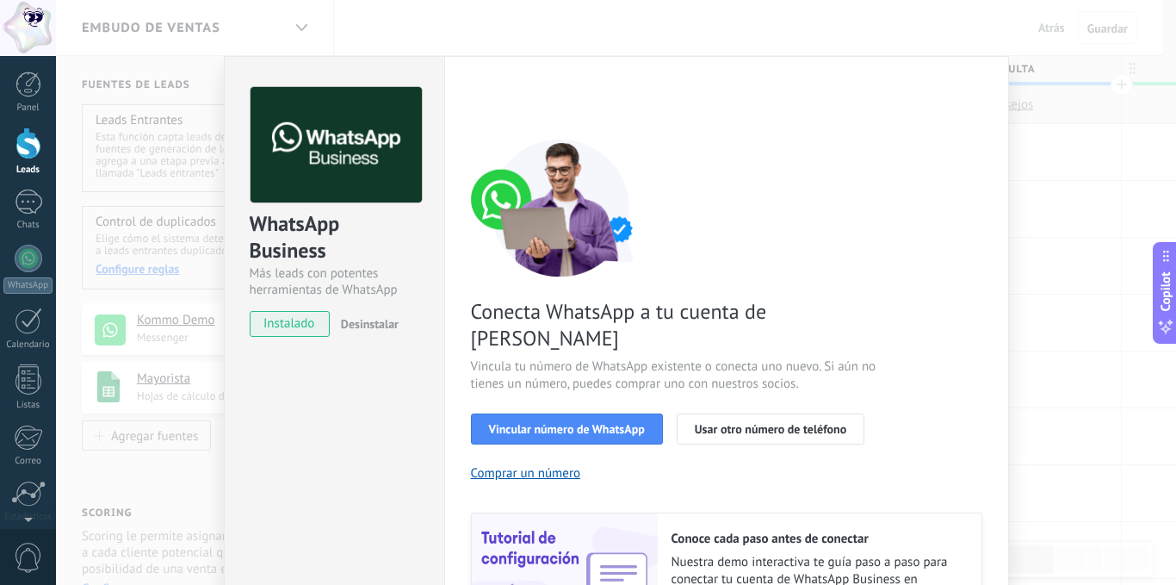
click at [284, 412] on div "WhatsApp Business Más leads con potentes herramientas de WhatsApp instalado Des…" at bounding box center [334, 392] width 220 height 672
click at [1065, 129] on div "WhatsApp Business Más leads con potentes herramientas de WhatsApp instalado Des…" at bounding box center [616, 292] width 1120 height 585
click at [918, 84] on div "WhatsApp Business Más leads con potentes herramientas de WhatsApp instalado Des…" at bounding box center [616, 292] width 1120 height 585
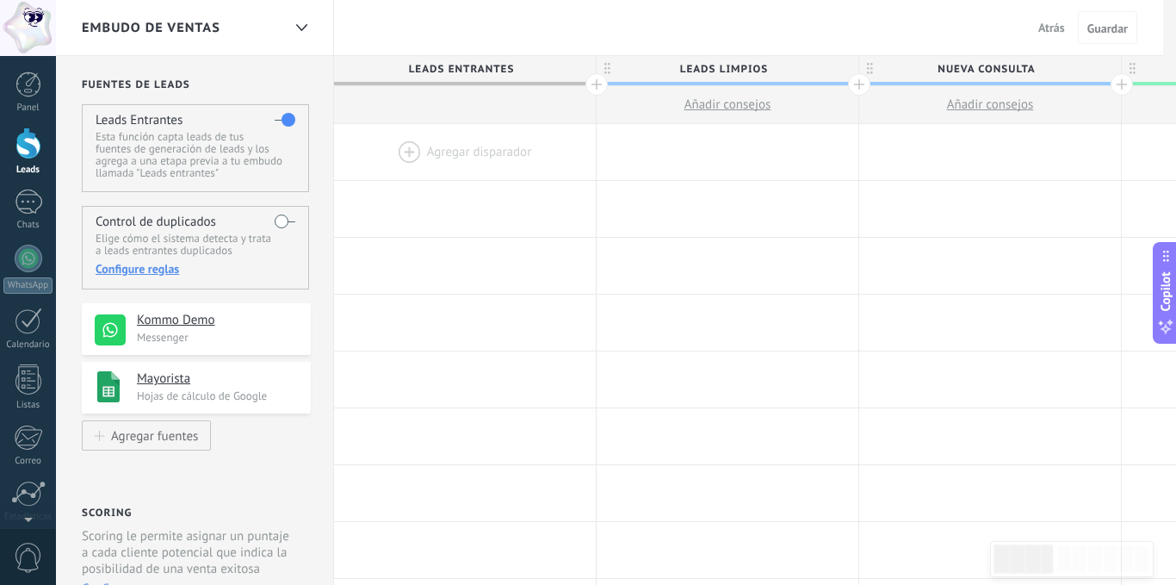
click at [936, 81] on div at bounding box center [616, 292] width 1120 height 585
click at [166, 380] on h4 "Mayorista" at bounding box center [210, 378] width 146 height 17
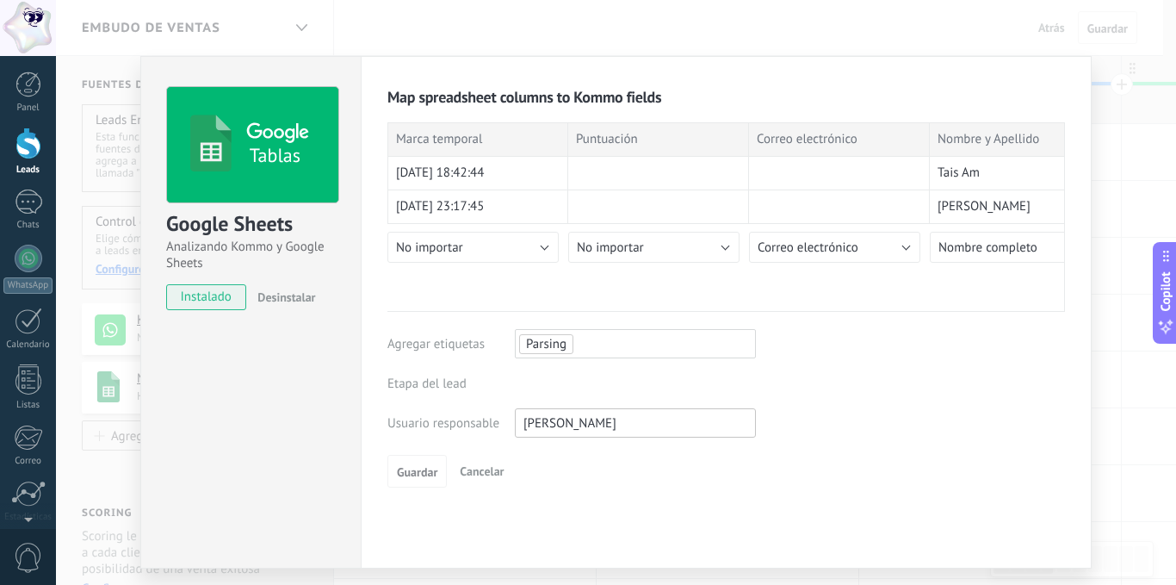
click at [0, 0] on div "Leads Entrantes Leads [GEOGRAPHIC_DATA] Nueva consulta Cualificado Cotización e…" at bounding box center [0, 0] width 0 height 0
click at [0, 0] on label "Leads Entrantes" at bounding box center [0, 0] width 0 height 0
click at [406, 424] on button "Guardar" at bounding box center [416, 431] width 59 height 33
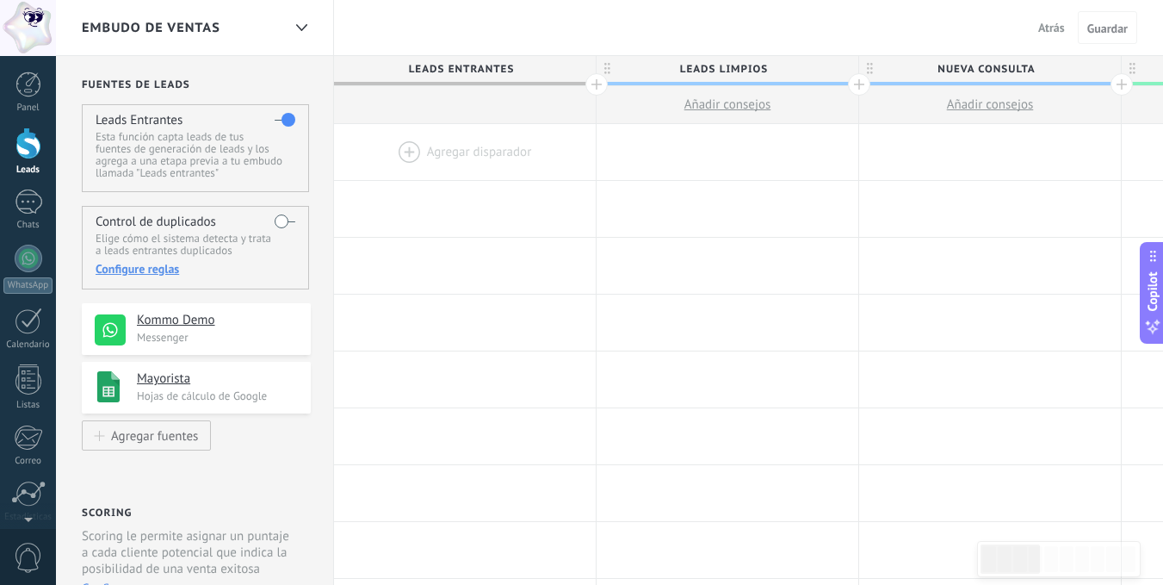
click at [286, 222] on label at bounding box center [285, 221] width 21 height 28
click at [474, 152] on div at bounding box center [465, 152] width 262 height 56
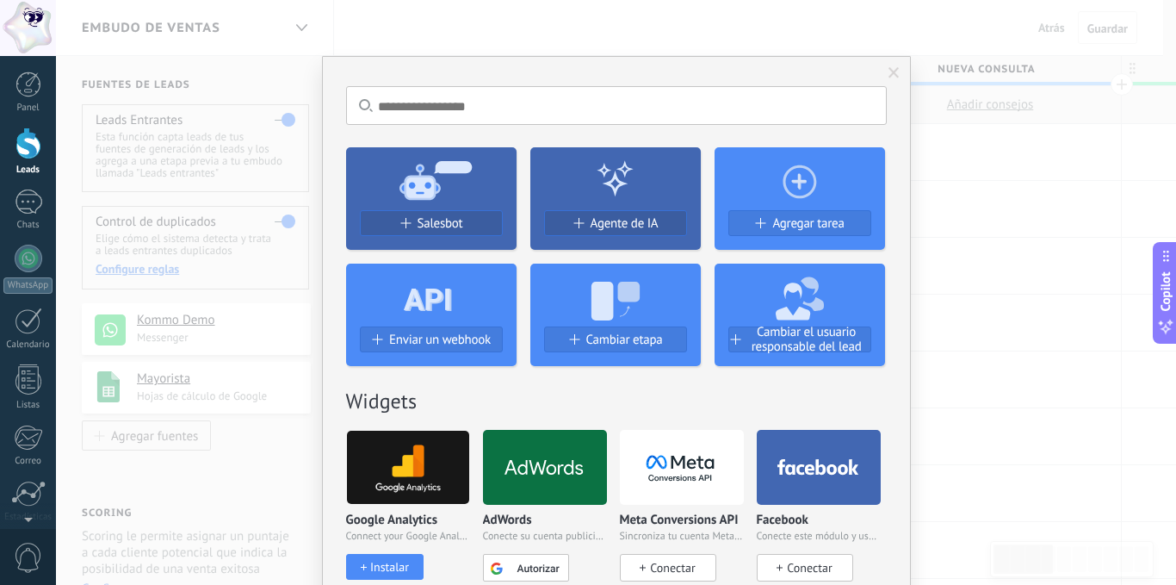
click at [889, 70] on span at bounding box center [894, 73] width 11 height 12
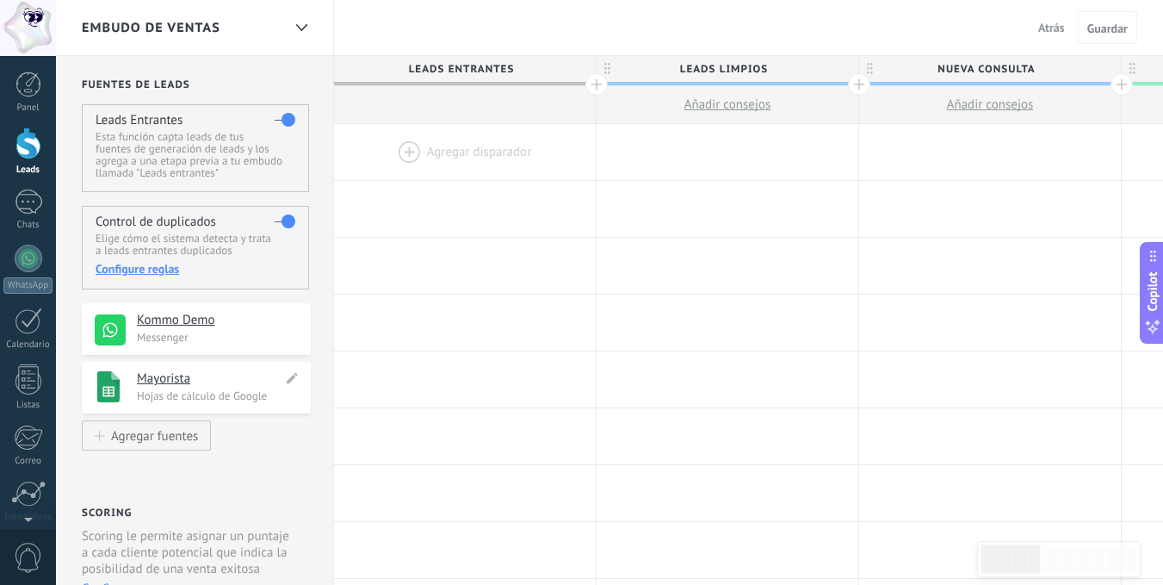
click at [176, 380] on h4 "Mayorista" at bounding box center [210, 378] width 146 height 17
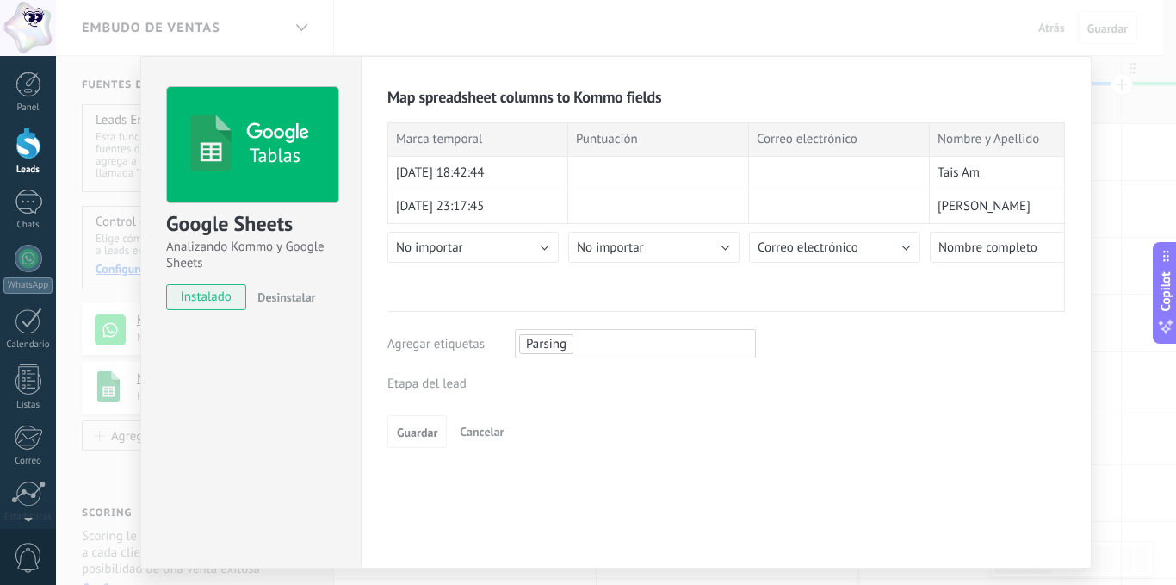
click at [0, 0] on div "Leads Entrantes Leads [GEOGRAPHIC_DATA] Nueva consulta Cualificado Cotización e…" at bounding box center [0, 0] width 0 height 0
click at [0, 0] on label "Leads Entrantes" at bounding box center [0, 0] width 0 height 0
click at [0, 0] on div "Leads Entrantes Leads [GEOGRAPHIC_DATA] Nueva consulta Cualificado Cotización e…" at bounding box center [0, 0] width 0 height 0
click at [0, 0] on label "Leads Limpios" at bounding box center [0, 0] width 0 height 0
click at [0, 0] on div "Leads Entrantes Leads [GEOGRAPHIC_DATA] Nueva consulta Cualificado Cotización e…" at bounding box center [0, 0] width 0 height 0
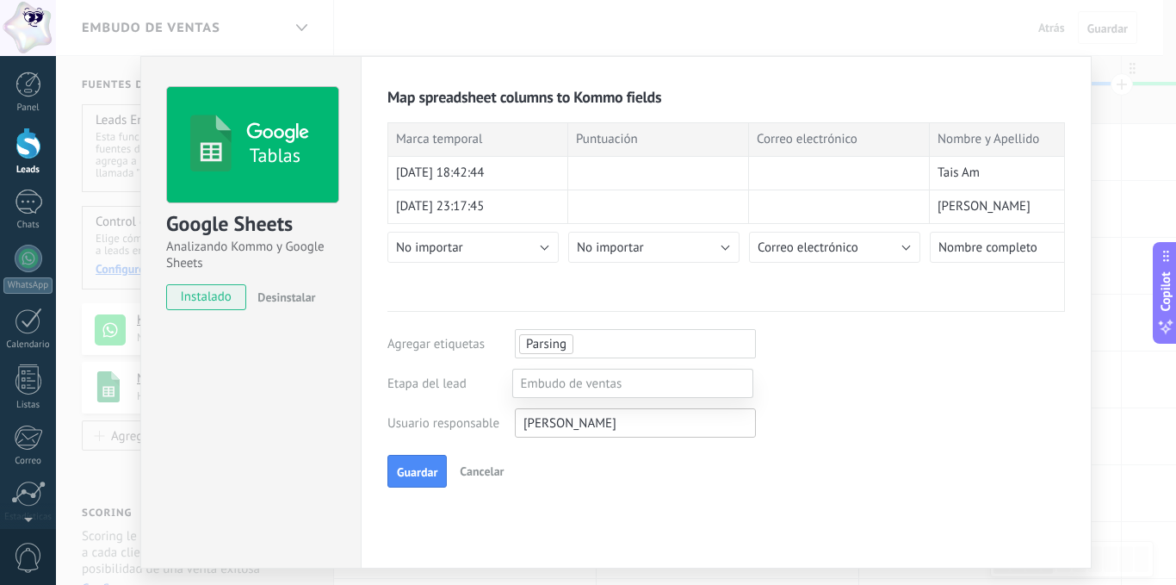
click at [0, 0] on label "Leads Entrantes" at bounding box center [0, 0] width 0 height 0
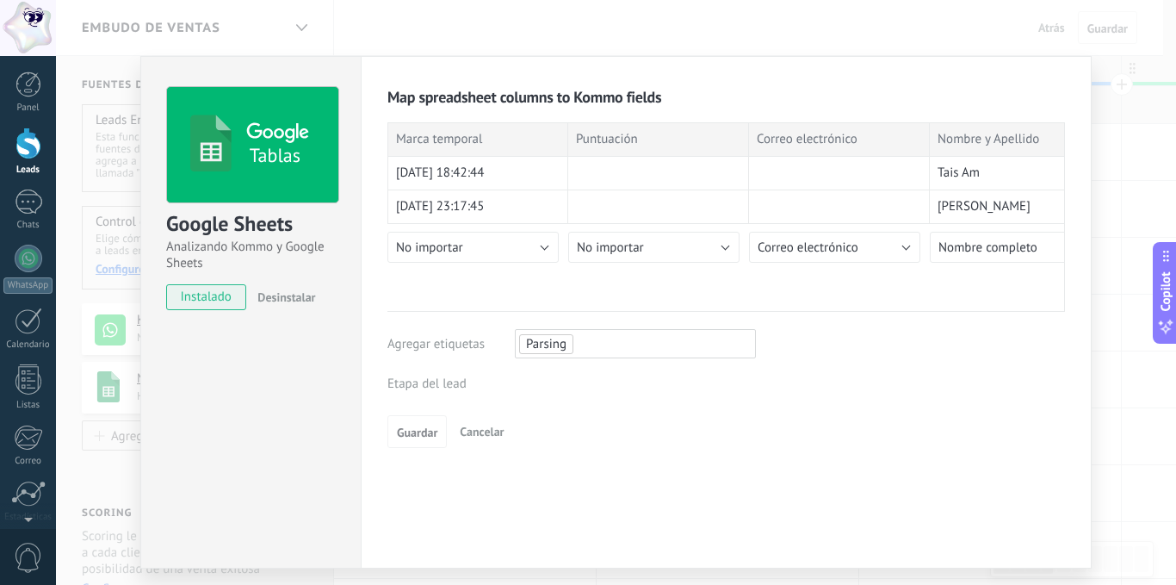
click at [0, 0] on div "Leads Entrantes Leads [GEOGRAPHIC_DATA] Nueva consulta Cualificado Cotización e…" at bounding box center [0, 0] width 0 height 0
drag, startPoint x: 558, startPoint y: 345, endPoint x: 901, endPoint y: 425, distance: 352.7
click at [901, 425] on div at bounding box center [616, 292] width 1120 height 585
drag, startPoint x: 528, startPoint y: 345, endPoint x: 641, endPoint y: 350, distance: 113.8
click at [641, 350] on div "Parsing" at bounding box center [635, 343] width 241 height 29
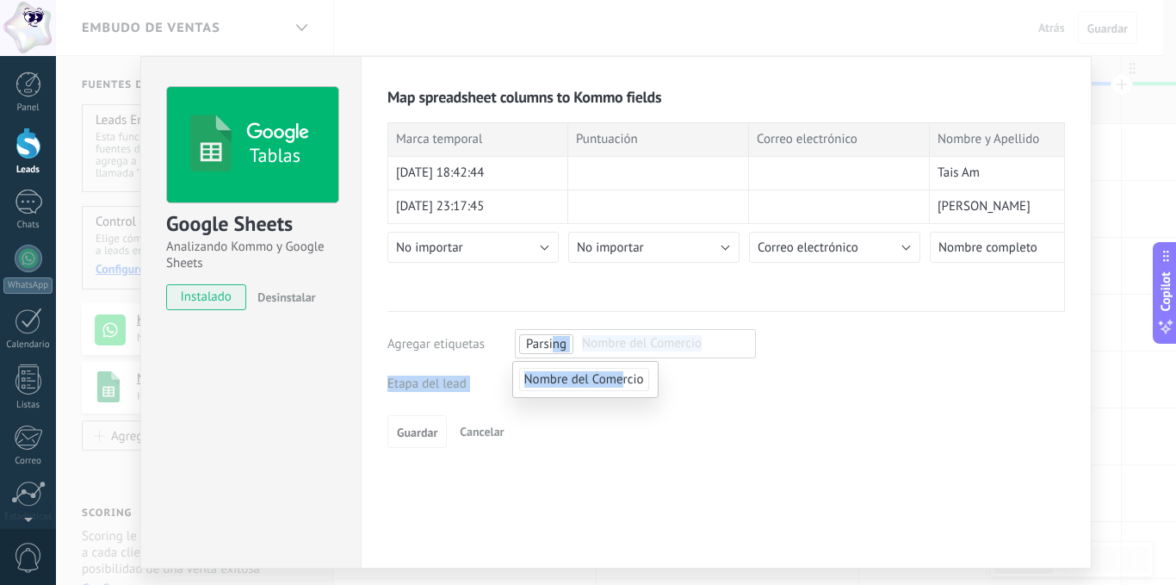
drag, startPoint x: 550, startPoint y: 345, endPoint x: 597, endPoint y: 349, distance: 46.6
click at [619, 373] on body ".abccls-1,.abccls-2{fill-rule:evenodd}.abccls-2{fill:#fff} .abfcls-1{fill:none}…" at bounding box center [588, 292] width 1176 height 585
click at [577, 339] on div "Parsing" at bounding box center [635, 343] width 241 height 29
drag, startPoint x: 562, startPoint y: 345, endPoint x: 548, endPoint y: 357, distance: 19.0
click at [544, 377] on body ".abccls-1,.abccls-2{fill-rule:evenodd}.abccls-2{fill:#fff} .abfcls-1{fill:none}…" at bounding box center [588, 292] width 1176 height 585
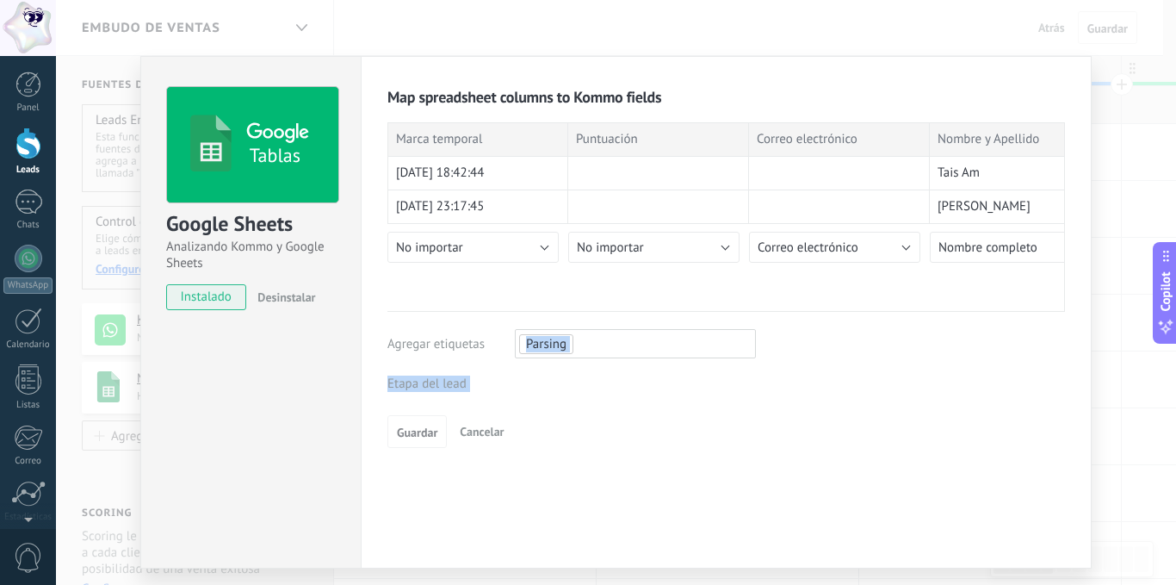
click at [536, 341] on span "Parsing" at bounding box center [546, 343] width 40 height 17
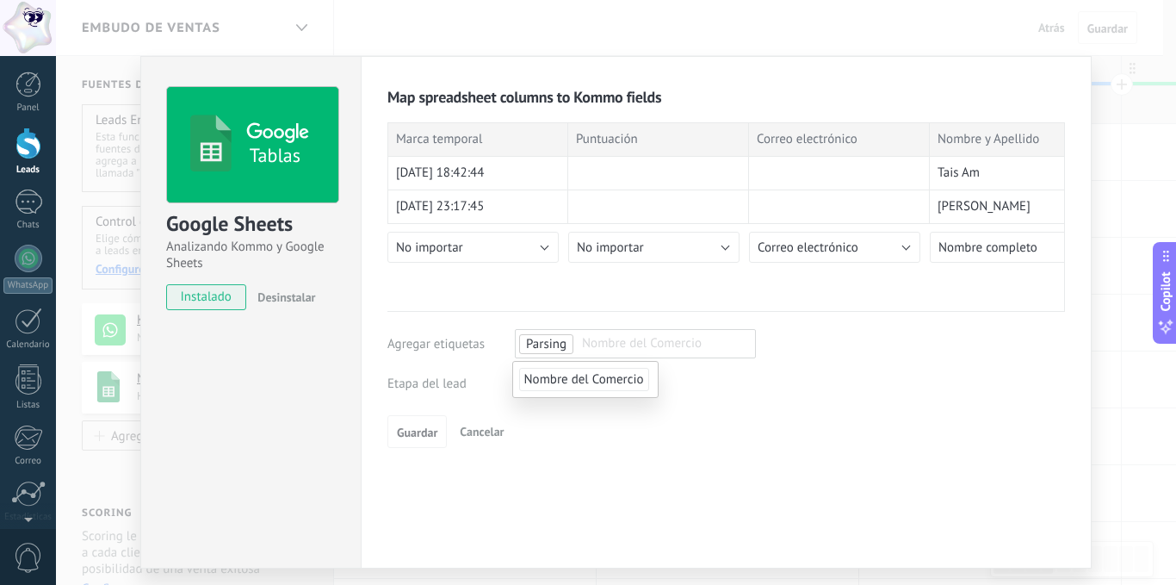
drag, startPoint x: 536, startPoint y: 341, endPoint x: 534, endPoint y: 355, distance: 14.0
click at [534, 355] on ul "Parsing Nombre del Comercio" at bounding box center [614, 343] width 195 height 23
drag, startPoint x: 528, startPoint y: 339, endPoint x: 501, endPoint y: 355, distance: 30.9
click at [501, 355] on div "Agregar etiquetas Parsing Nombre del Comercio" at bounding box center [571, 343] width 368 height 29
click at [538, 341] on span "Parsing" at bounding box center [546, 343] width 40 height 17
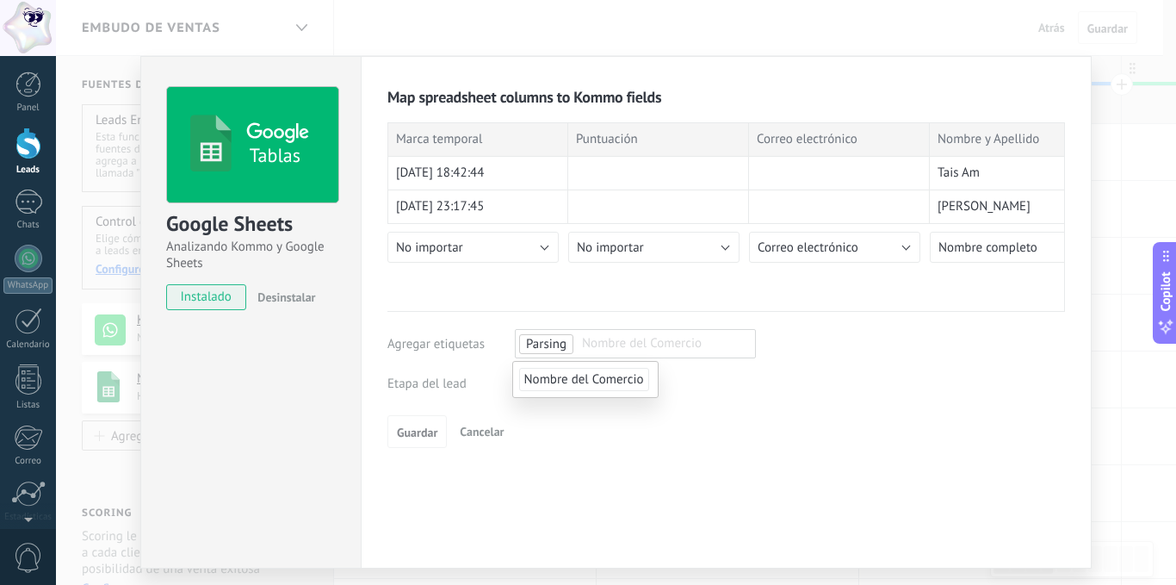
click at [584, 342] on input "text" at bounding box center [644, 343] width 134 height 18
click at [549, 345] on span "Parsing" at bounding box center [546, 343] width 40 height 17
click at [550, 349] on input "text" at bounding box center [586, 344] width 134 height 18
click at [855, 379] on div "Map spreadsheet columns to Kommo fields Importar entradas actuales Marca tempor…" at bounding box center [726, 267] width 678 height 361
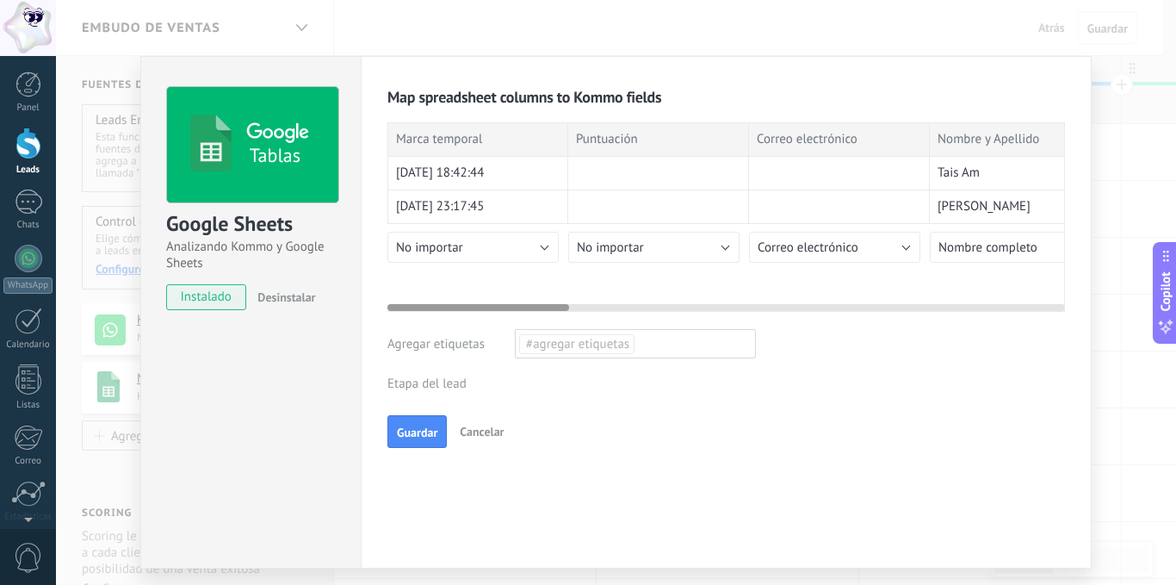
click at [781, 310] on div at bounding box center [726, 304] width 678 height 14
click at [851, 307] on div at bounding box center [726, 304] width 678 height 14
click at [901, 307] on div at bounding box center [726, 304] width 678 height 14
click at [663, 304] on div at bounding box center [726, 304] width 678 height 14
click at [698, 305] on div at bounding box center [726, 304] width 678 height 14
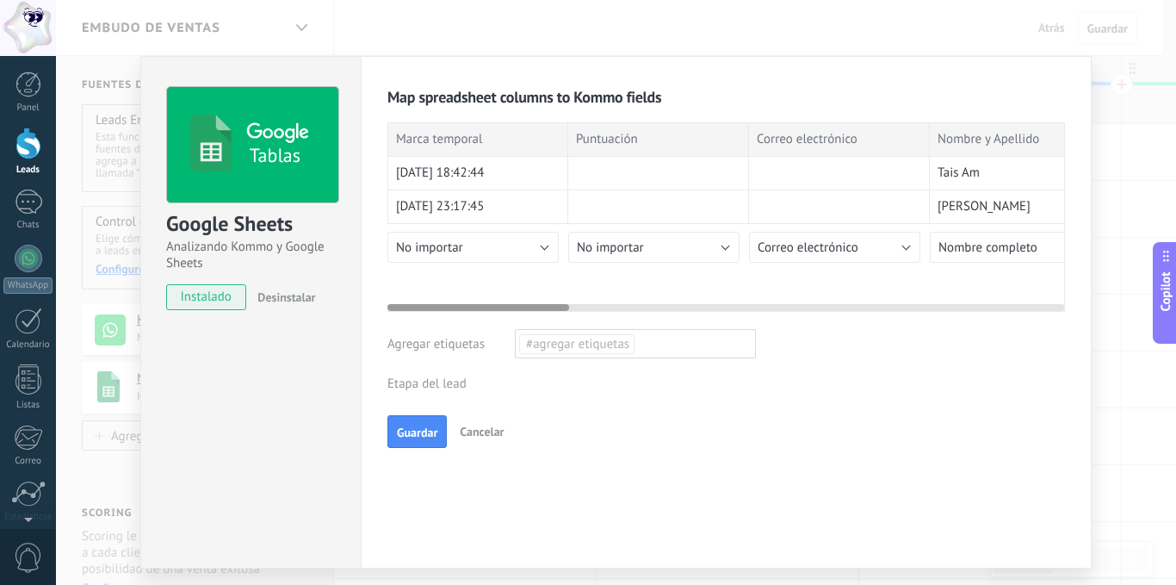
click at [722, 305] on div at bounding box center [726, 304] width 678 height 14
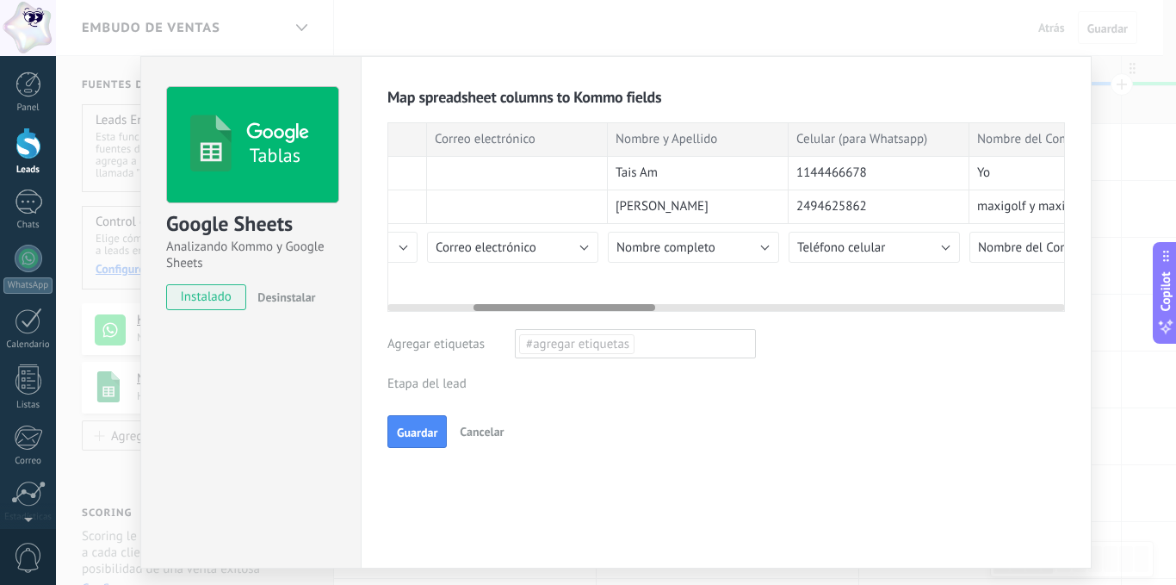
drag, startPoint x: 522, startPoint y: 304, endPoint x: 412, endPoint y: 366, distance: 125.7
click at [679, 300] on div at bounding box center [726, 304] width 678 height 14
drag, startPoint x: 694, startPoint y: 306, endPoint x: 739, endPoint y: 306, distance: 44.8
click at [739, 306] on div at bounding box center [726, 304] width 678 height 14
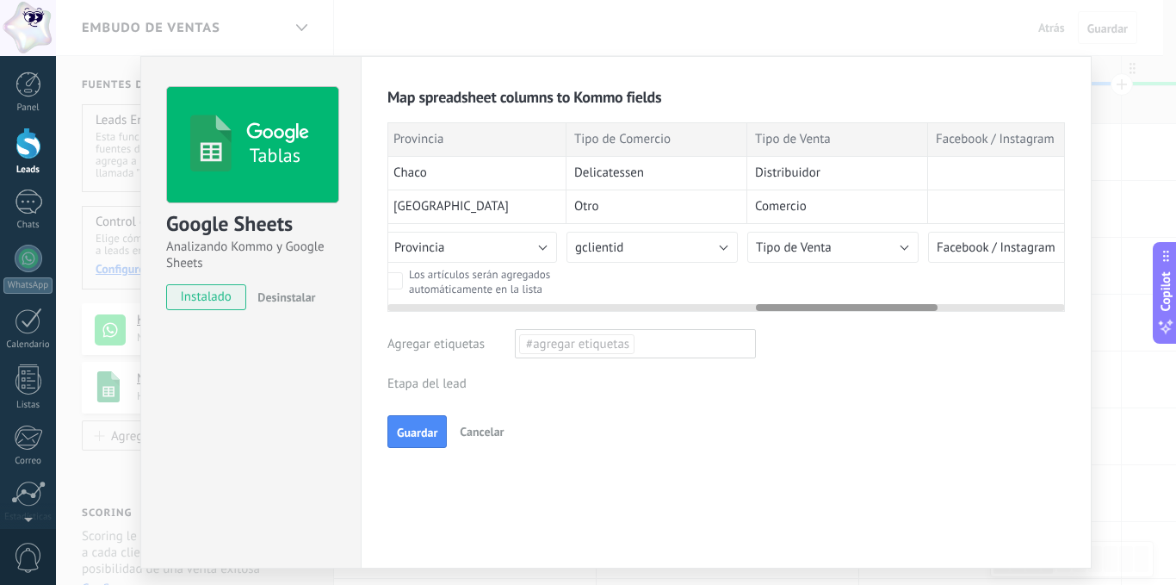
scroll to position [0, 1358]
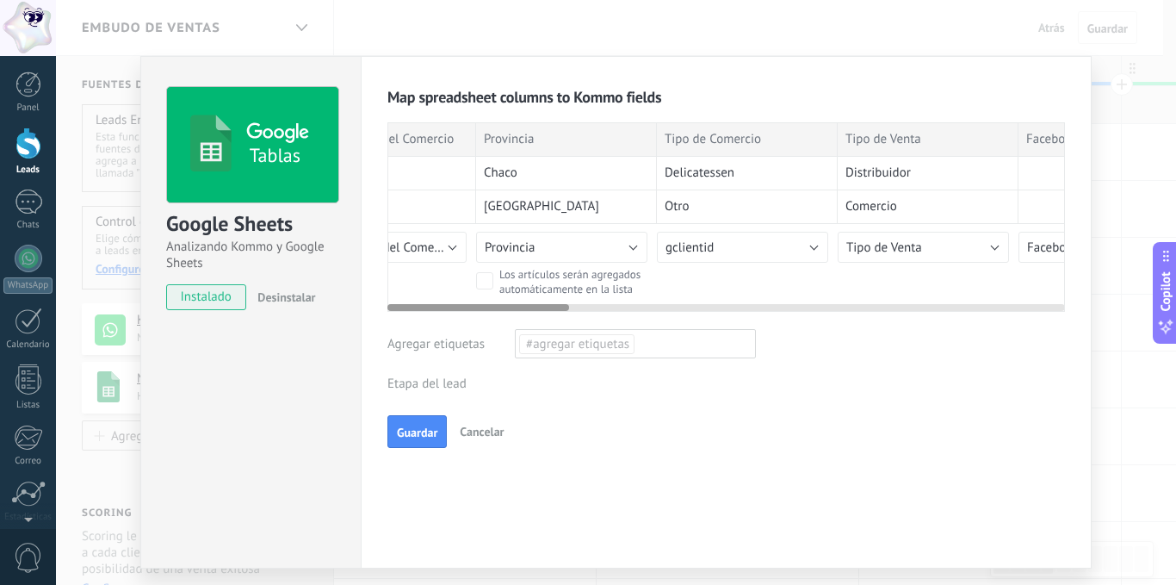
drag, startPoint x: 699, startPoint y: 304, endPoint x: 398, endPoint y: 467, distance: 342.9
click at [462, 306] on div at bounding box center [478, 307] width 182 height 7
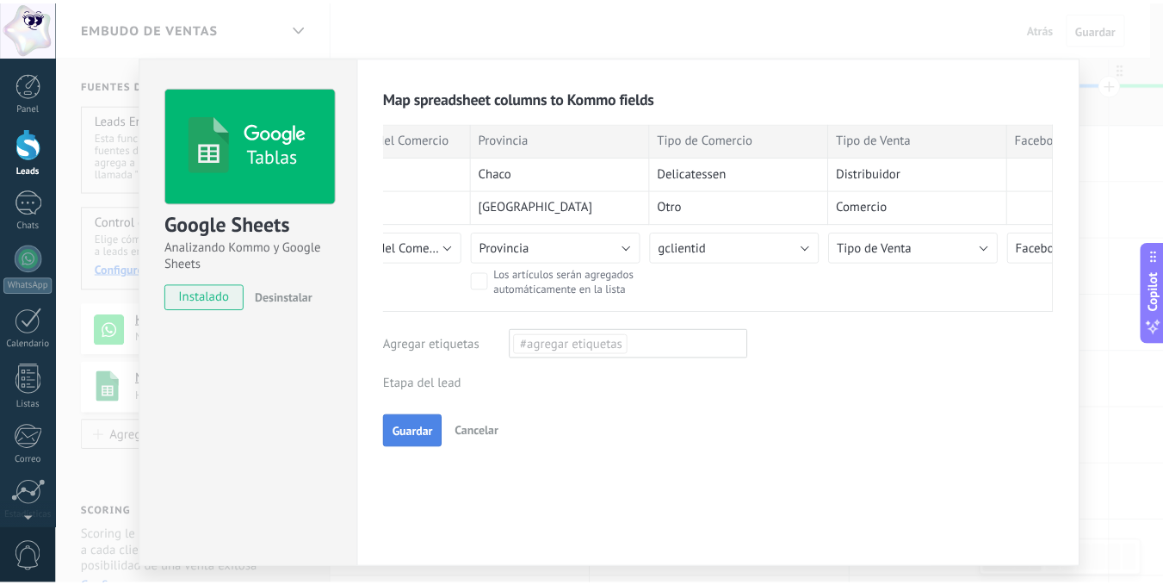
scroll to position [0, 0]
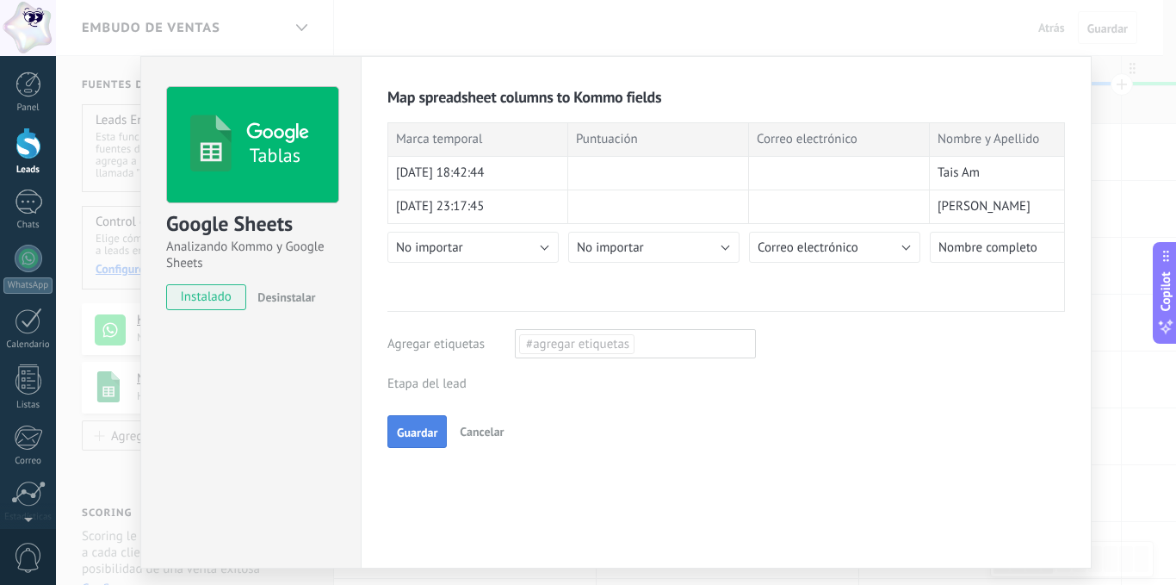
click at [402, 435] on span "Guardar" at bounding box center [417, 432] width 40 height 12
